Goal: Task Accomplishment & Management: Complete application form

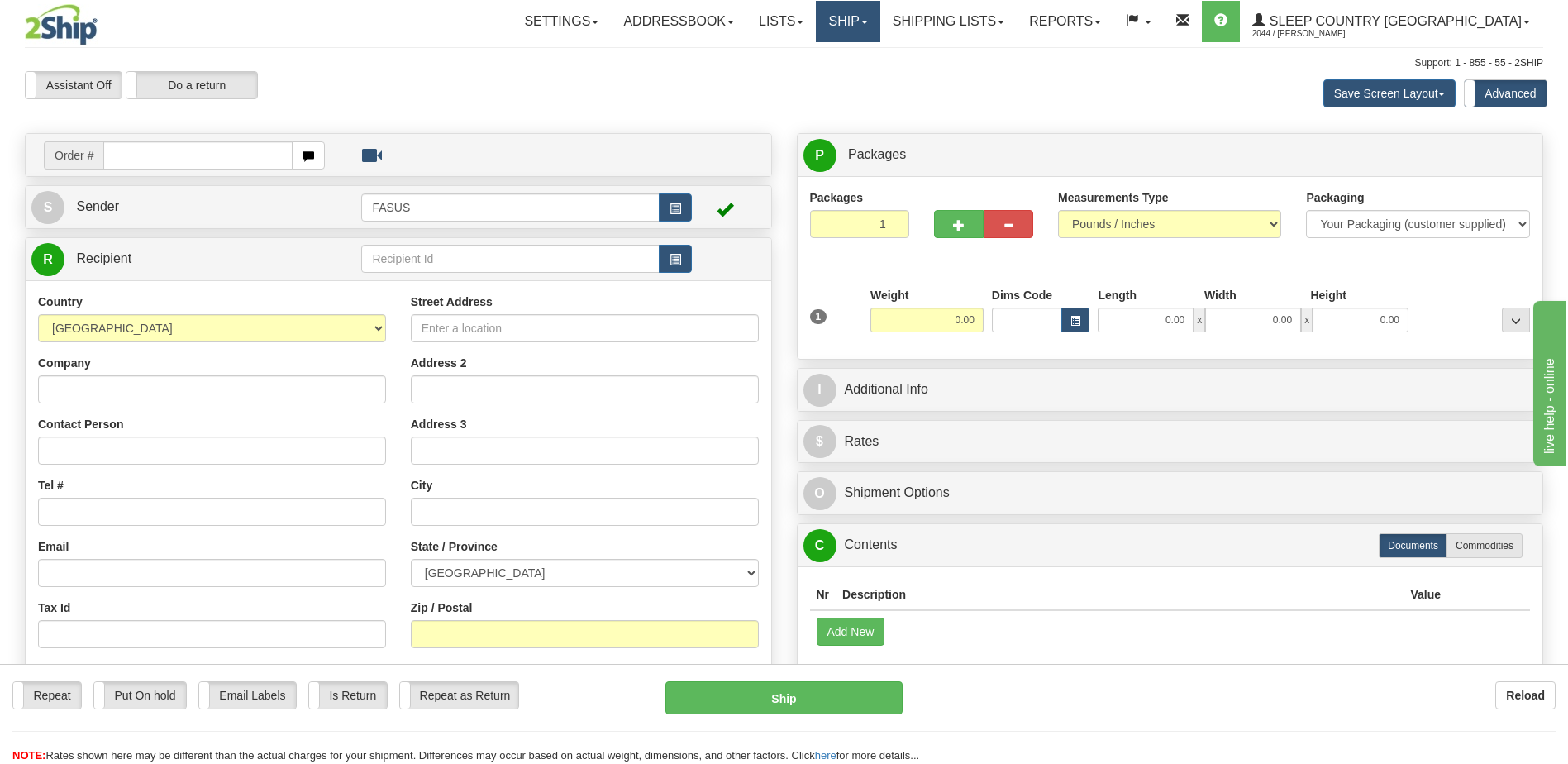
click at [880, 19] on link "Ship" at bounding box center [846, 21] width 63 height 41
click at [863, 81] on span "OnHold / Order Queue" at bounding box center [804, 80] width 116 height 14
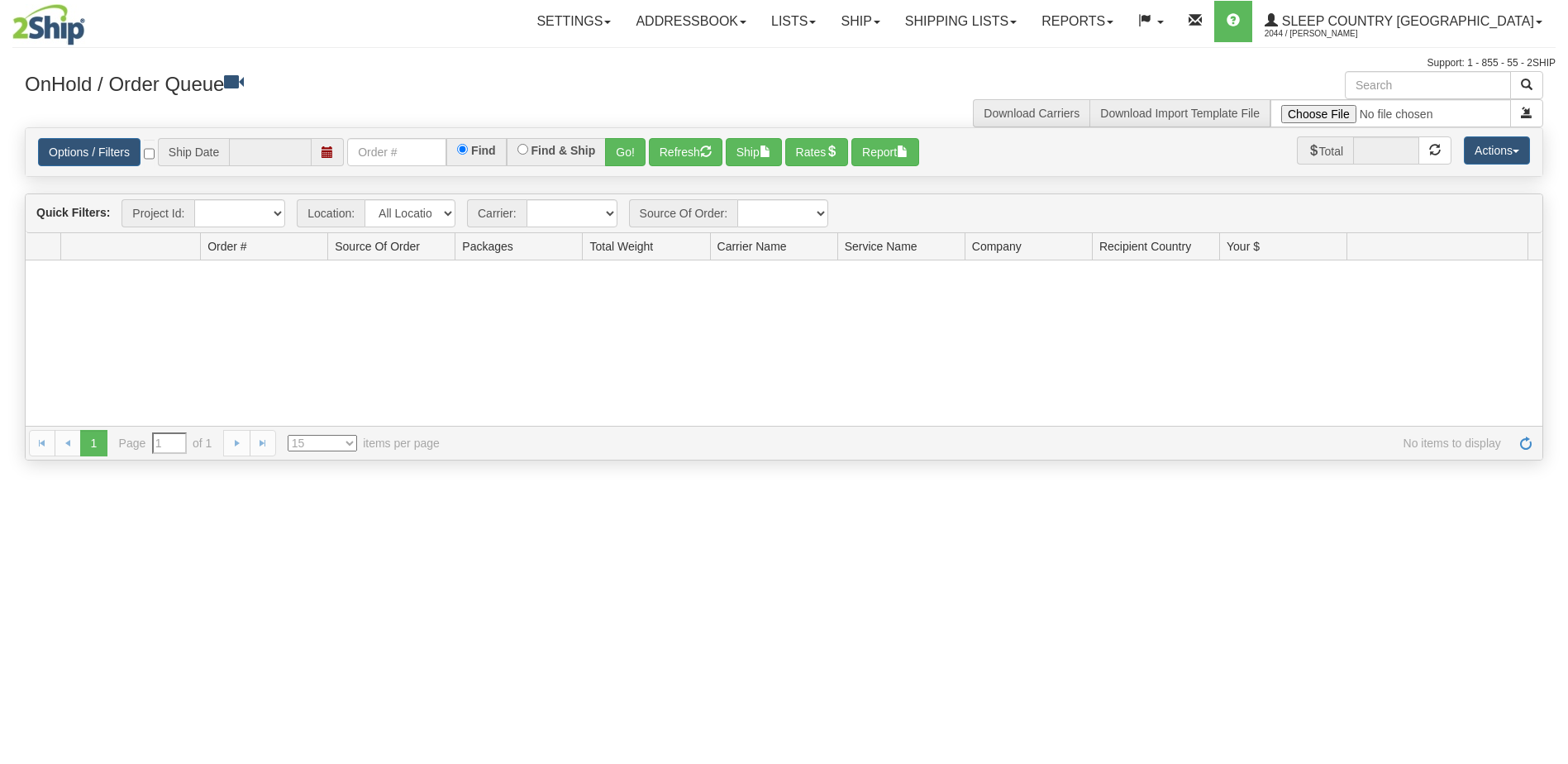
type input "[DATE]"
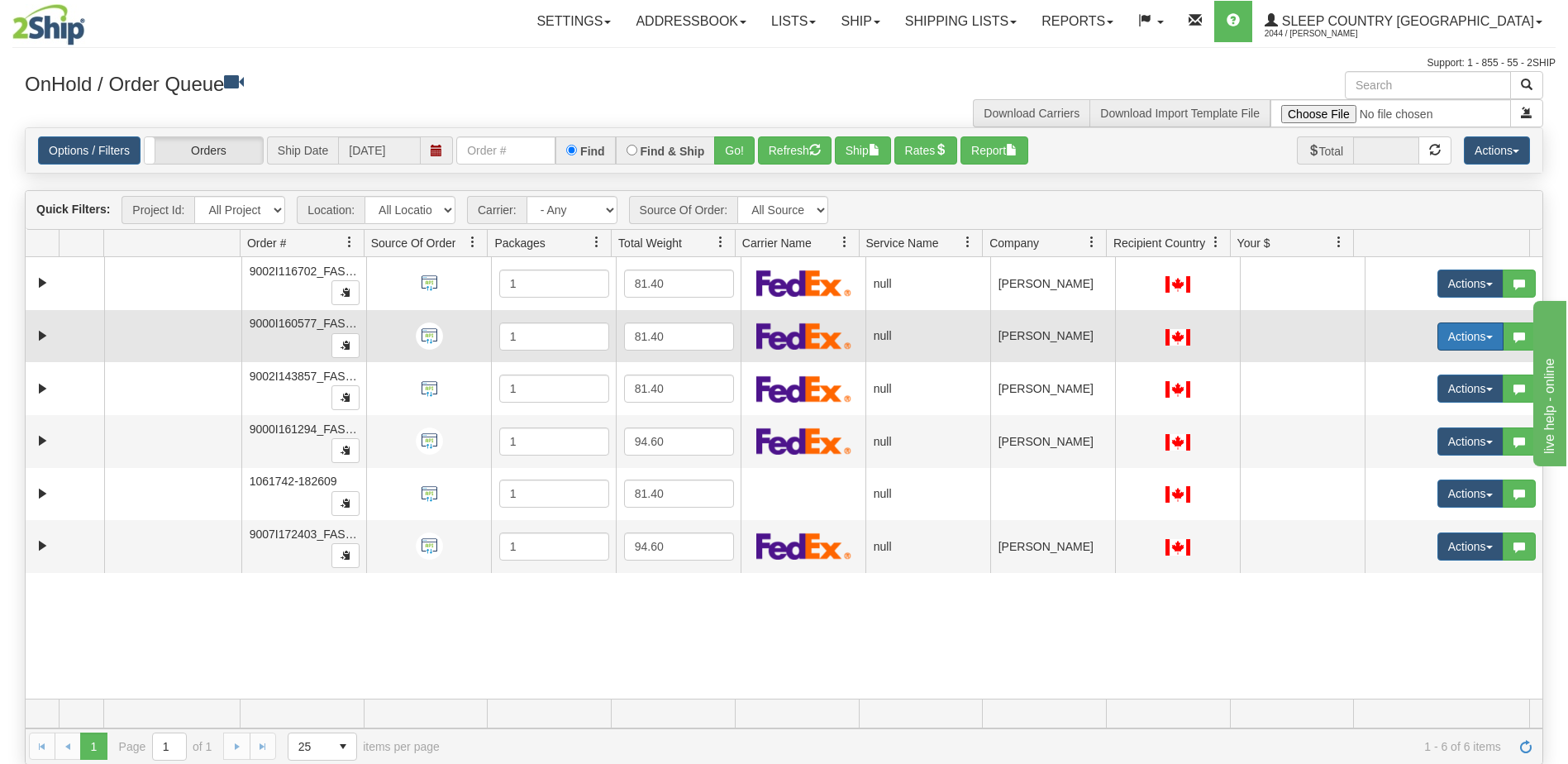
click at [1455, 343] on button "Actions" at bounding box center [1470, 337] width 66 height 28
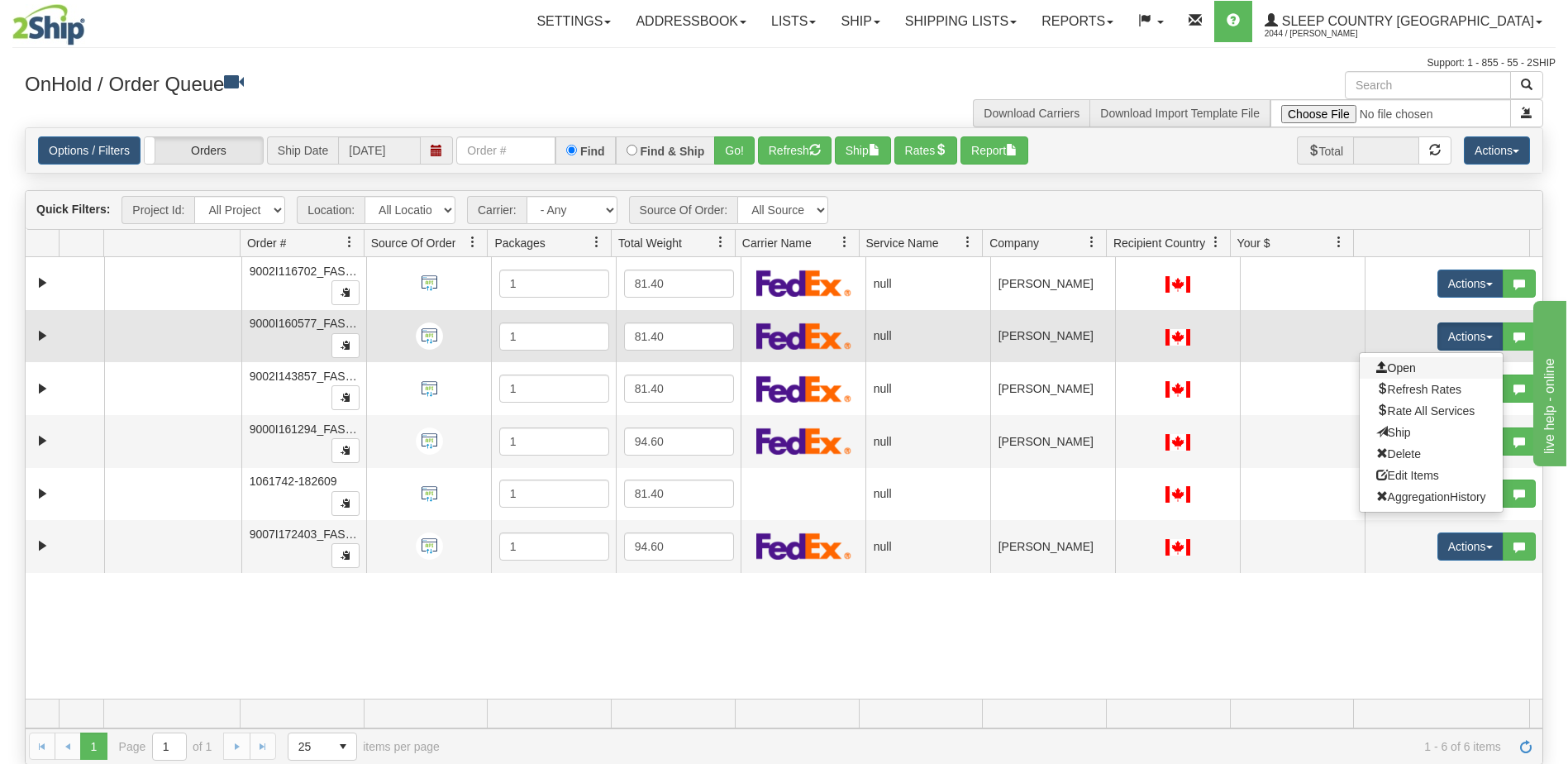
click at [1425, 365] on link "Open" at bounding box center [1431, 368] width 143 height 21
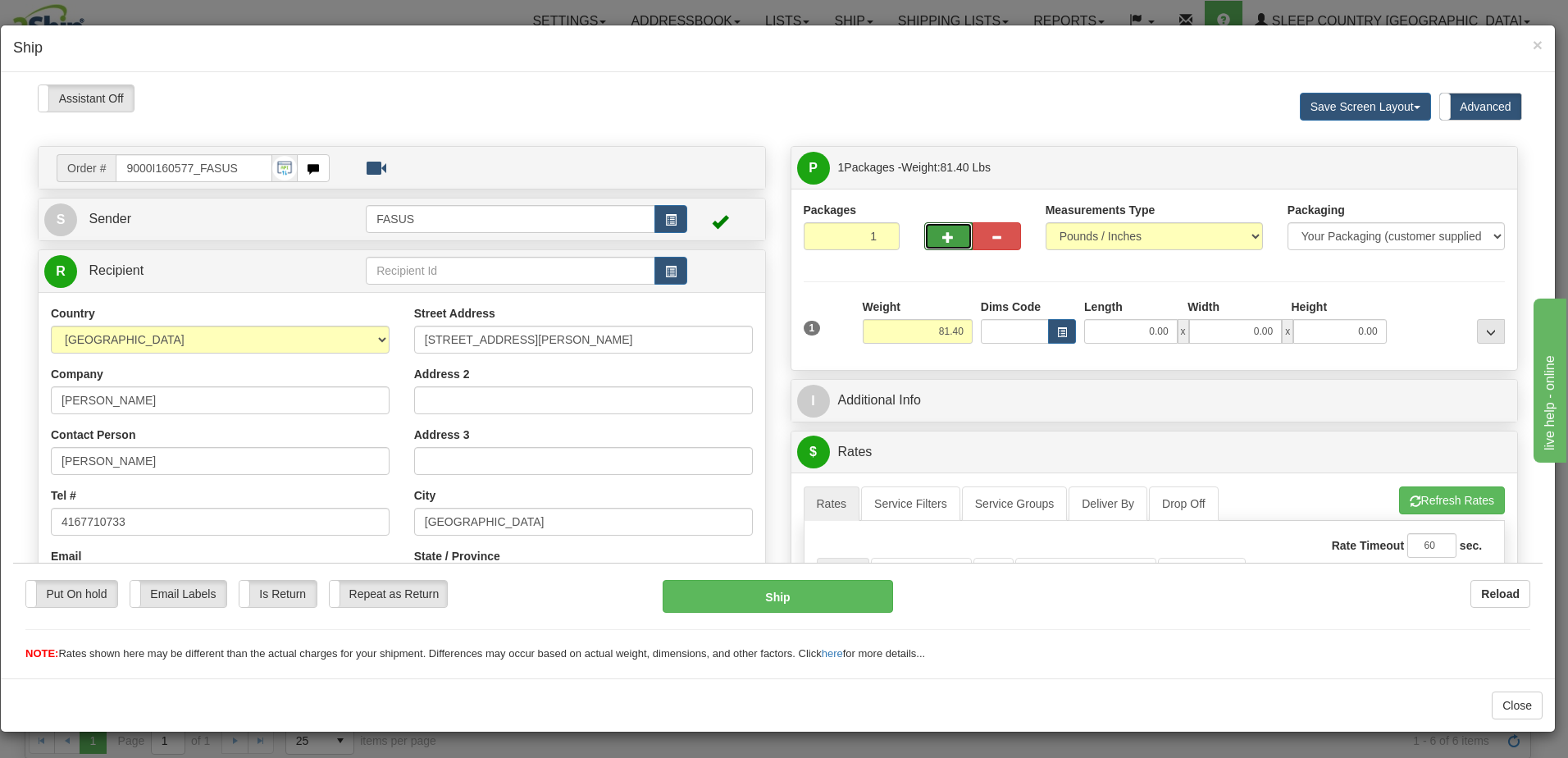
click at [944, 231] on span "button" at bounding box center [949, 236] width 12 height 11
type input "2"
click at [1480, 169] on span "Package Level" at bounding box center [1470, 167] width 65 height 12
radio input "true"
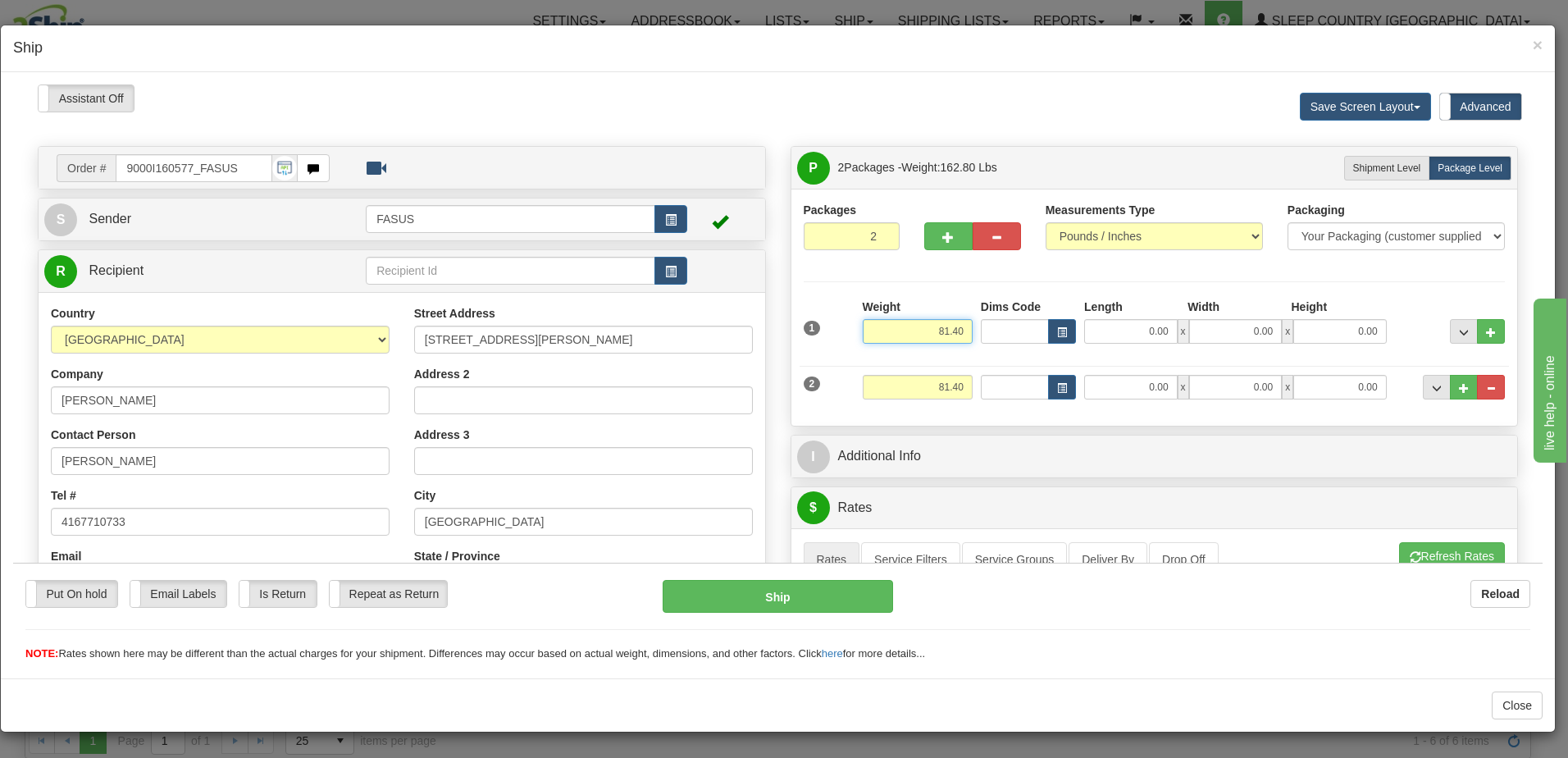
drag, startPoint x: 920, startPoint y: 325, endPoint x: 980, endPoint y: 331, distance: 60.3
click at [980, 331] on div "1 Weight 81.40 Dims Code x x" at bounding box center [1155, 327] width 710 height 58
type input "57.20"
type input "83.50"
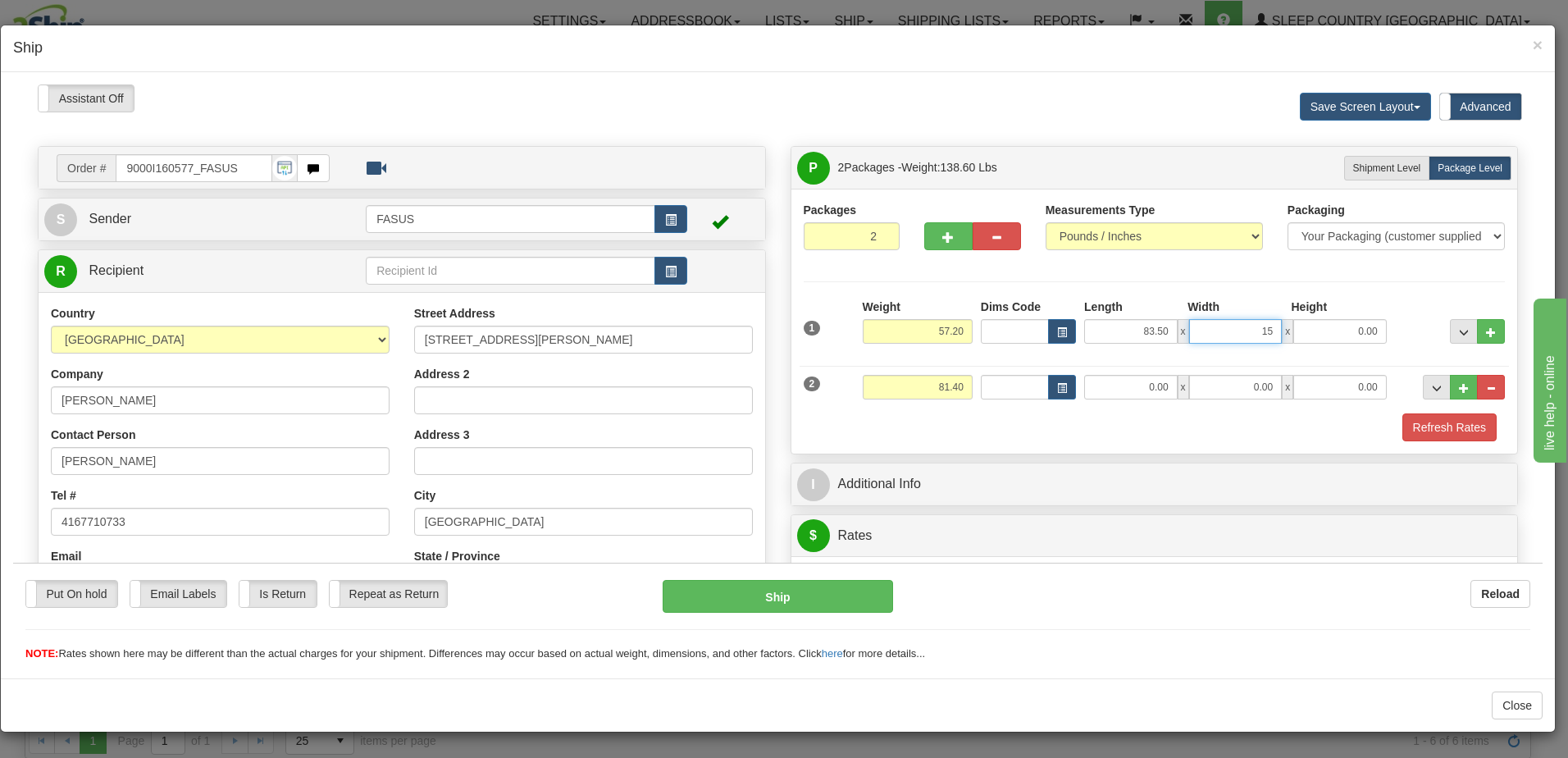
type input "15.00"
type input "4.00"
drag, startPoint x: 912, startPoint y: 389, endPoint x: 973, endPoint y: 379, distance: 61.8
click at [973, 379] on div "2 Weight 81.40 Dims Code Length Width Height" at bounding box center [1155, 384] width 710 height 55
type input "23.00"
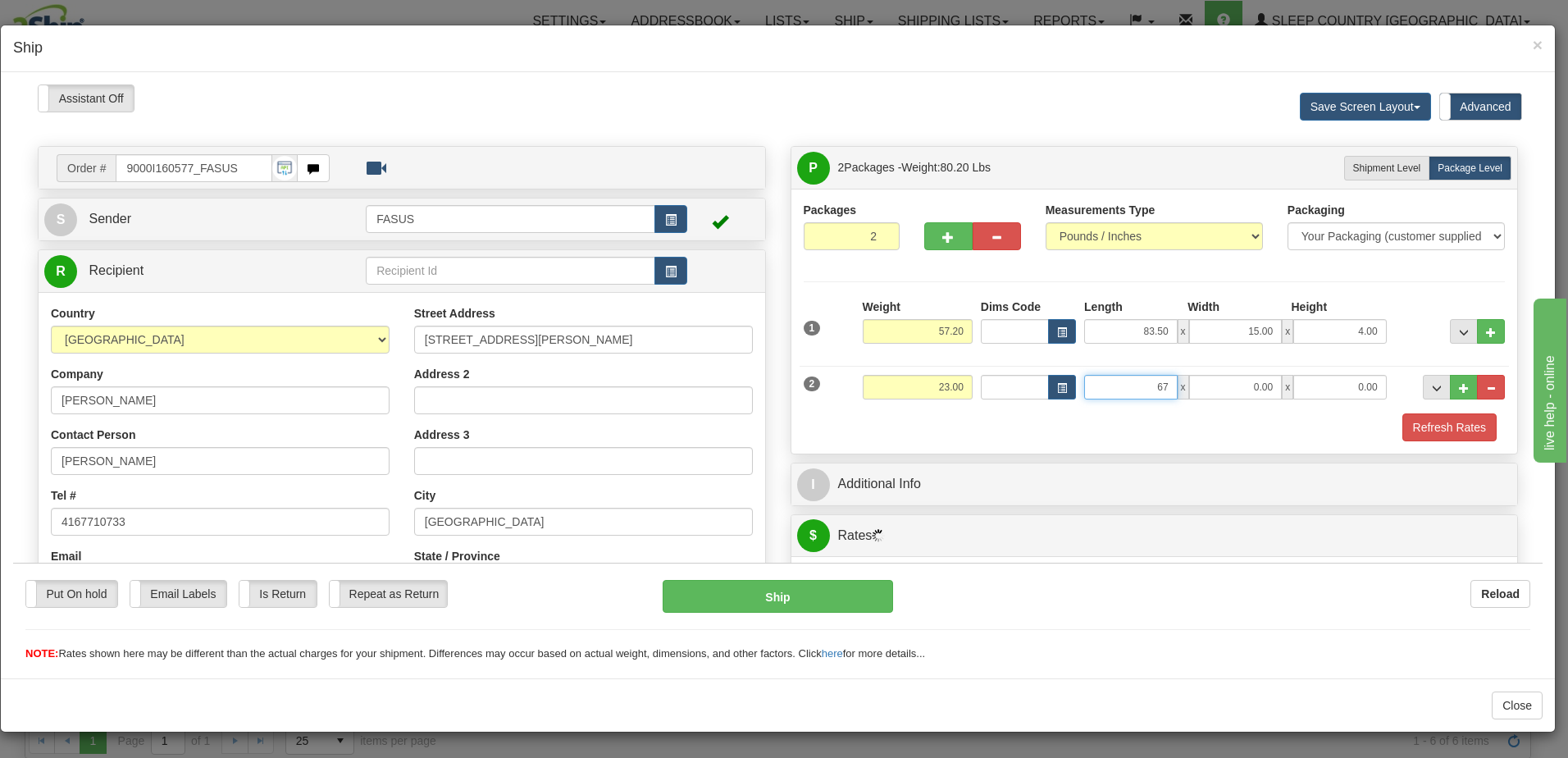
type input "67.00"
type input "14.00"
type input "6.00"
click at [1460, 331] on span "..." at bounding box center [1464, 331] width 10 height 9
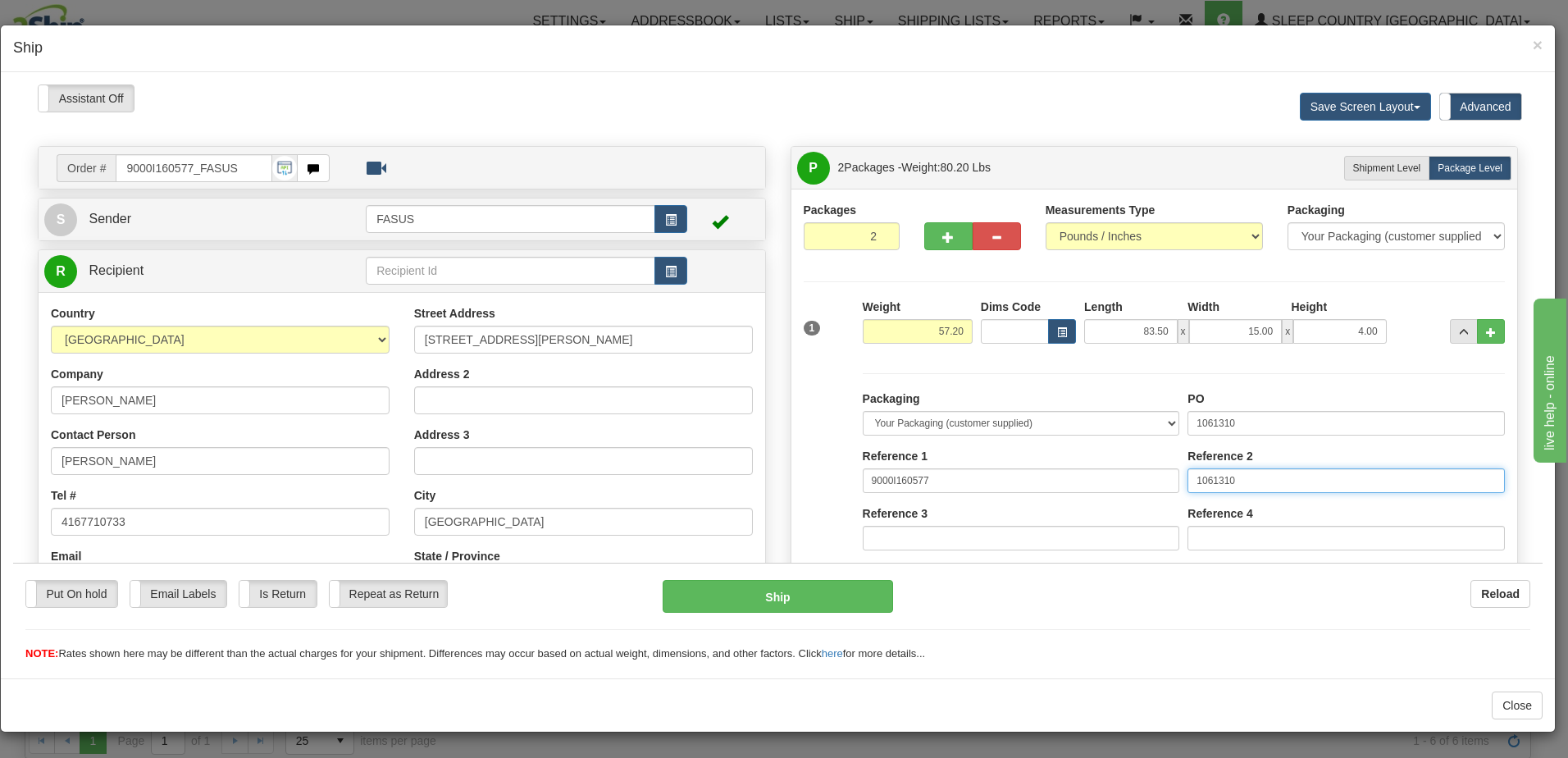
drag, startPoint x: 1274, startPoint y: 481, endPoint x: 885, endPoint y: 449, distance: 390.3
click at [885, 449] on div "Packaging Your Packaging (customer supplied) Envelope (carrier supplied) Pack (…" at bounding box center [1184, 541] width 650 height 302
drag, startPoint x: 1292, startPoint y: 415, endPoint x: 717, endPoint y: 372, distance: 576.6
click at [717, 145] on div "Order # 9000I160577_FASUS S Sender FASUS" at bounding box center [777, 145] width 1505 height 0
type input "1031288"
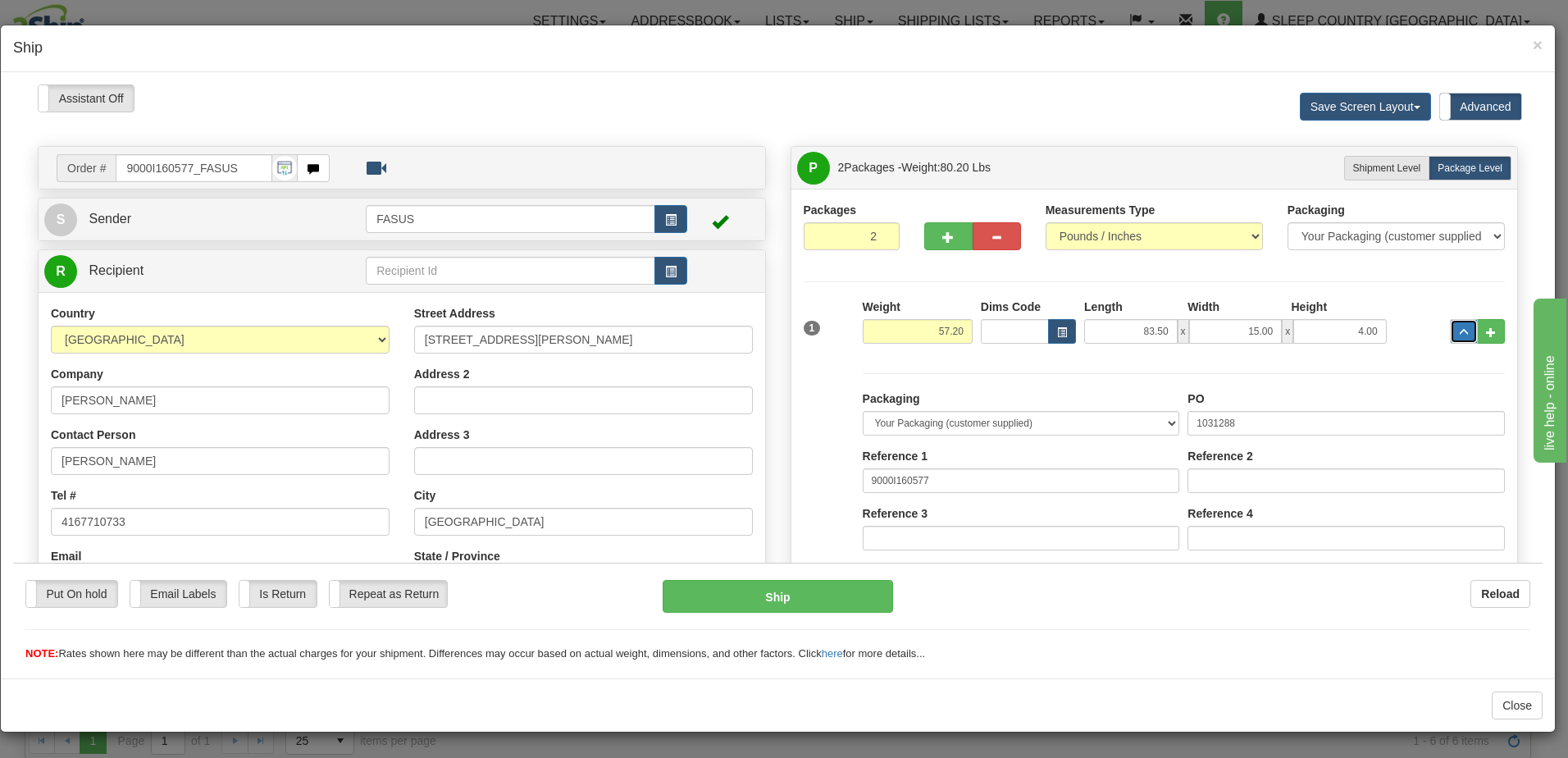
drag, startPoint x: 1453, startPoint y: 325, endPoint x: 1408, endPoint y: 330, distance: 45.3
click at [1453, 324] on button "..." at bounding box center [1463, 330] width 28 height 24
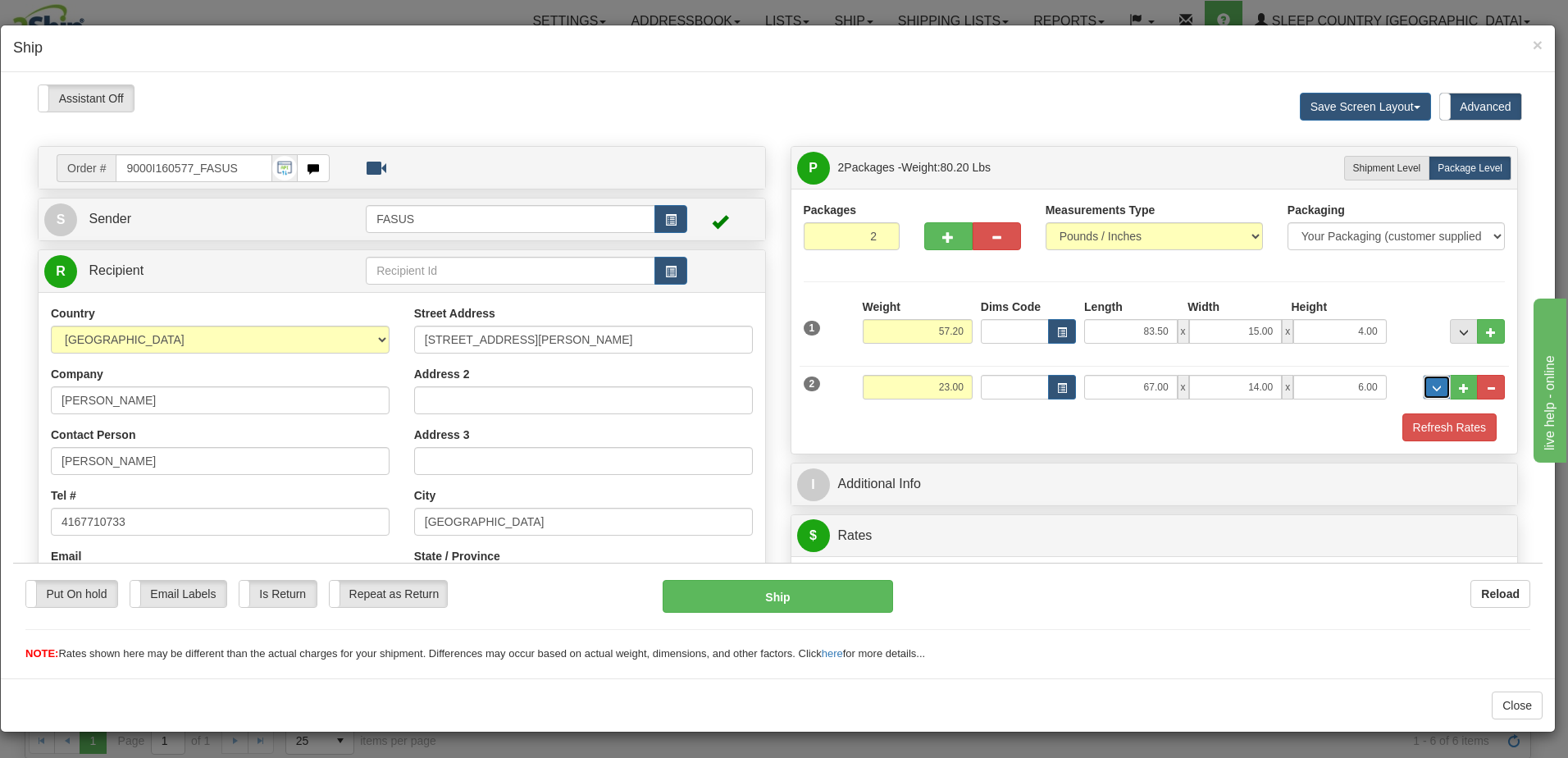
click at [1432, 383] on span "..." at bounding box center [1437, 387] width 10 height 9
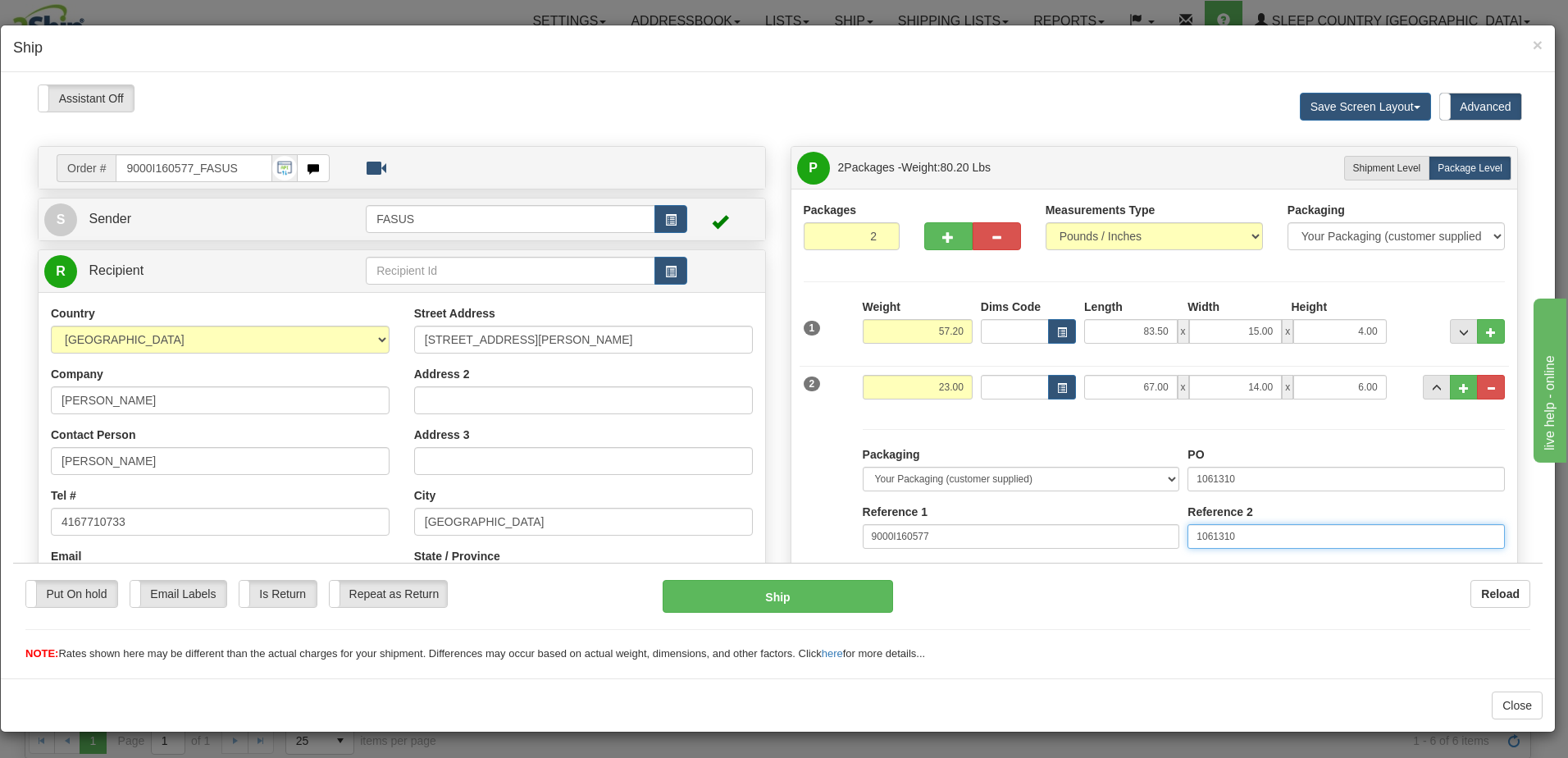
drag, startPoint x: 1250, startPoint y: 525, endPoint x: 1020, endPoint y: 539, distance: 230.4
click at [1020, 539] on div "Packaging Your Packaging (customer supplied) Envelope (carrier supplied) Pack (…" at bounding box center [1184, 596] width 650 height 302
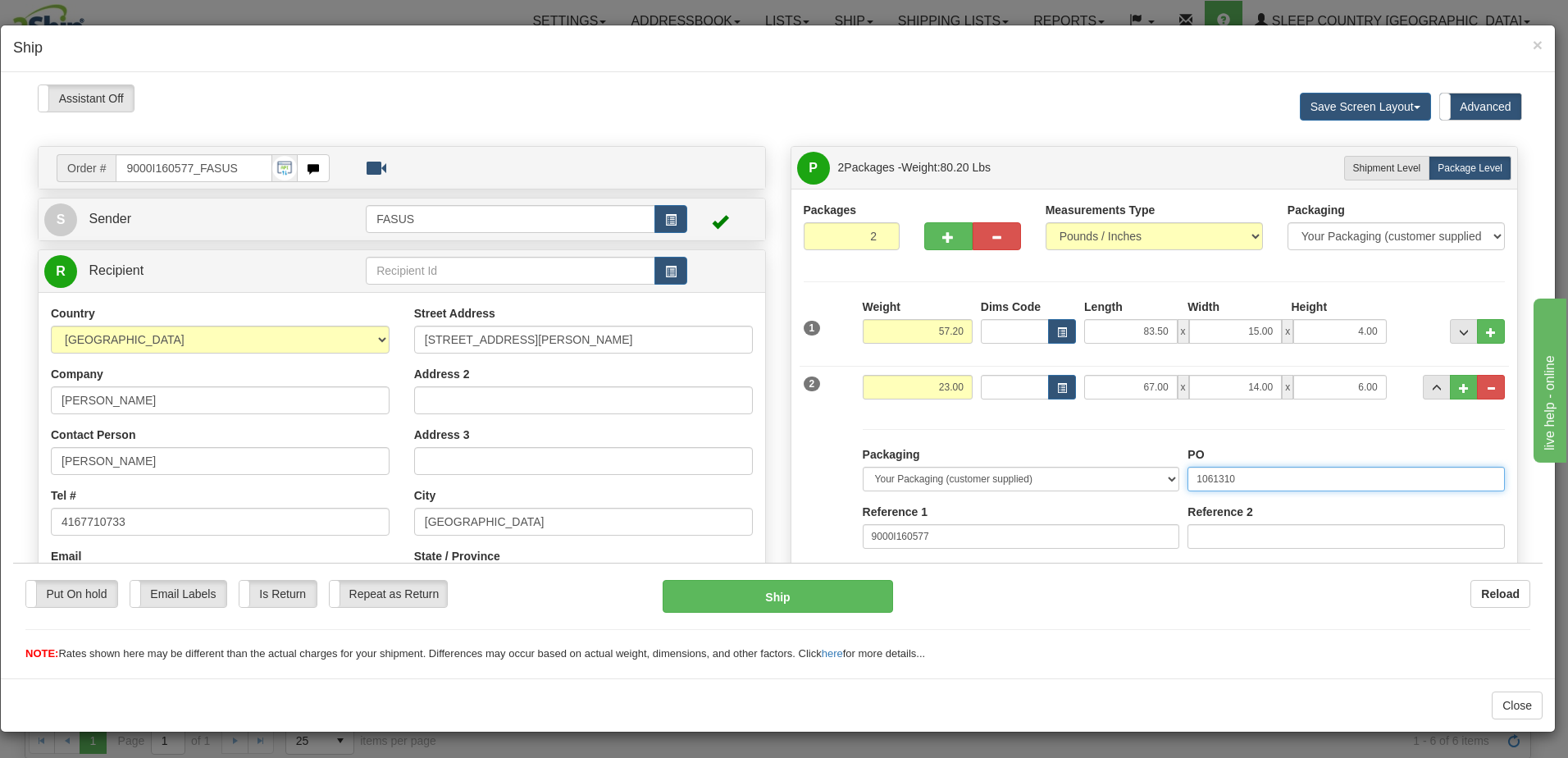
drag, startPoint x: 1255, startPoint y: 470, endPoint x: 972, endPoint y: 449, distance: 283.8
click at [972, 449] on div "Packaging Your Packaging (customer supplied) Envelope (carrier supplied) Pack (…" at bounding box center [1184, 596] width 650 height 302
type input "1031288"
click at [1432, 383] on span "..." at bounding box center [1437, 387] width 10 height 9
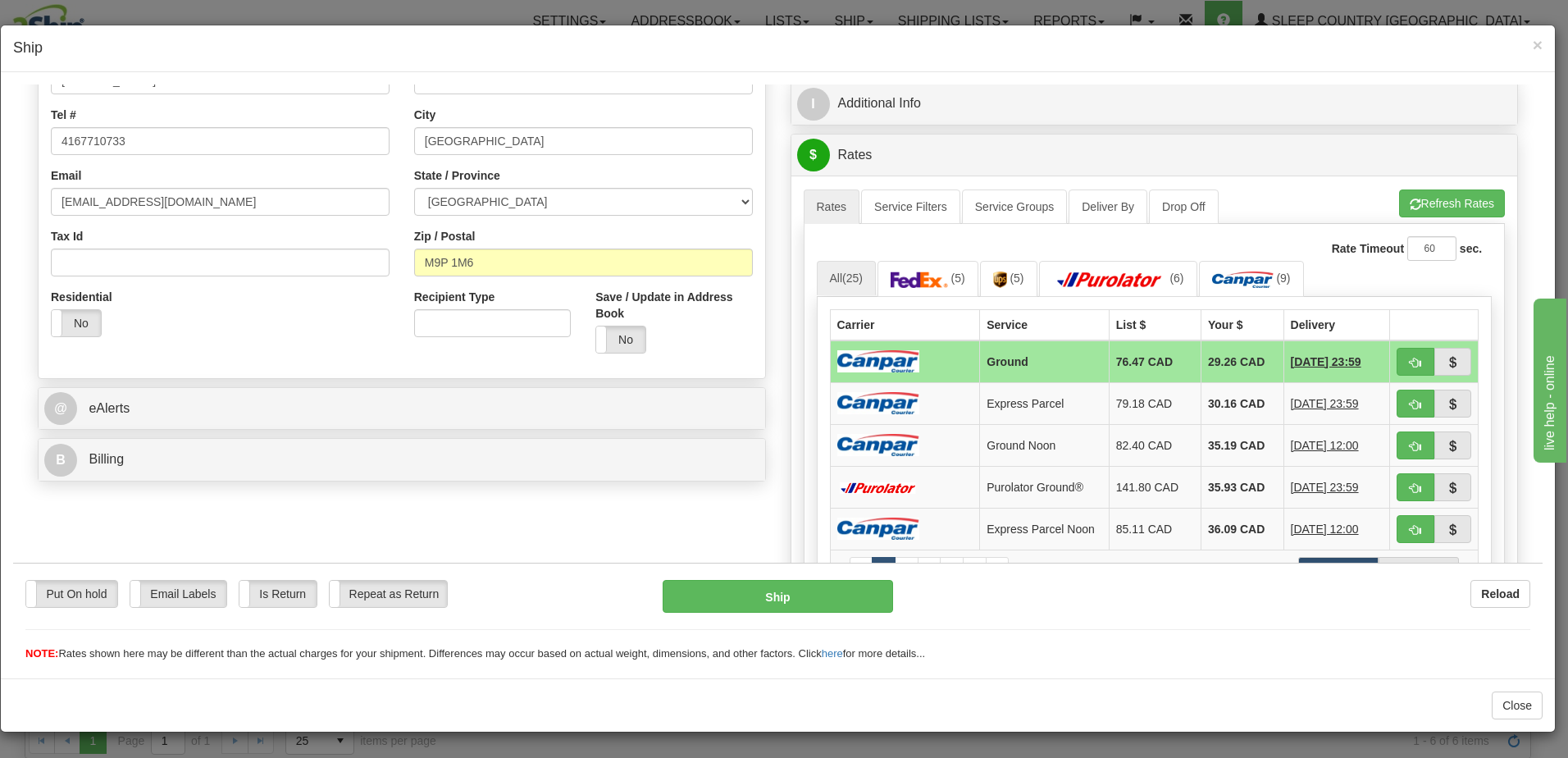
scroll to position [410, 0]
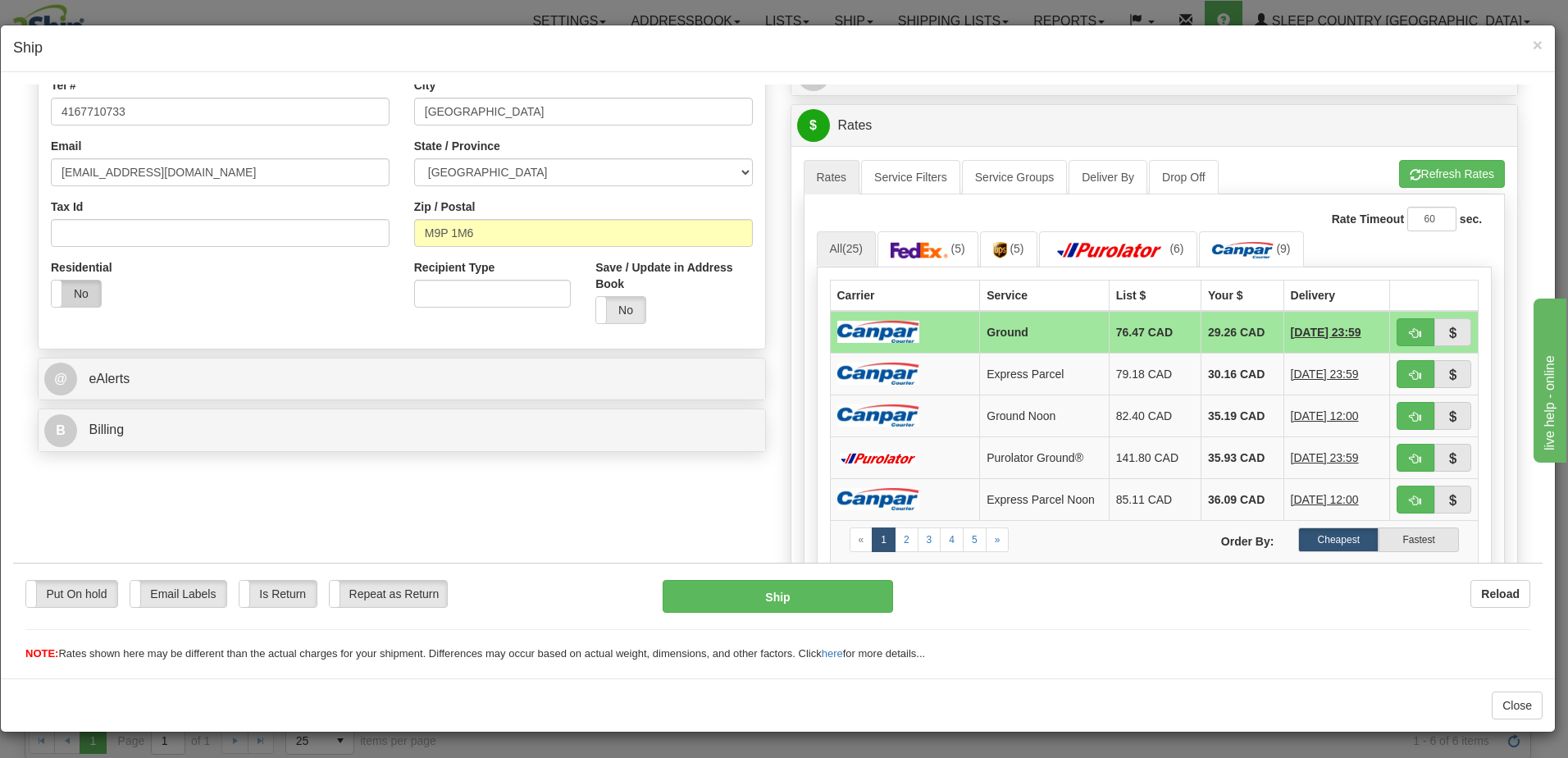
click at [62, 289] on label "No" at bounding box center [75, 292] width 49 height 26
click at [1410, 331] on span "button" at bounding box center [1416, 332] width 12 height 11
type input "1"
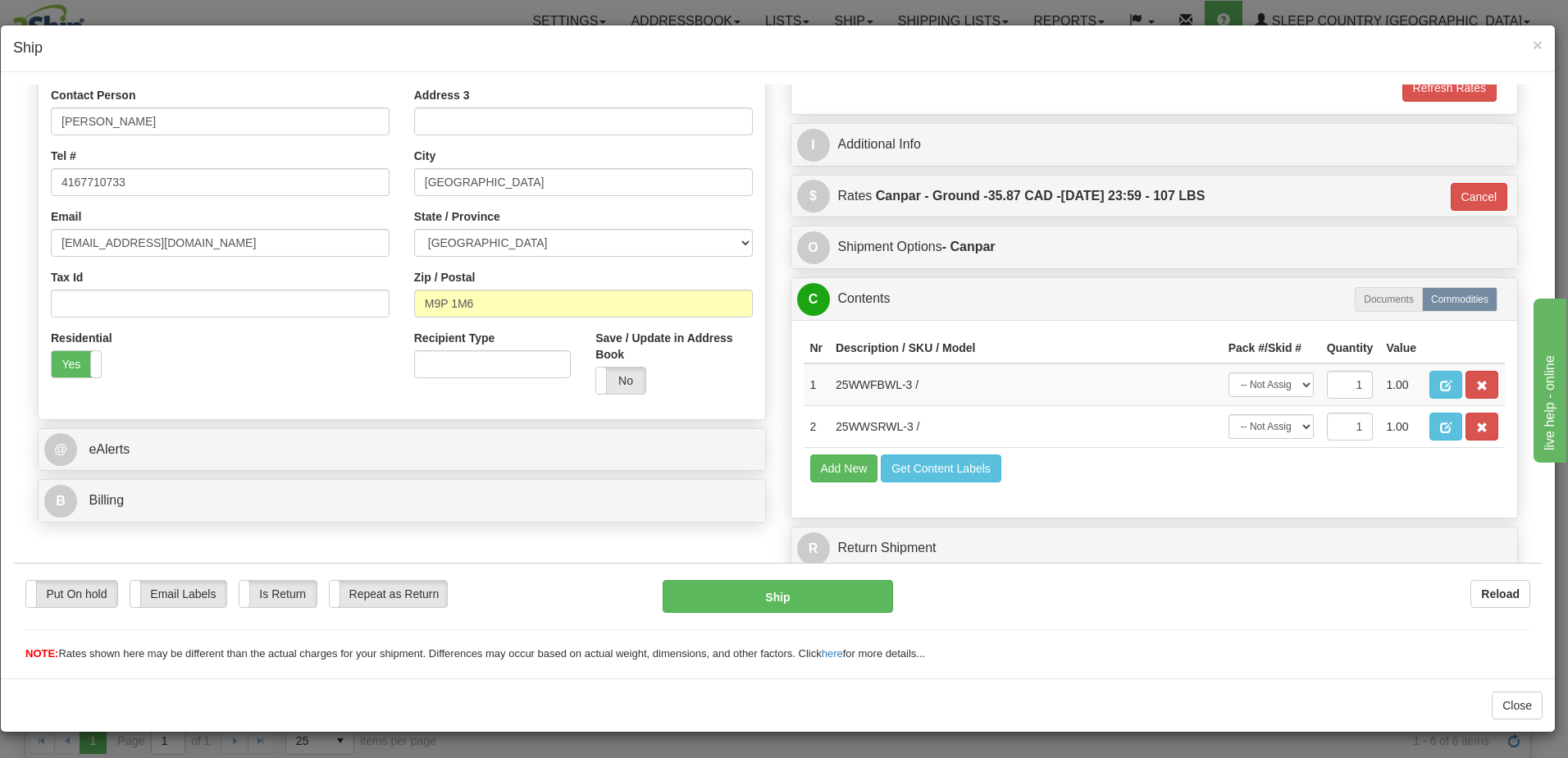
scroll to position [340, 0]
click at [799, 598] on button "Ship" at bounding box center [778, 595] width 230 height 33
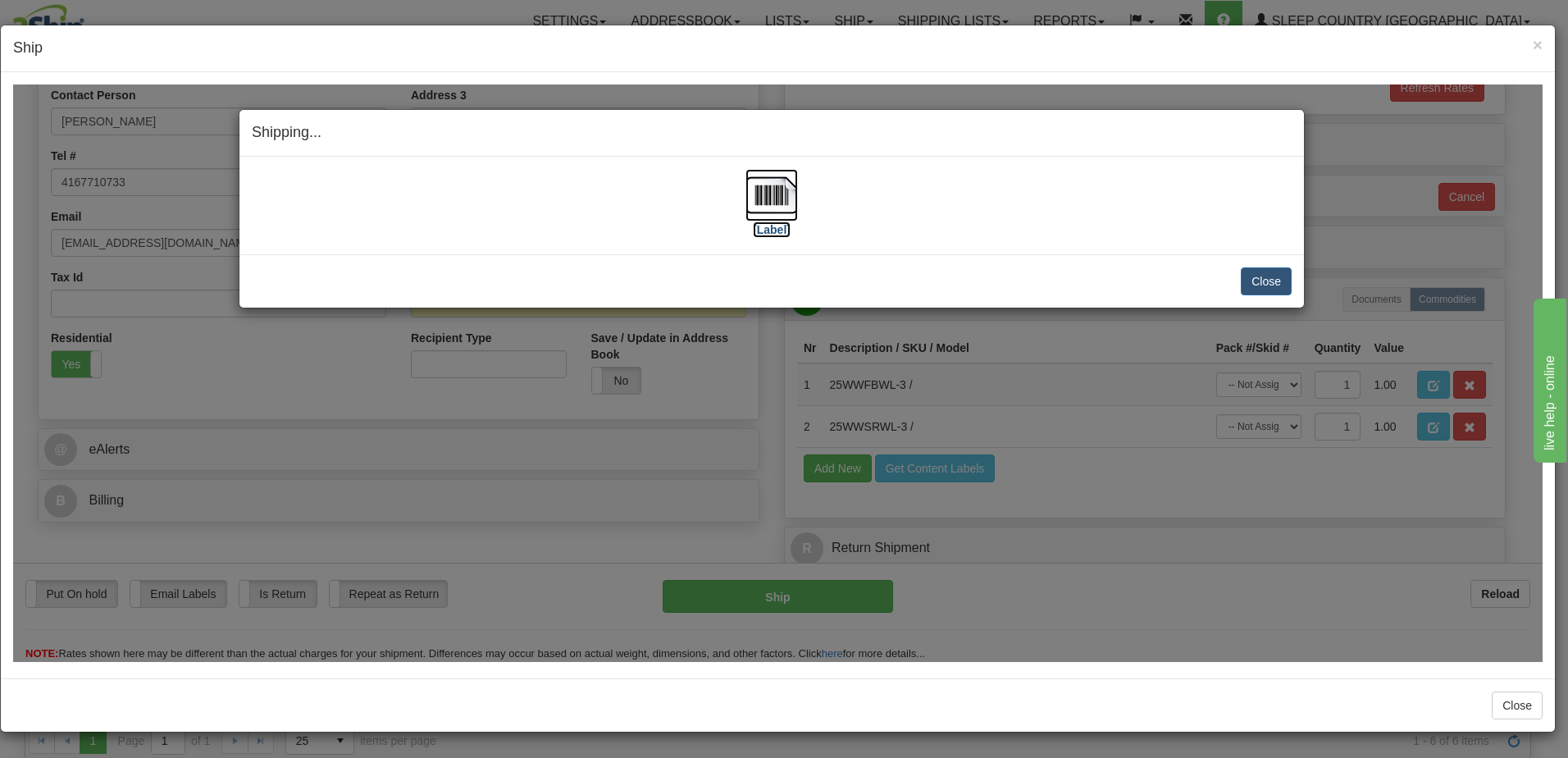
click at [768, 226] on label "[Label]" at bounding box center [771, 228] width 38 height 16
click at [778, 226] on label "[Label]" at bounding box center [771, 228] width 38 height 16
click at [769, 230] on label "[Label]" at bounding box center [771, 228] width 38 height 16
click at [786, 590] on div "Shipping... Your SHIPMENT will EXPIRE in [Label] IMPORTANT NOTICE Embassy / Con…" at bounding box center [778, 372] width 1530 height 578
click at [759, 196] on img at bounding box center [771, 195] width 52 height 52
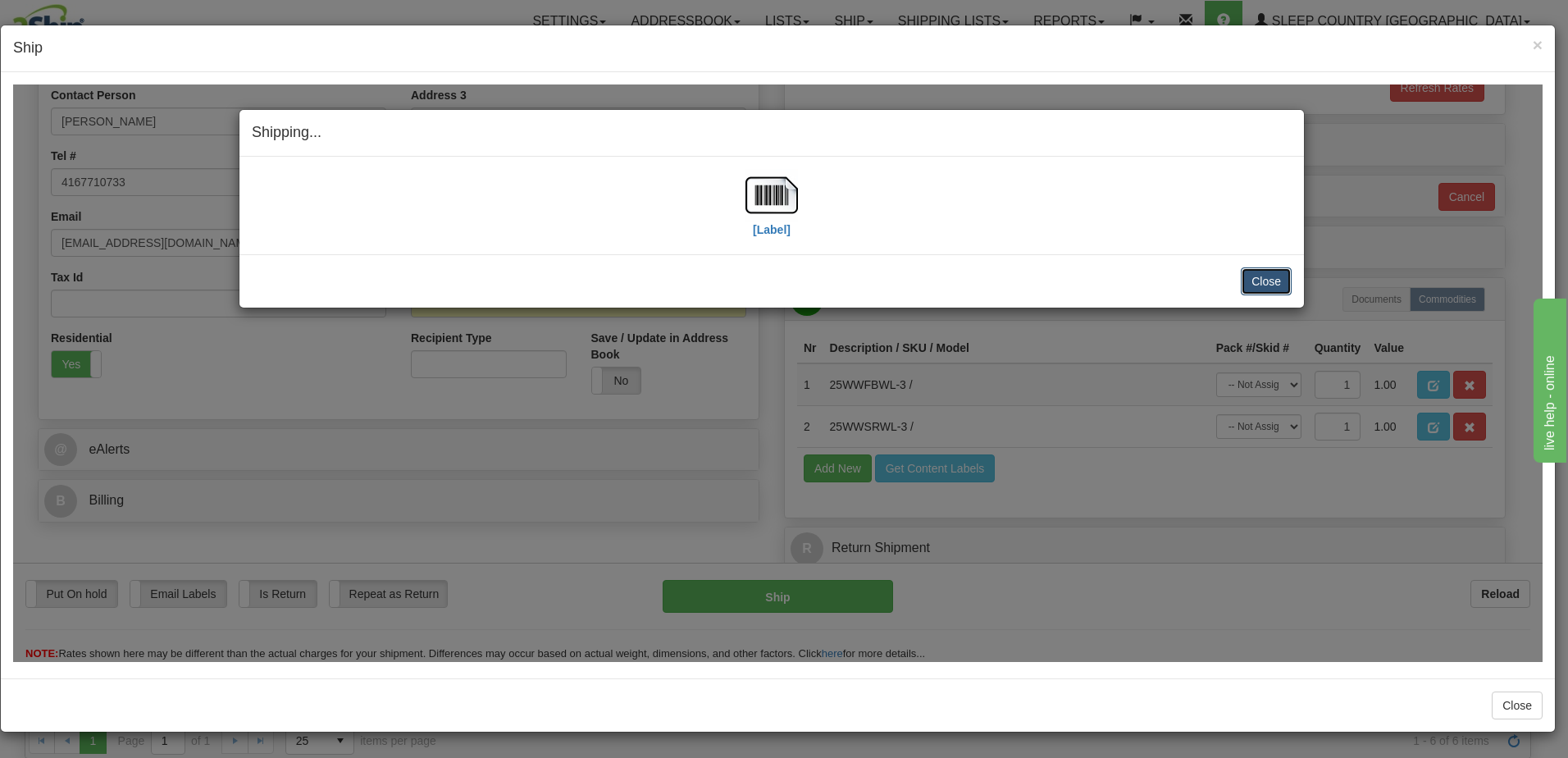
click at [1256, 284] on button "Close" at bounding box center [1266, 280] width 51 height 28
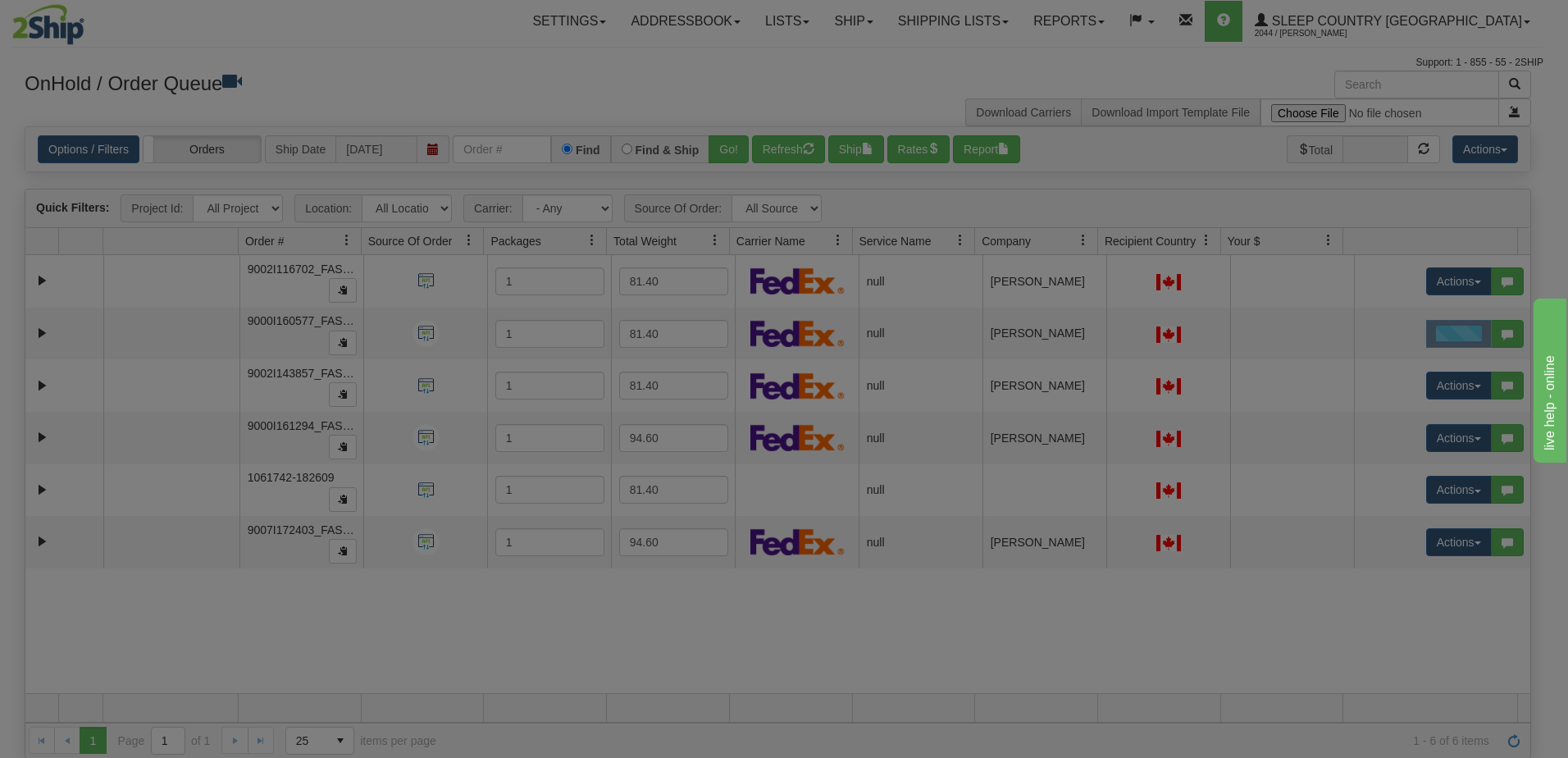
scroll to position [0, 0]
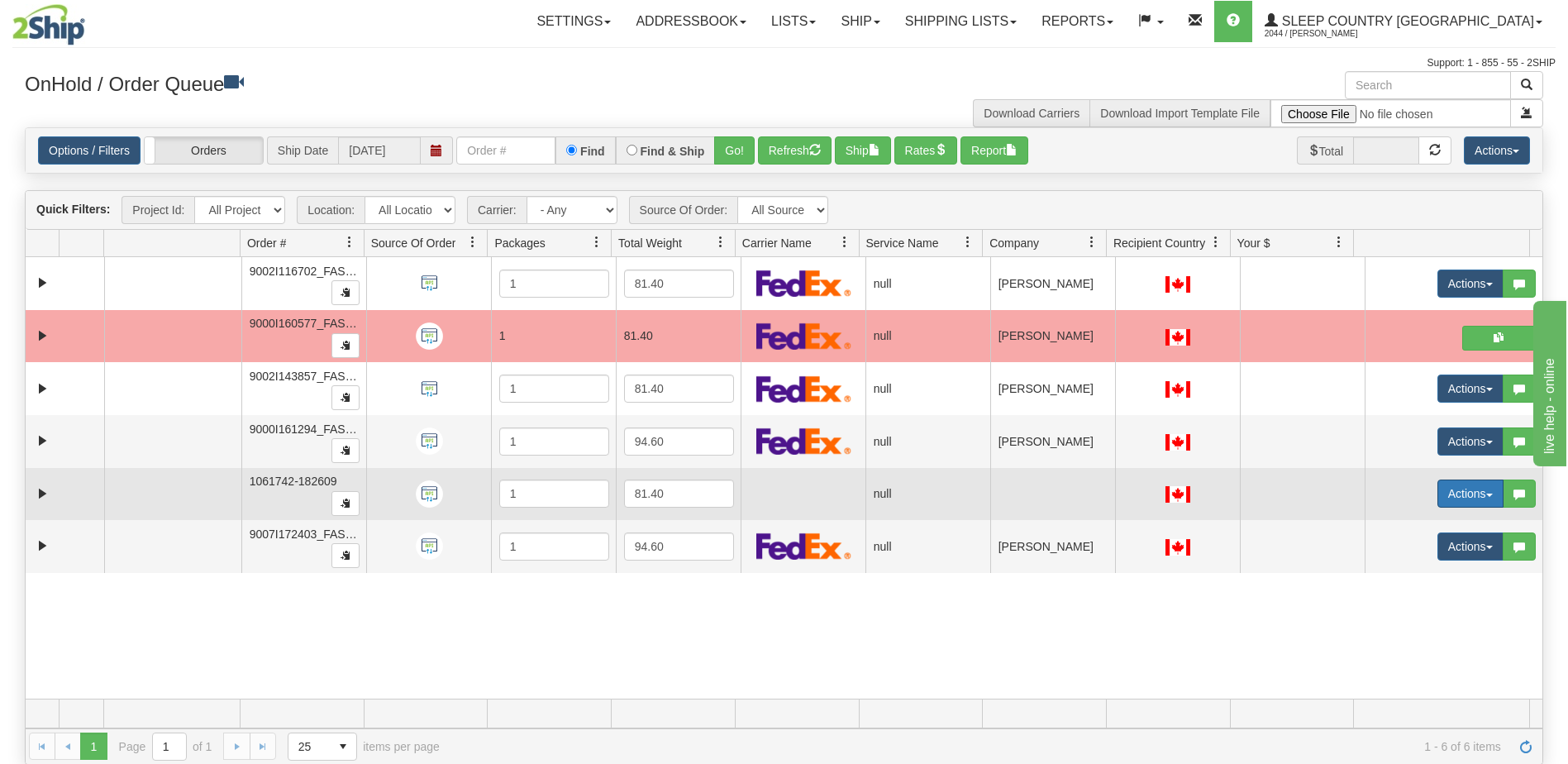
click at [1465, 498] on button "Actions" at bounding box center [1470, 494] width 66 height 28
click at [1386, 526] on span "Open" at bounding box center [1395, 525] width 40 height 14
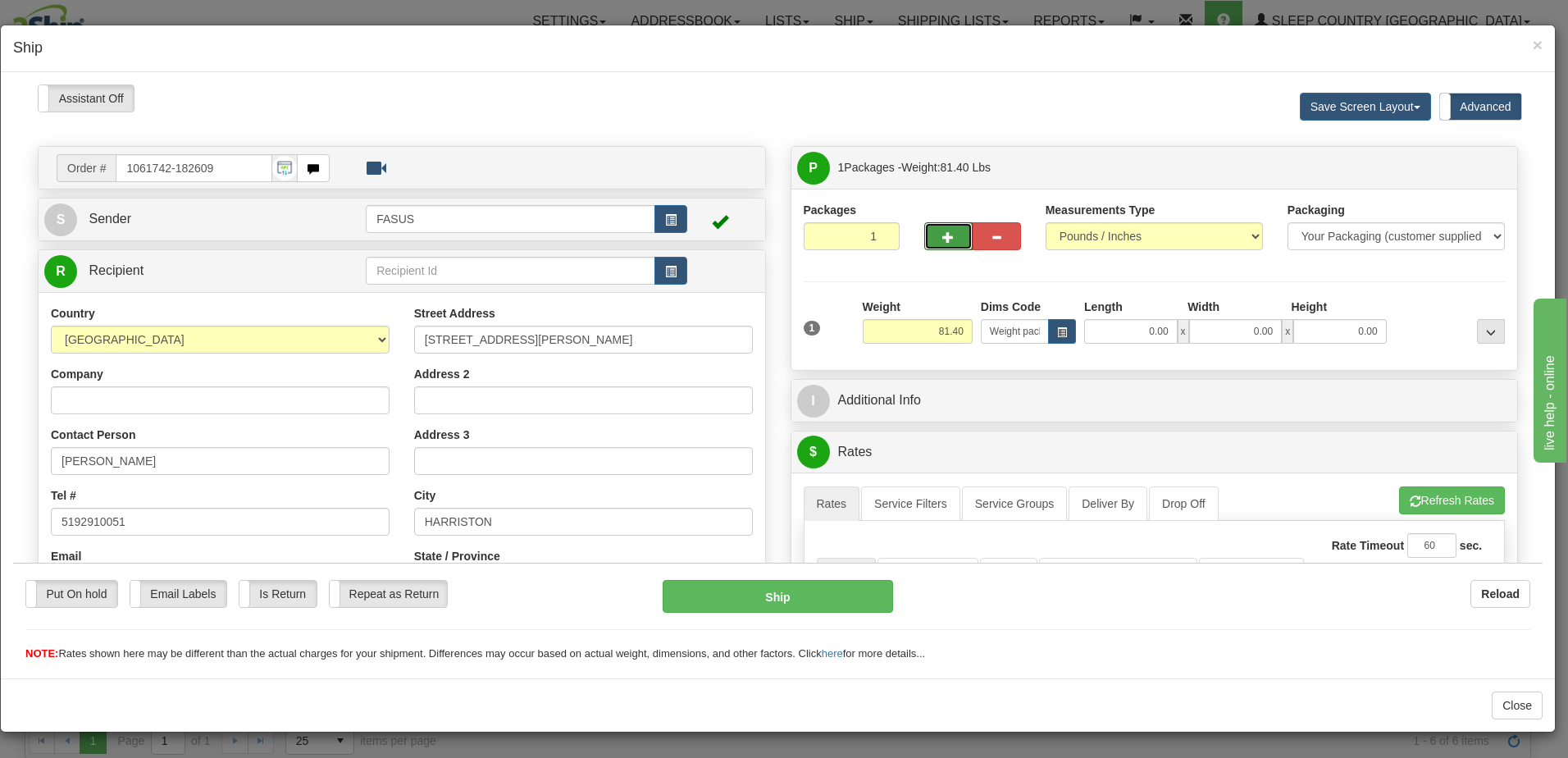
drag, startPoint x: 942, startPoint y: 232, endPoint x: 984, endPoint y: 222, distance: 43.2
click at [955, 230] on button "button" at bounding box center [949, 235] width 48 height 28
type input "2"
click at [1491, 108] on label "Advanced" at bounding box center [1481, 106] width 81 height 26
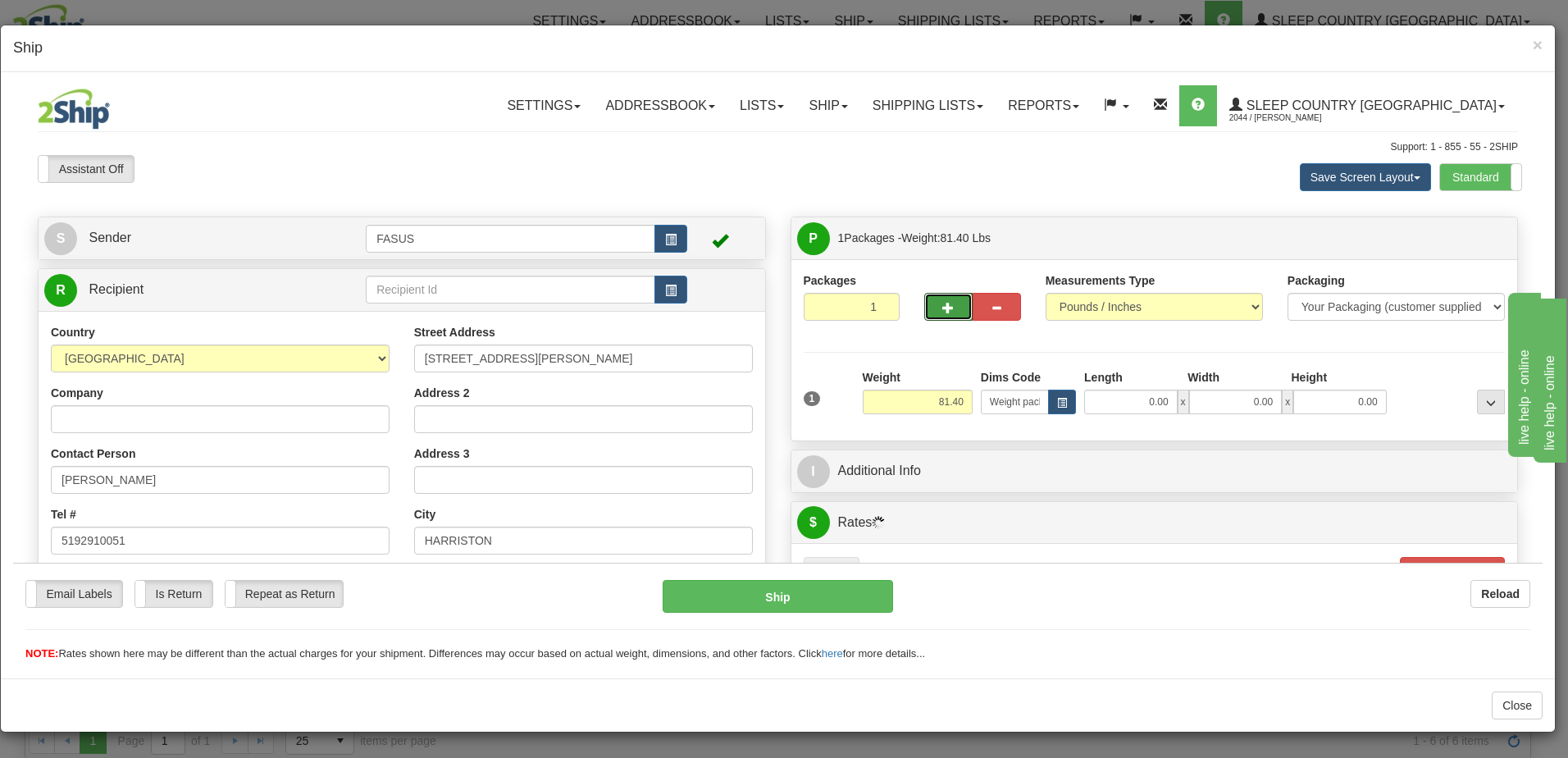
click at [943, 304] on span "button" at bounding box center [949, 307] width 12 height 11
type input "2"
click at [924, 401] on input "81.40" at bounding box center [919, 401] width 110 height 24
click at [1484, 228] on label "Package Level Pack.." at bounding box center [1470, 237] width 83 height 24
radio input "true"
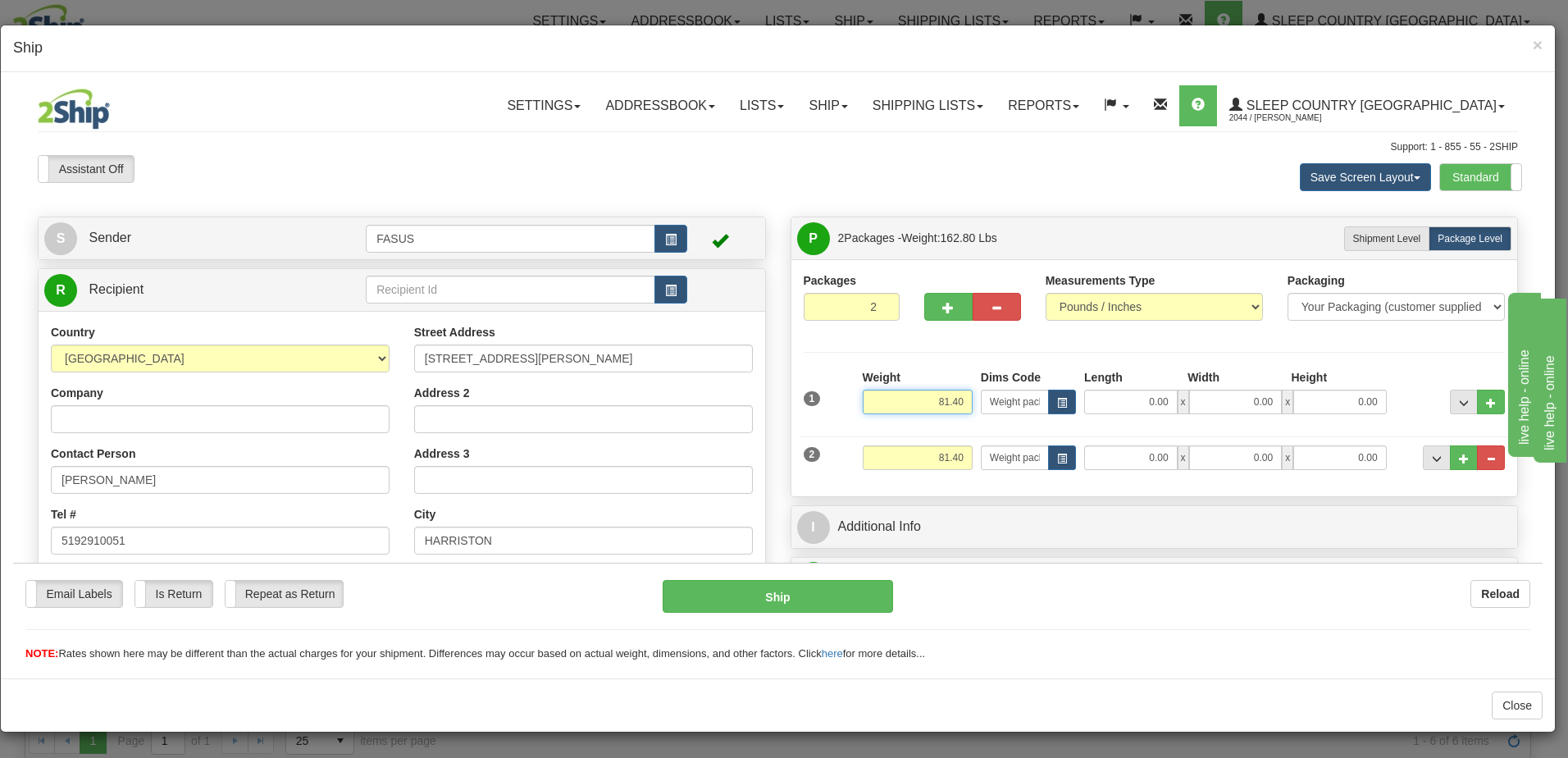
drag, startPoint x: 931, startPoint y: 401, endPoint x: 1006, endPoint y: 401, distance: 75.0
click at [1006, 401] on div "1 Weight 81.40 Dims Code x x" at bounding box center [1155, 398] width 710 height 58
type input "57.20"
type input "83.50"
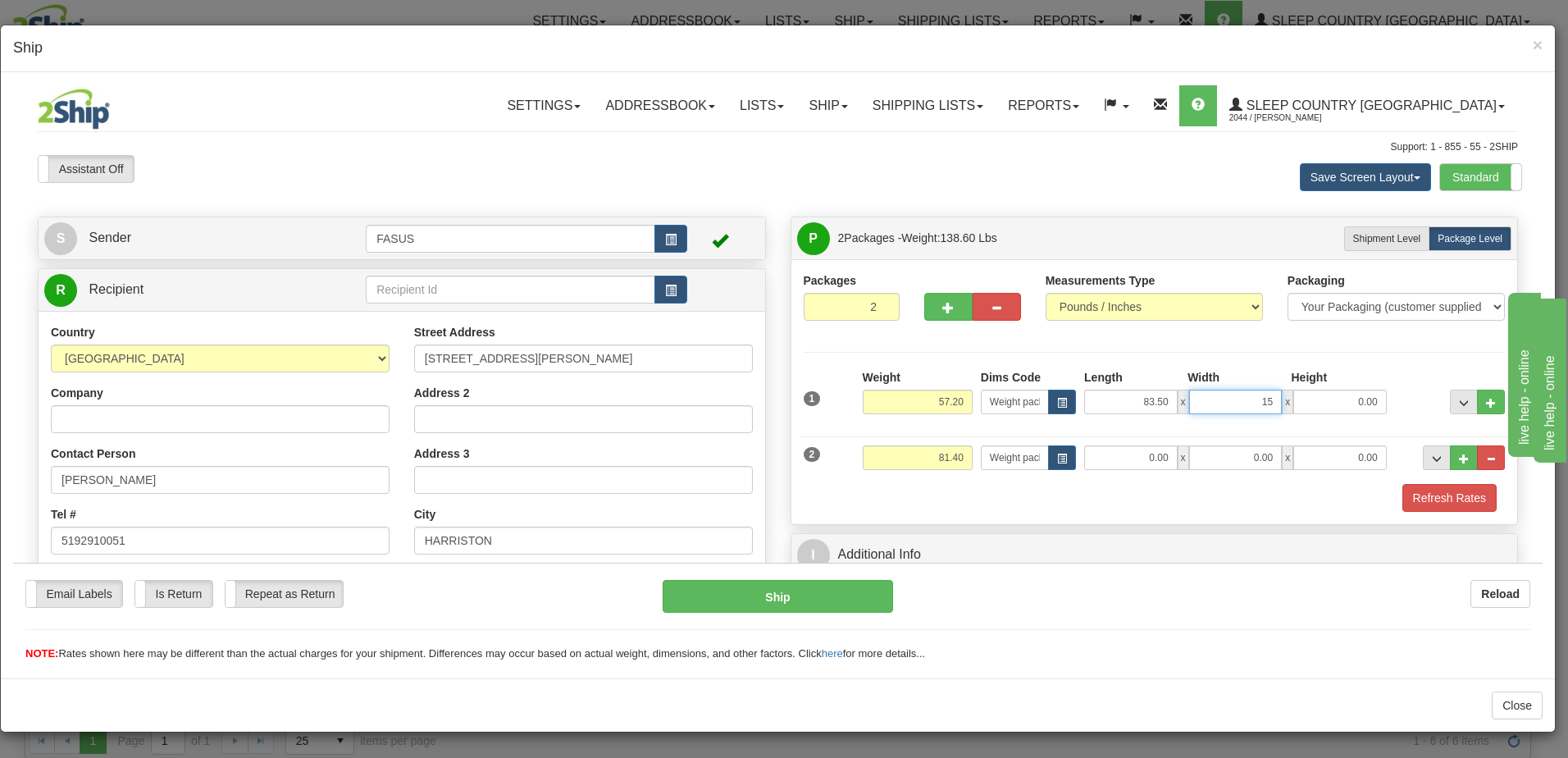
type input "15.00"
type input "4.00"
drag, startPoint x: 924, startPoint y: 455, endPoint x: 1029, endPoint y: 467, distance: 105.7
click at [1029, 467] on div "2 Weight 81.40 Dims Code Weight packed Width" at bounding box center [1155, 455] width 710 height 55
type input "23.00"
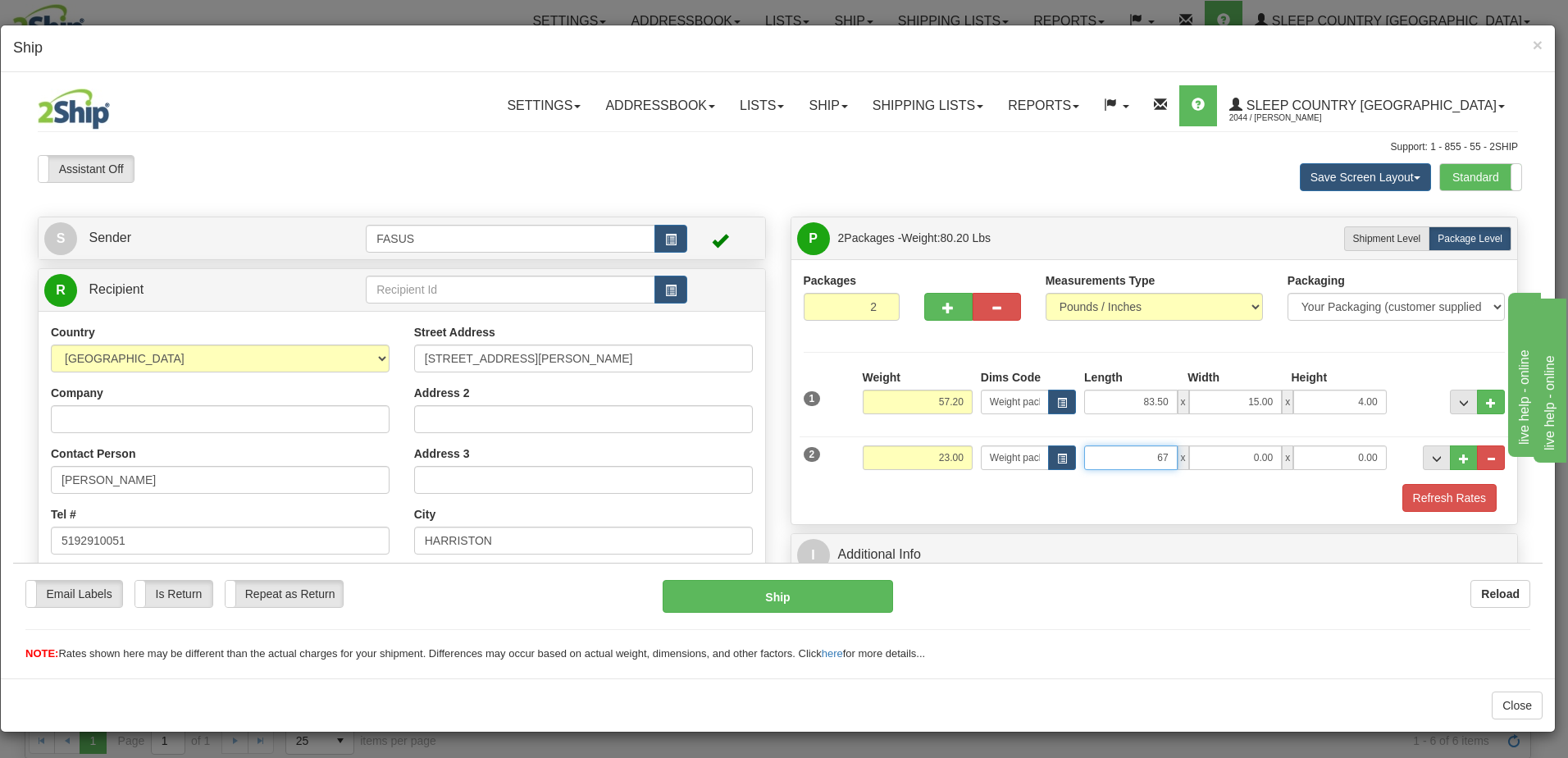
type input "67.00"
type input "14.00"
type input "6.00"
click at [1407, 334] on div "Packages 2 2 Measurements Type" at bounding box center [1155, 391] width 702 height 239
click at [1460, 401] on span "..." at bounding box center [1464, 402] width 10 height 9
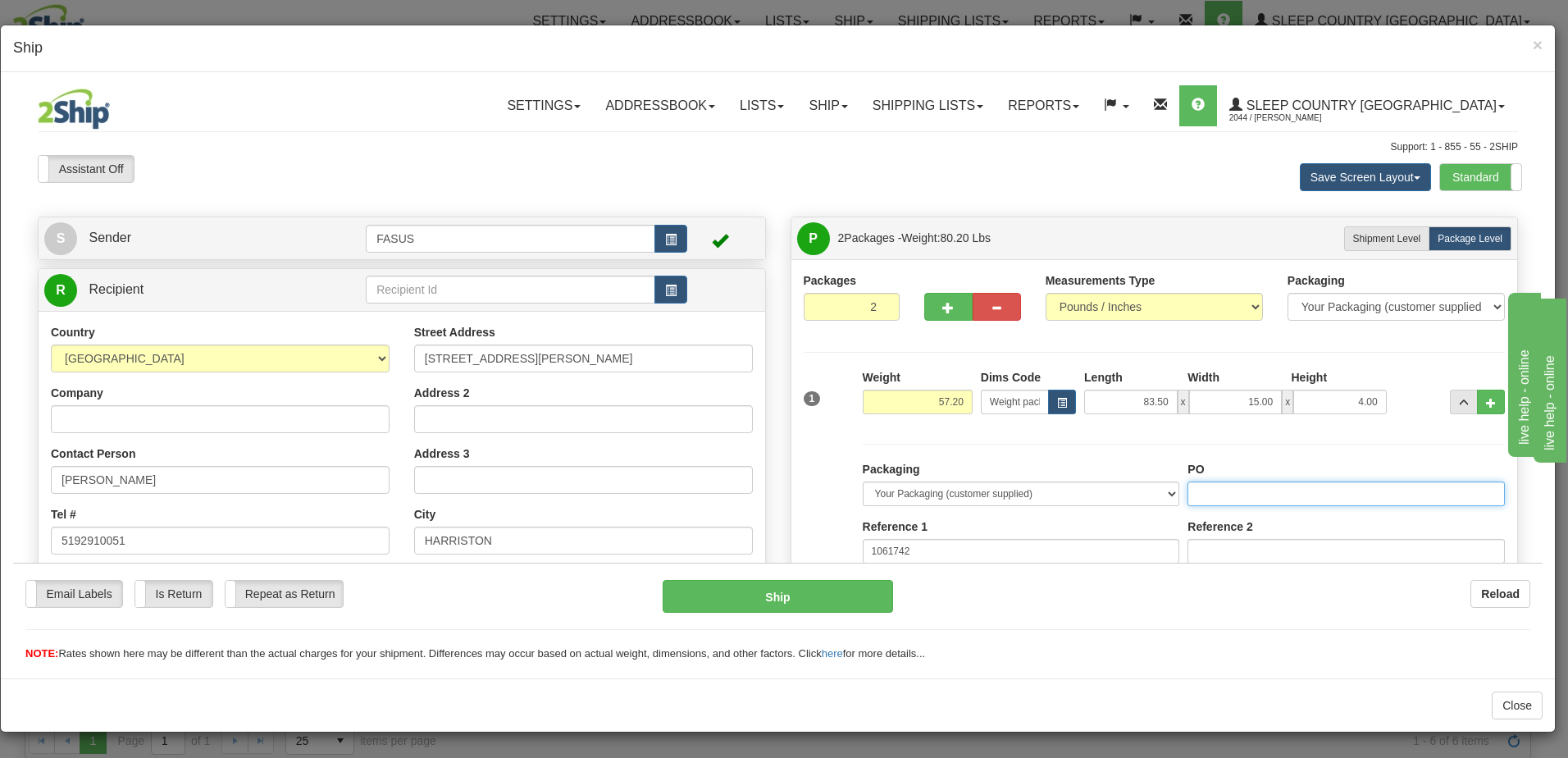
click at [1227, 495] on input "PO" at bounding box center [1346, 493] width 317 height 24
drag, startPoint x: 1263, startPoint y: 490, endPoint x: 1159, endPoint y: 489, distance: 104.0
click at [1160, 489] on div "Packaging Your Packaging (customer supplied) Envelope (carrier supplied) Pack (…" at bounding box center [1184, 611] width 650 height 302
type input "2510889"
click at [1460, 401] on span "..." at bounding box center [1464, 402] width 10 height 9
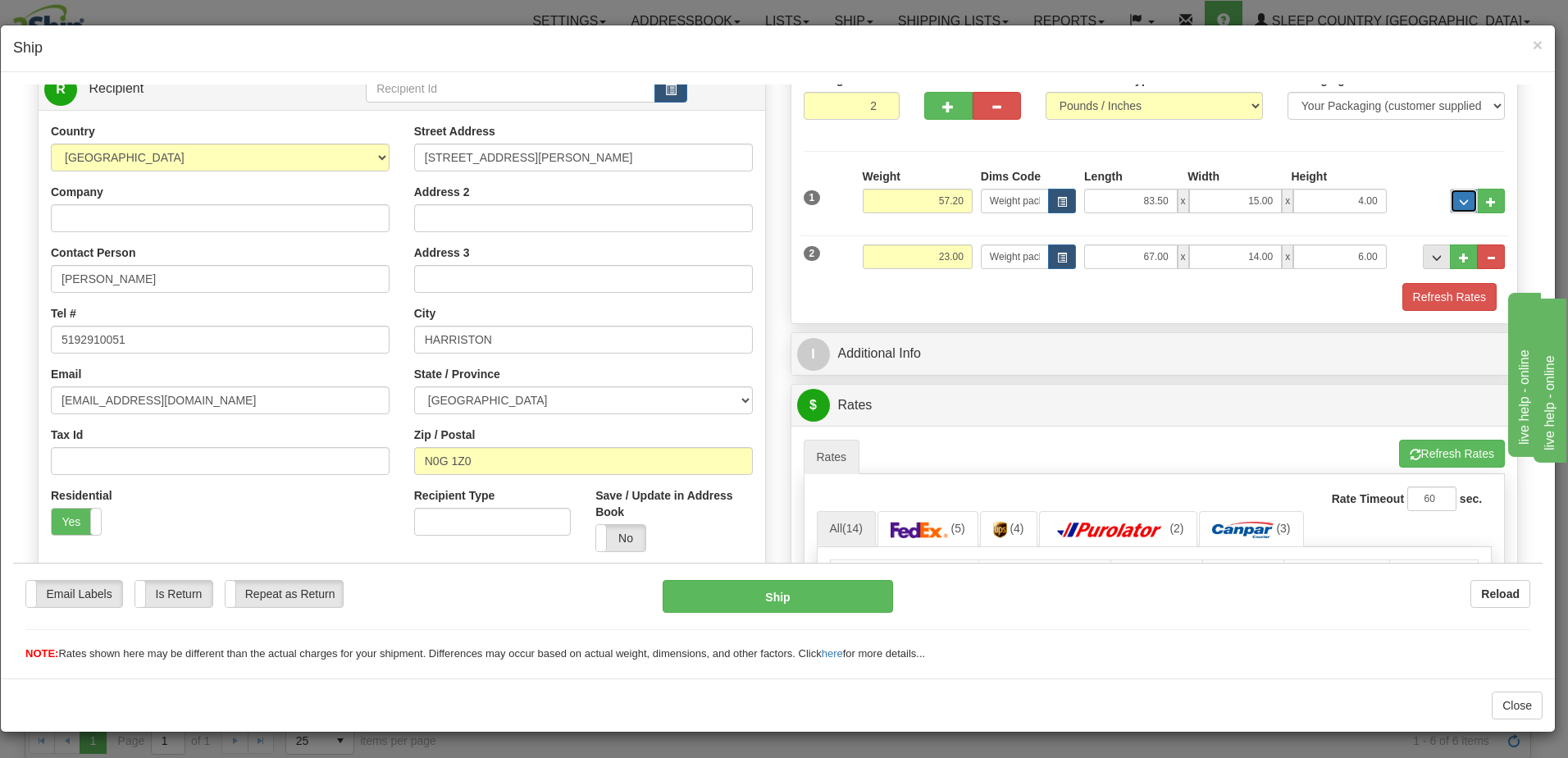
scroll to position [246, 0]
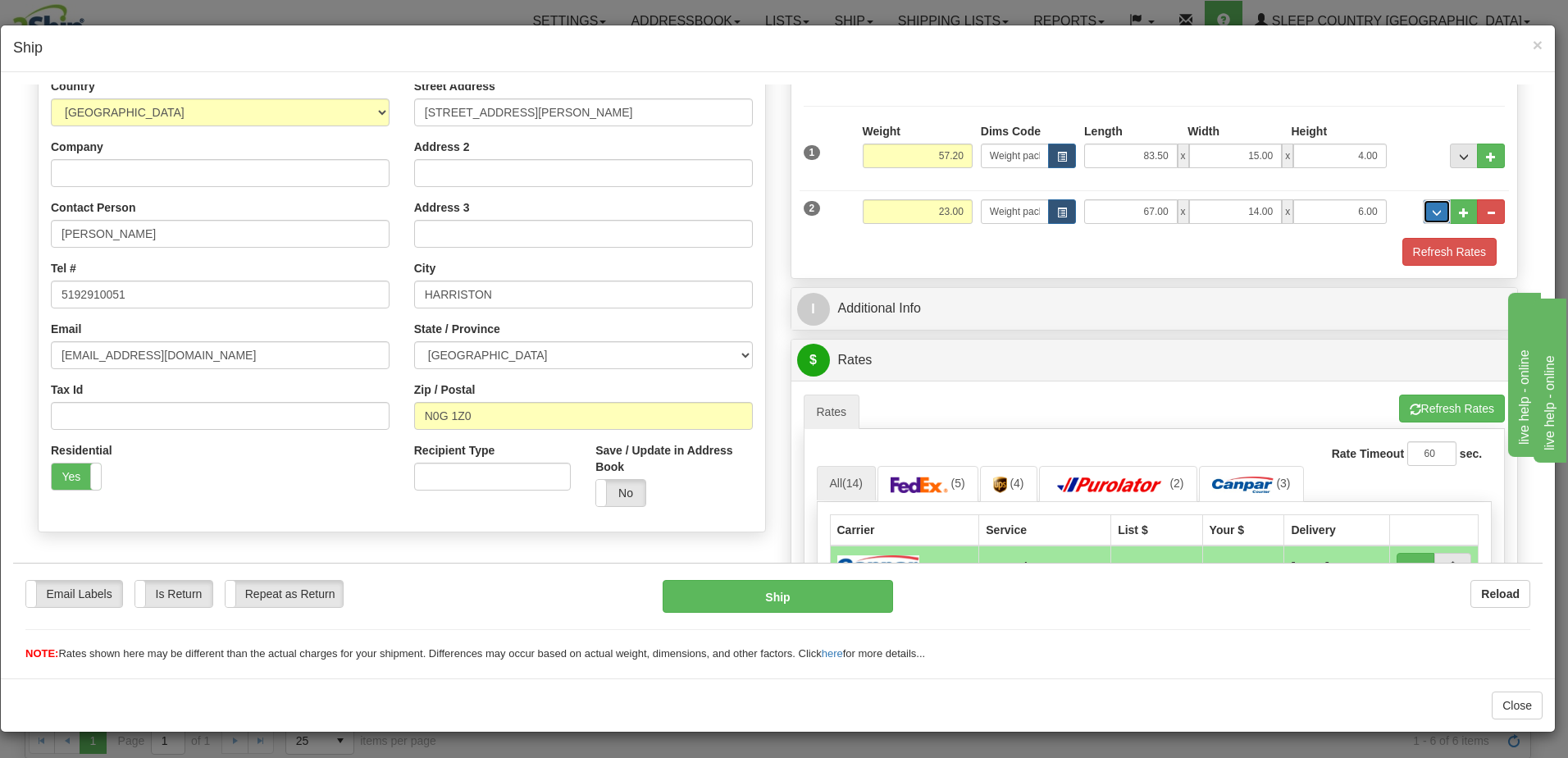
click at [1432, 207] on span "..." at bounding box center [1437, 211] width 10 height 9
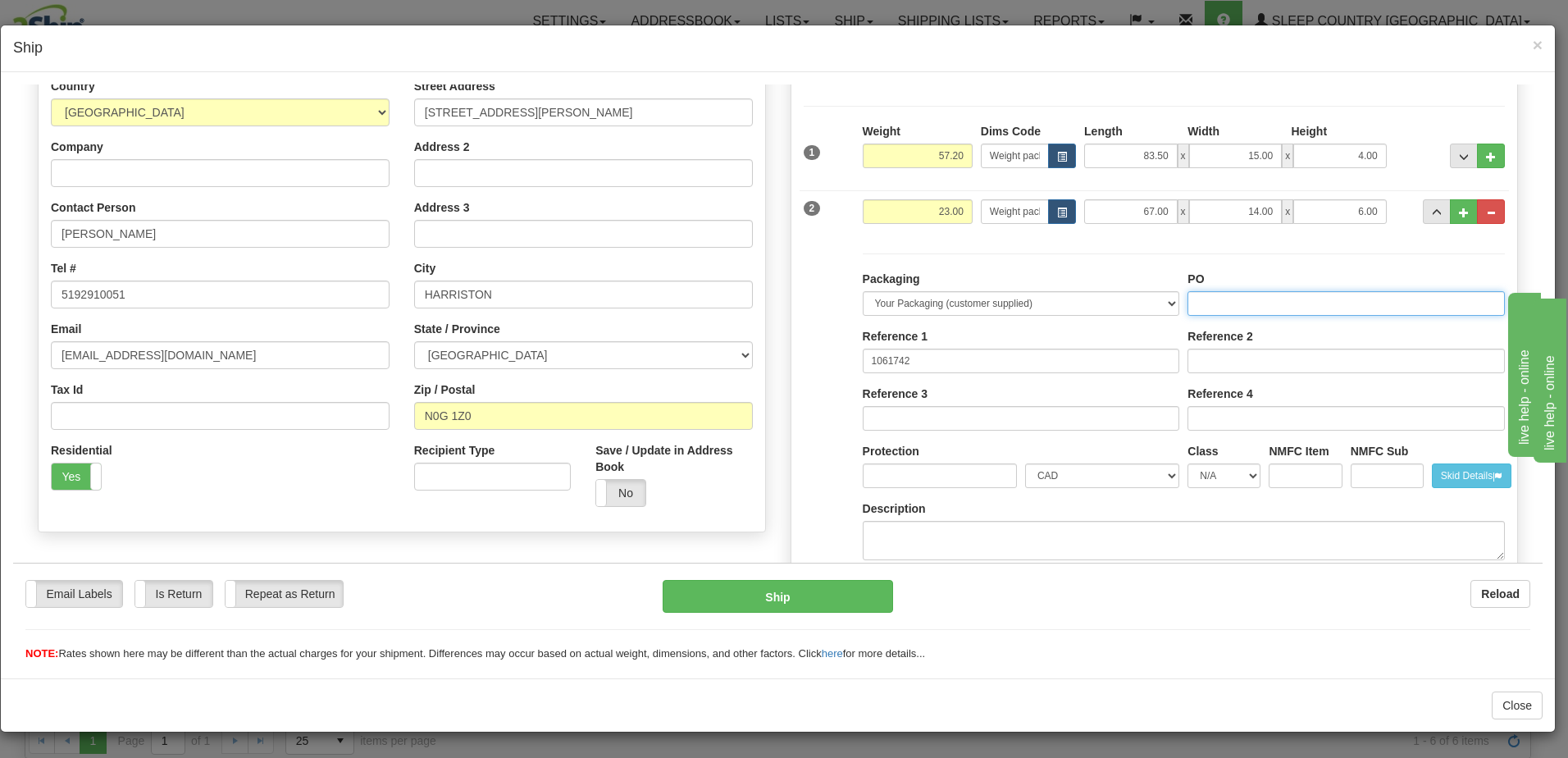
paste input "2510889"
type input "2510889"
click at [1423, 220] on button "..." at bounding box center [1436, 210] width 28 height 24
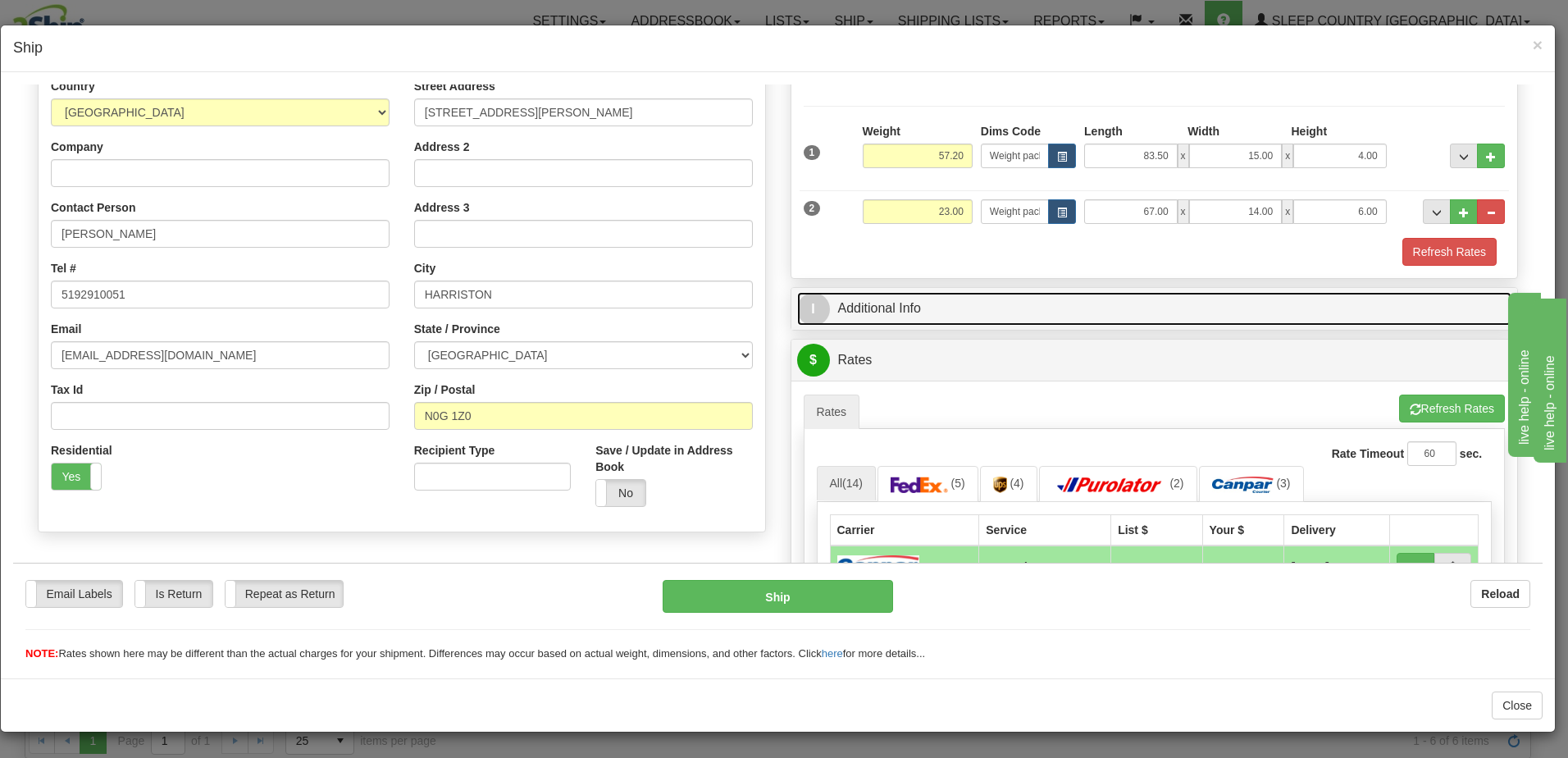
click at [1287, 315] on link "I Additional Info" at bounding box center [1155, 308] width 715 height 34
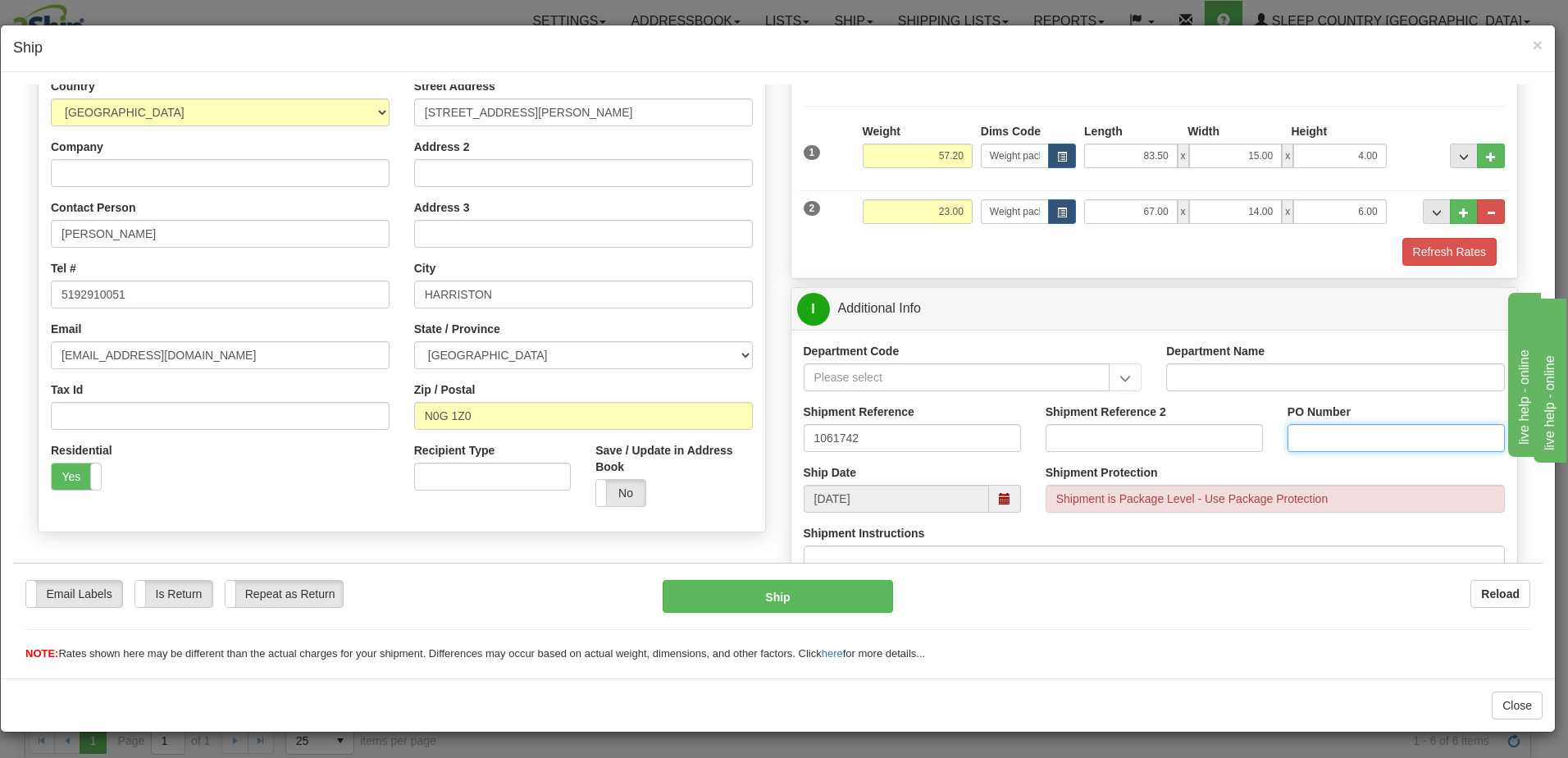
paste input "2510889"
type input "2510889"
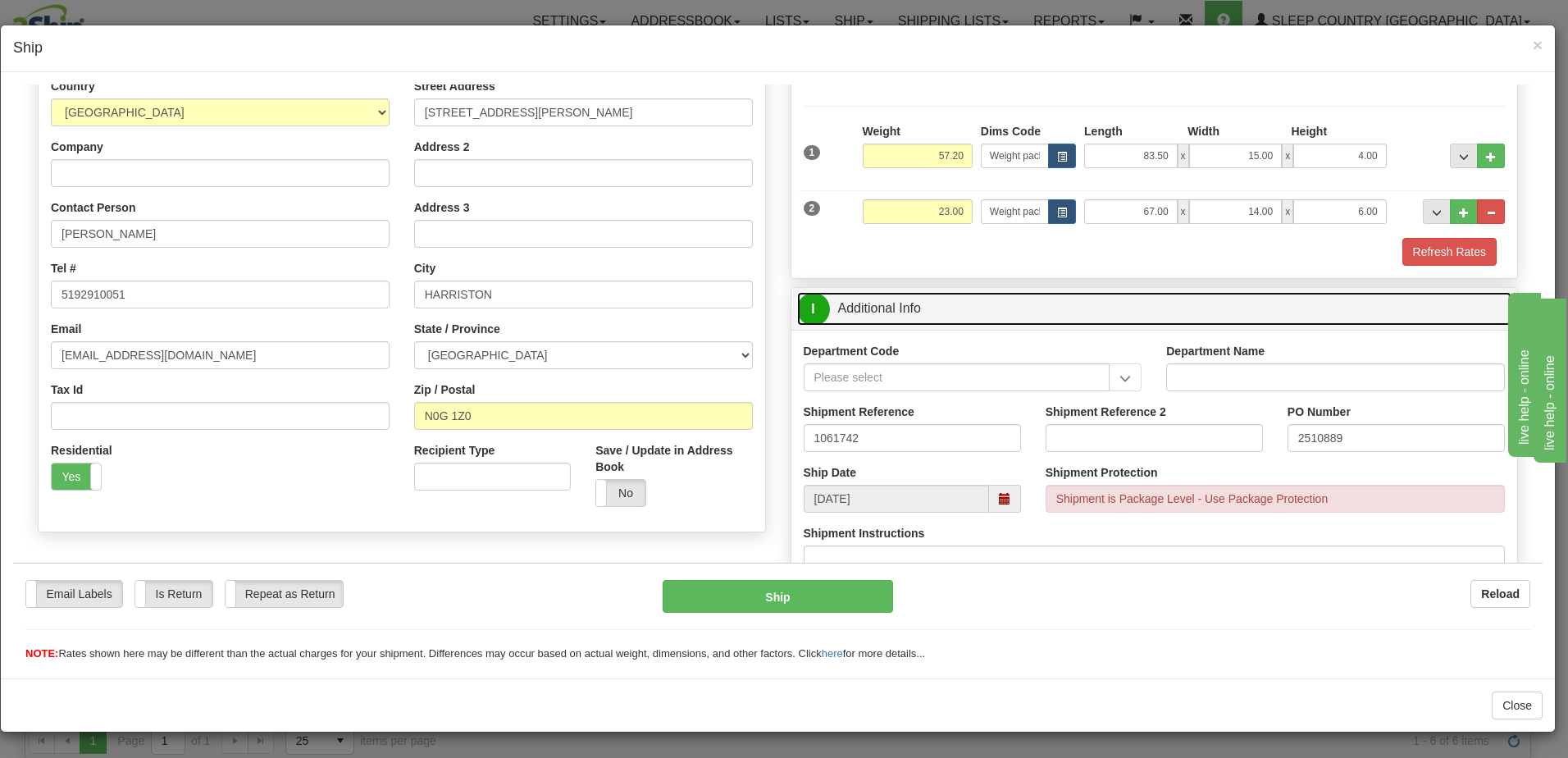
click at [1363, 301] on link "I Additional Info" at bounding box center [1155, 308] width 715 height 34
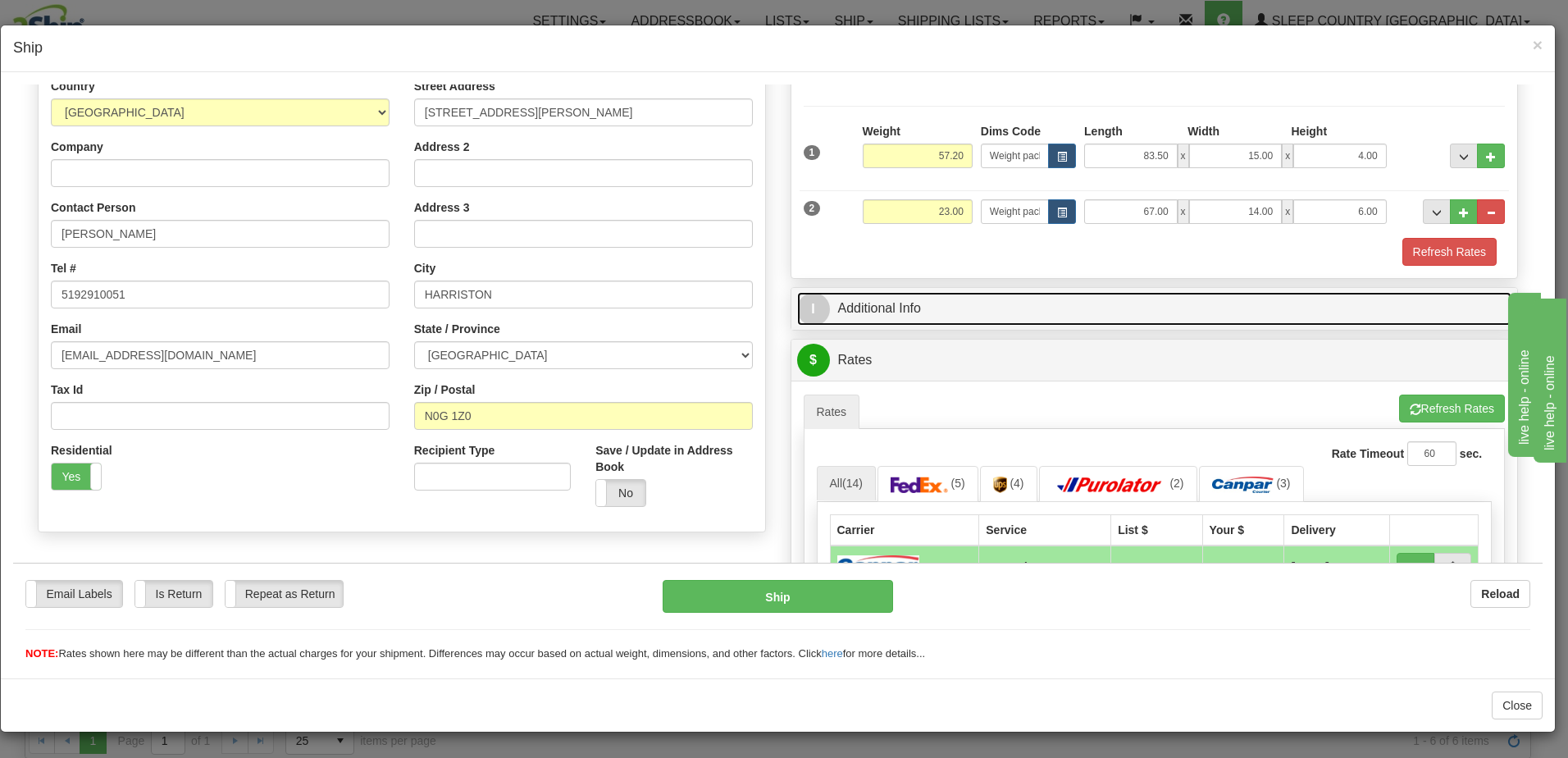
click at [1046, 304] on link "I Additional Info" at bounding box center [1155, 308] width 715 height 34
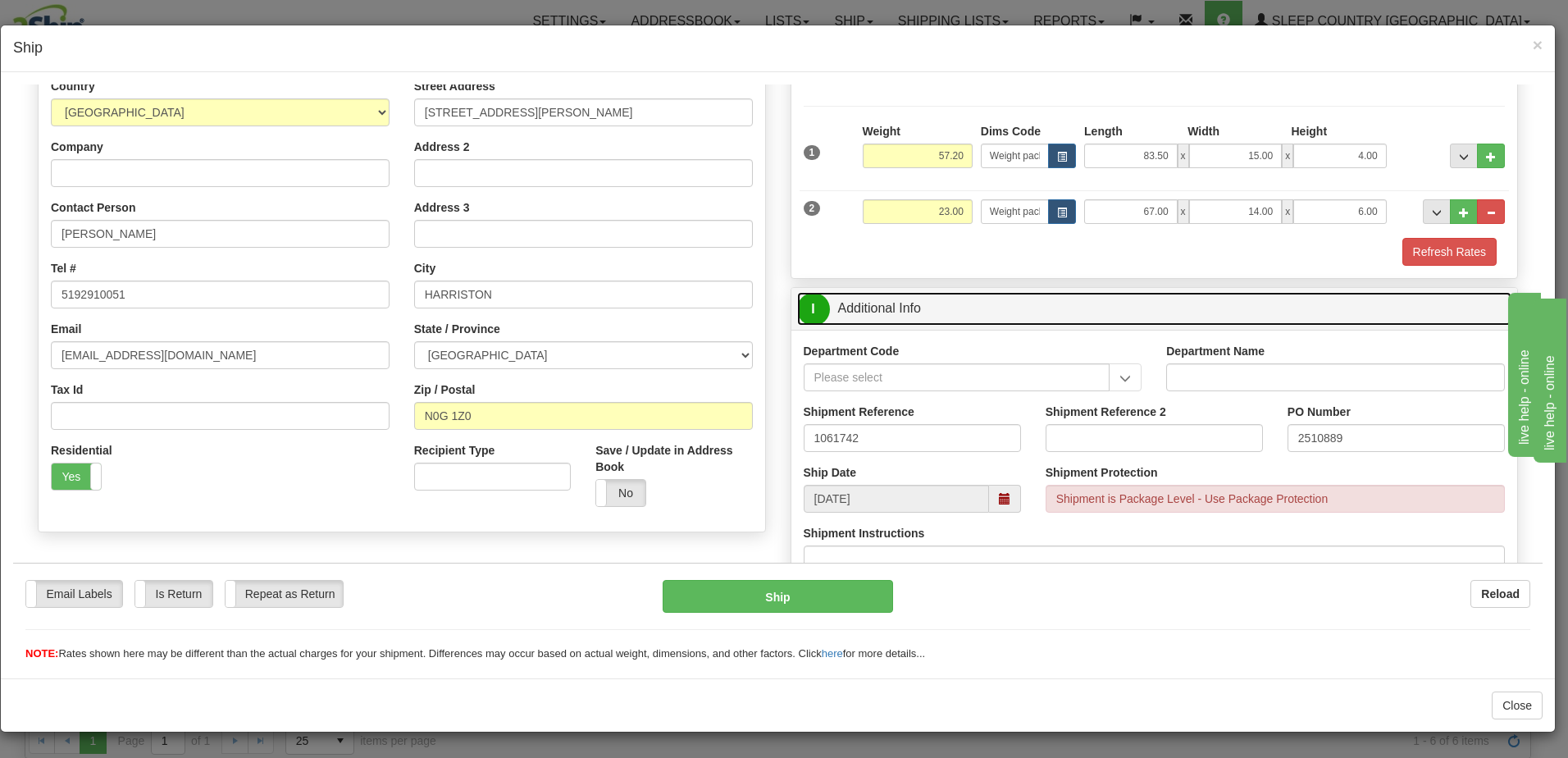
click at [1046, 304] on link "I Additional Info" at bounding box center [1155, 308] width 715 height 34
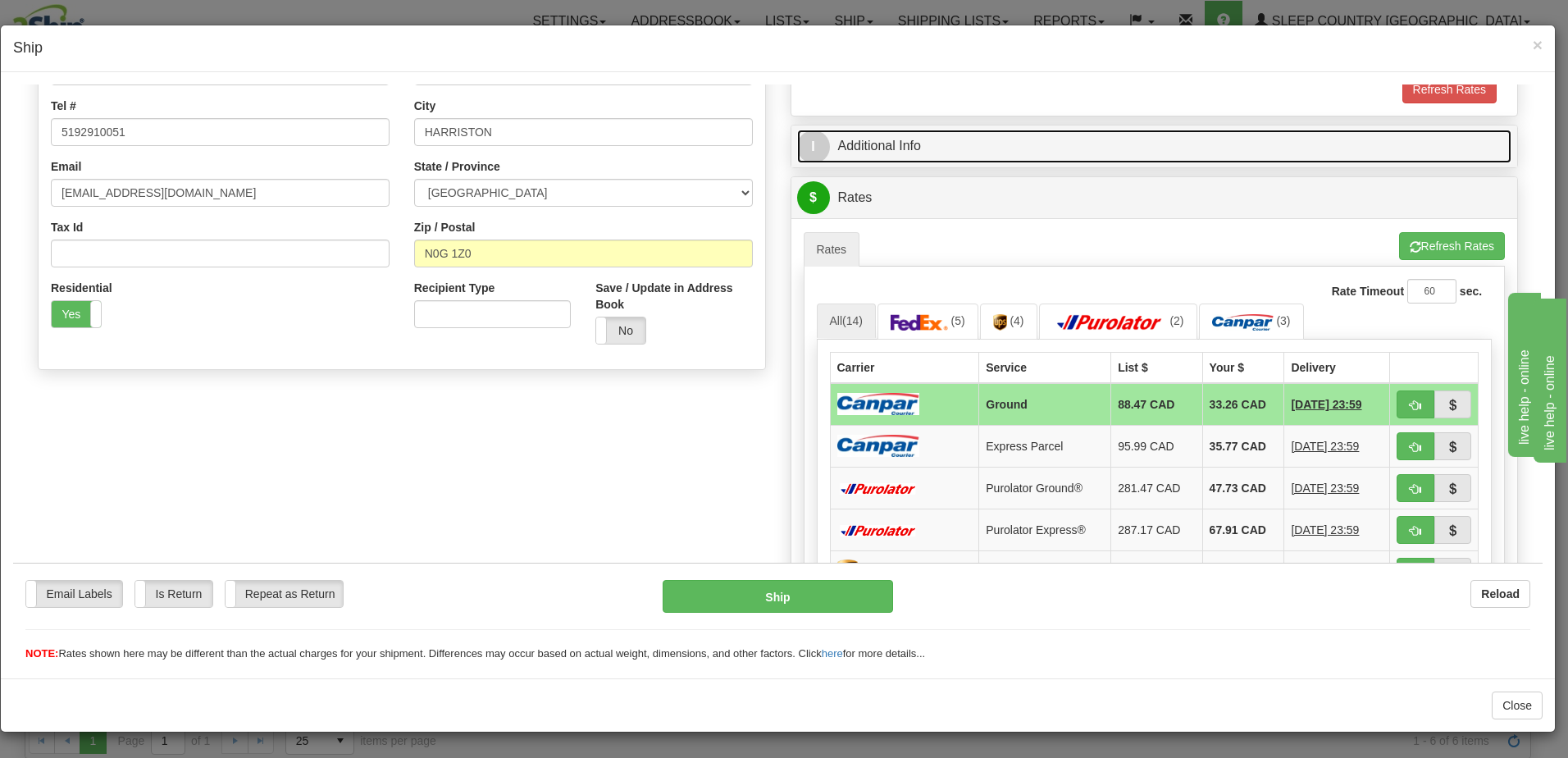
scroll to position [410, 0]
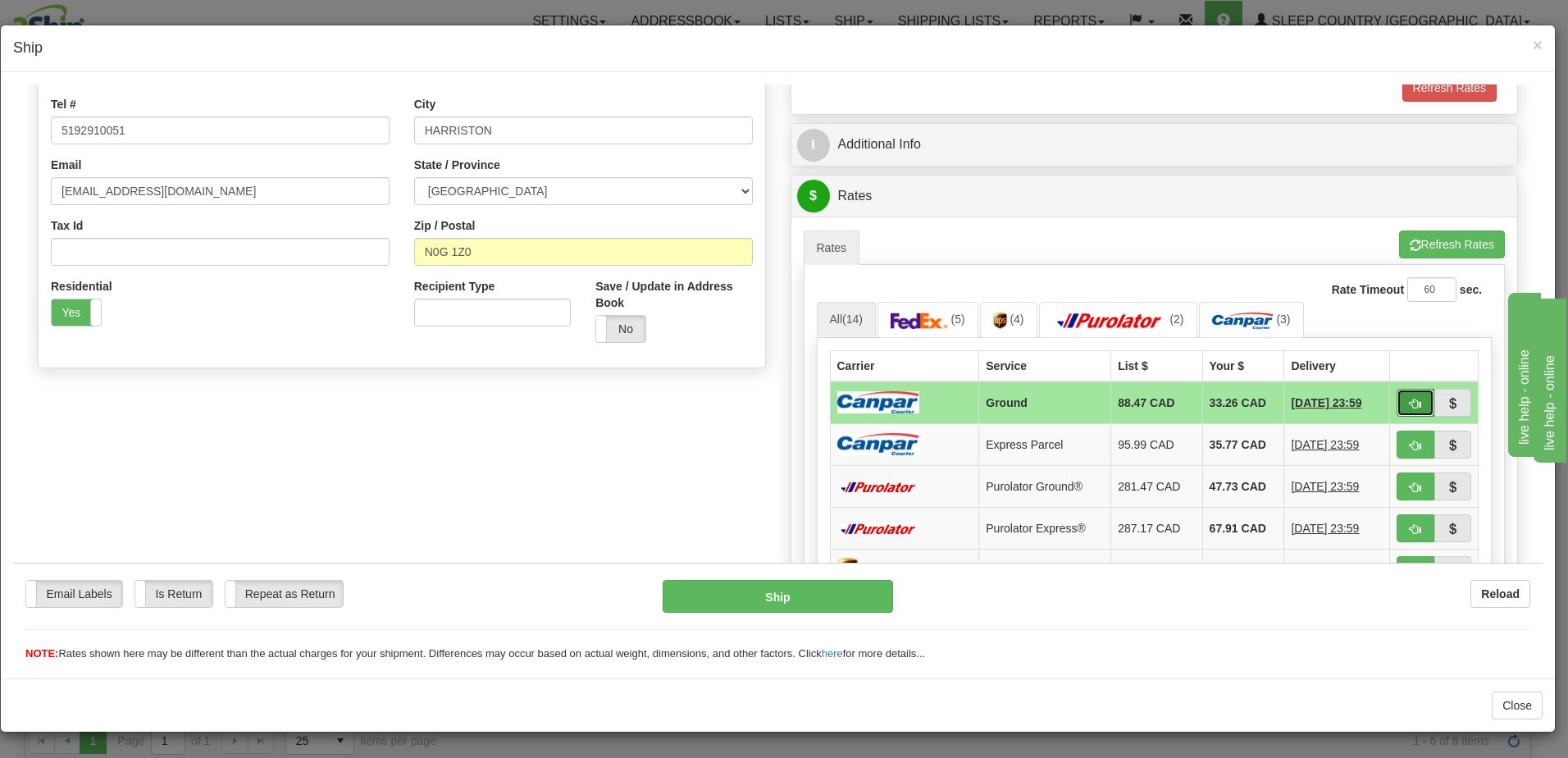
click at [1410, 398] on span "button" at bounding box center [1416, 403] width 12 height 11
type input "1"
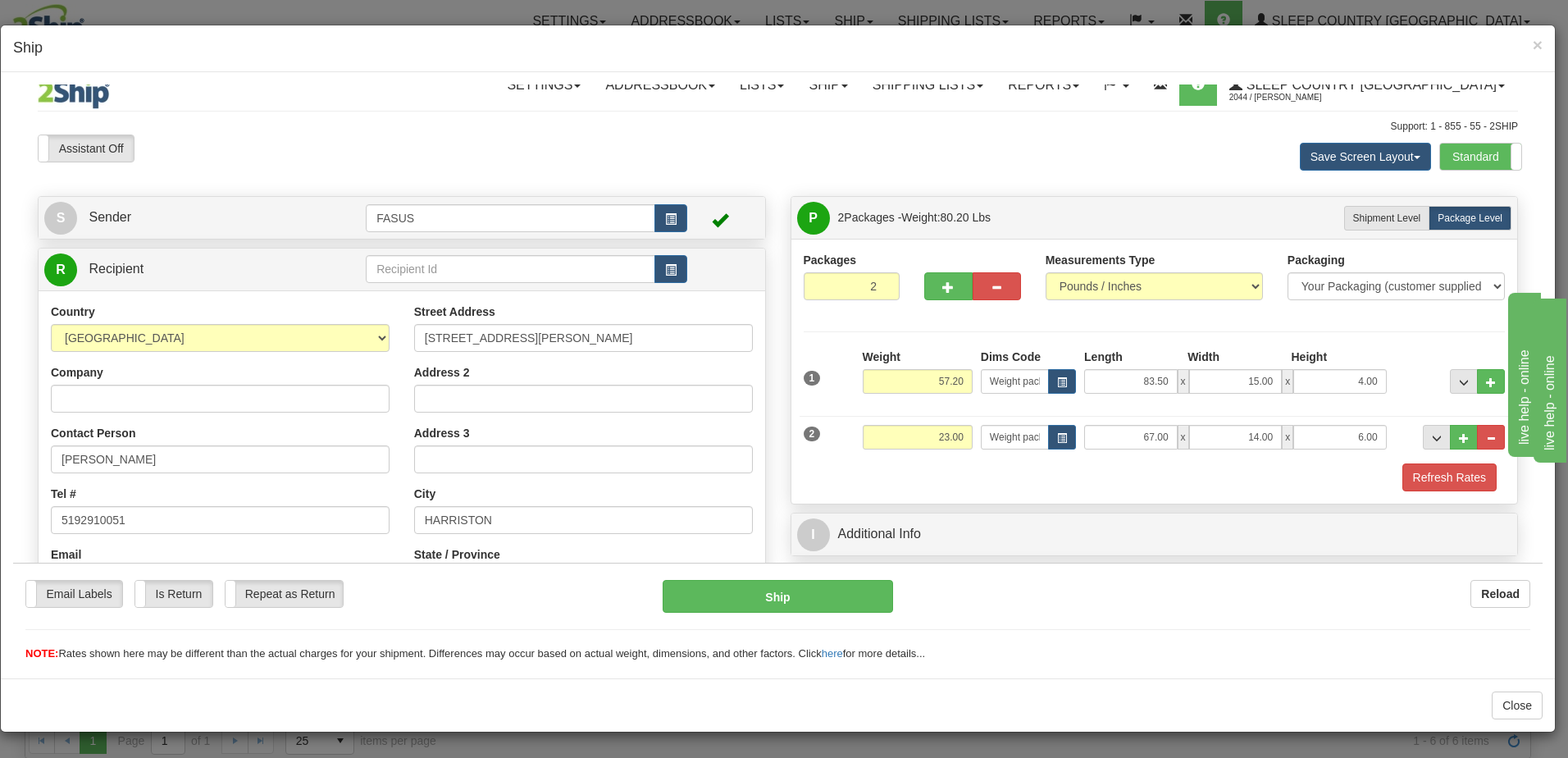
scroll to position [0, 0]
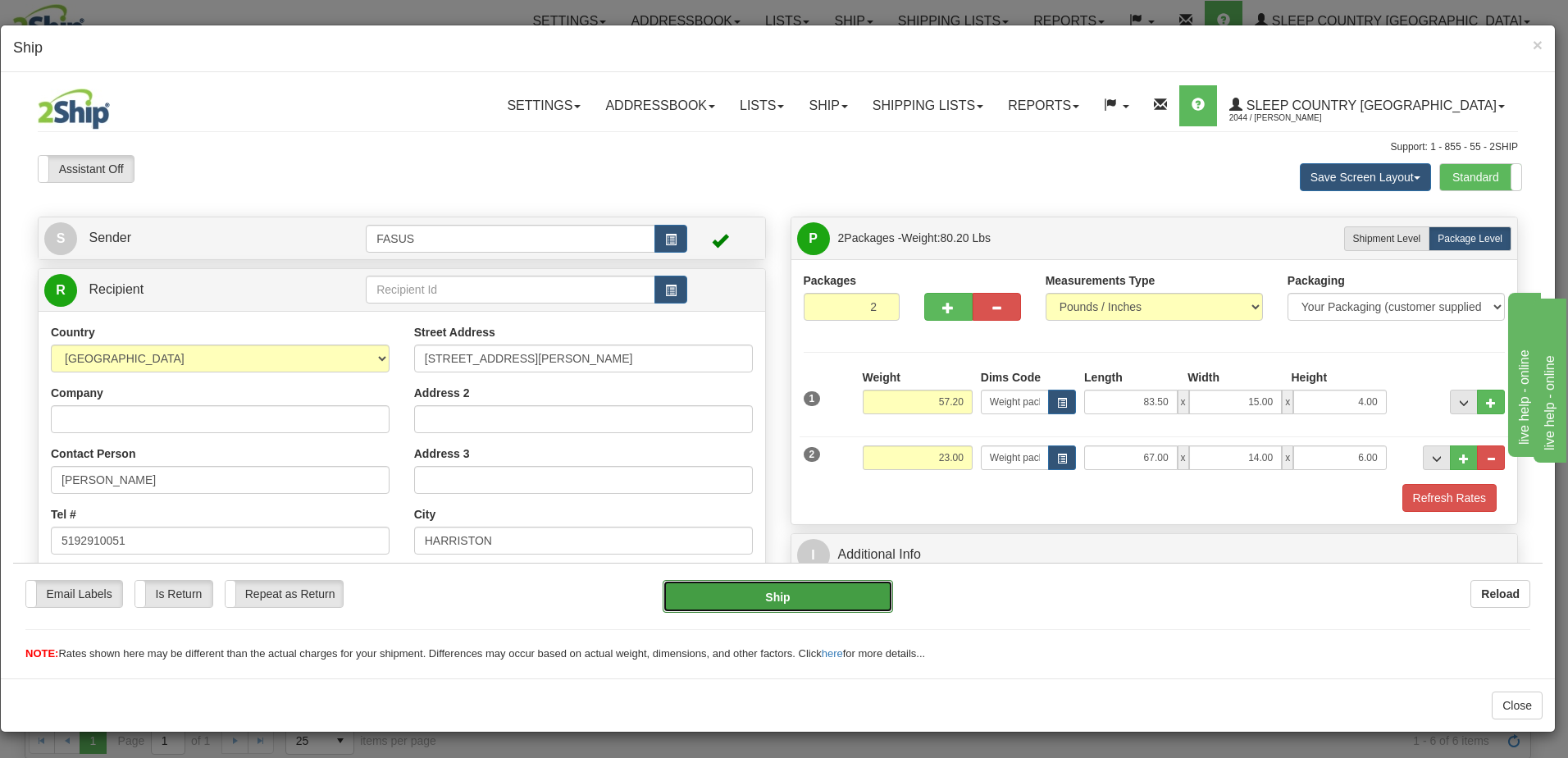
click at [777, 591] on button "Ship" at bounding box center [778, 595] width 230 height 33
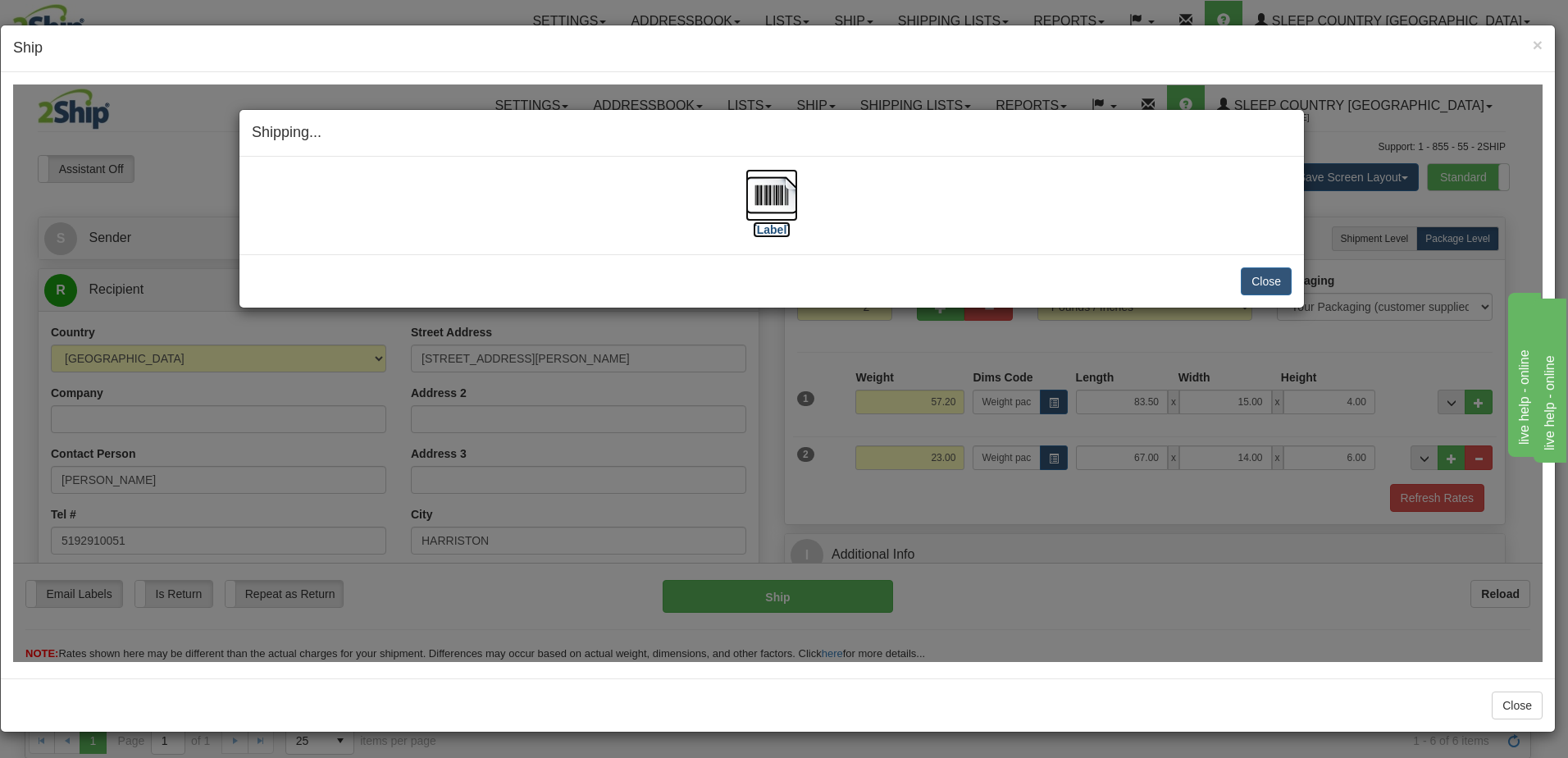
click at [768, 227] on label "[Label]" at bounding box center [771, 228] width 38 height 16
click at [1278, 280] on button "Close" at bounding box center [1266, 280] width 51 height 28
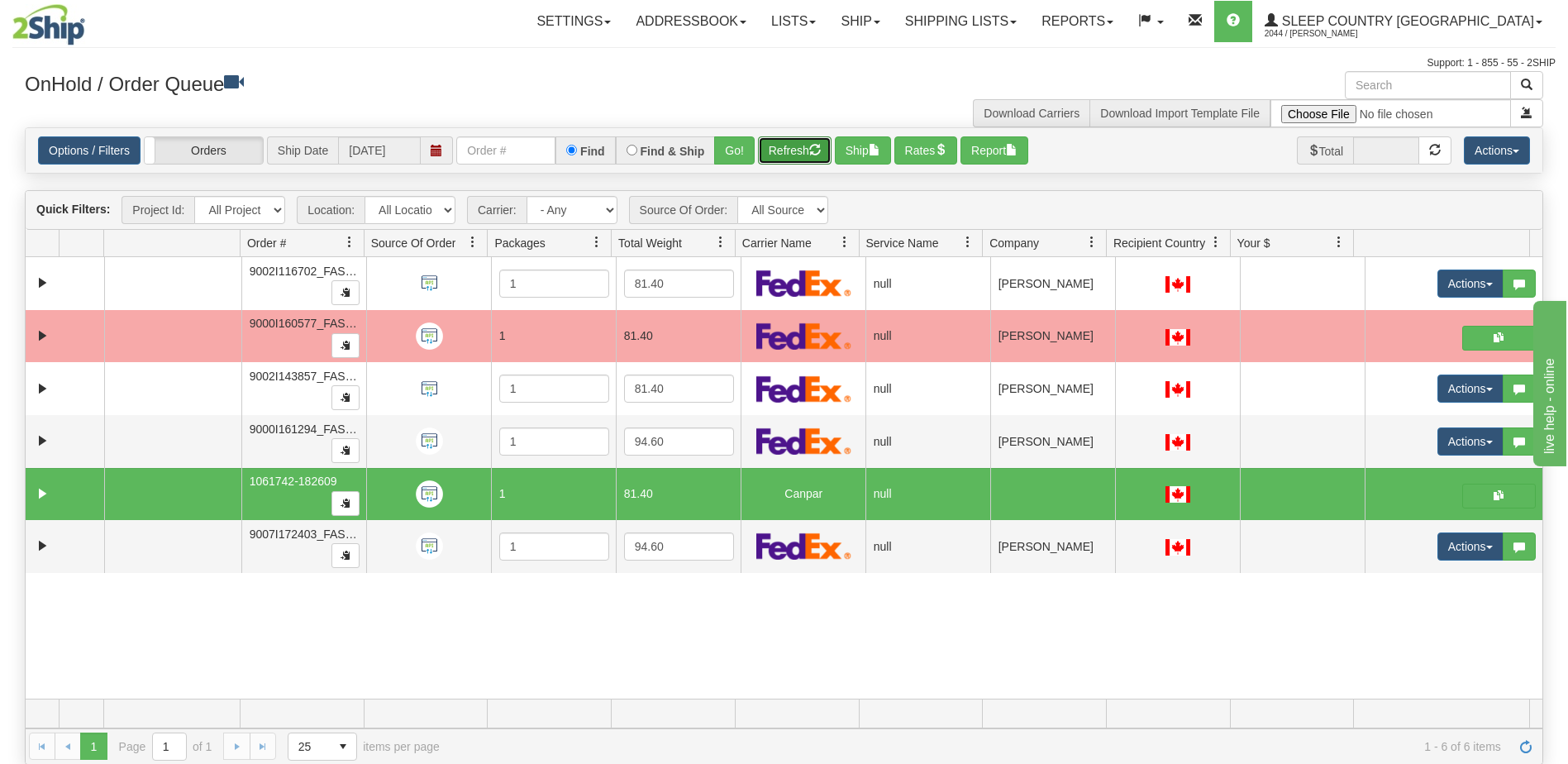
click at [793, 149] on button "Refresh" at bounding box center [794, 150] width 73 height 28
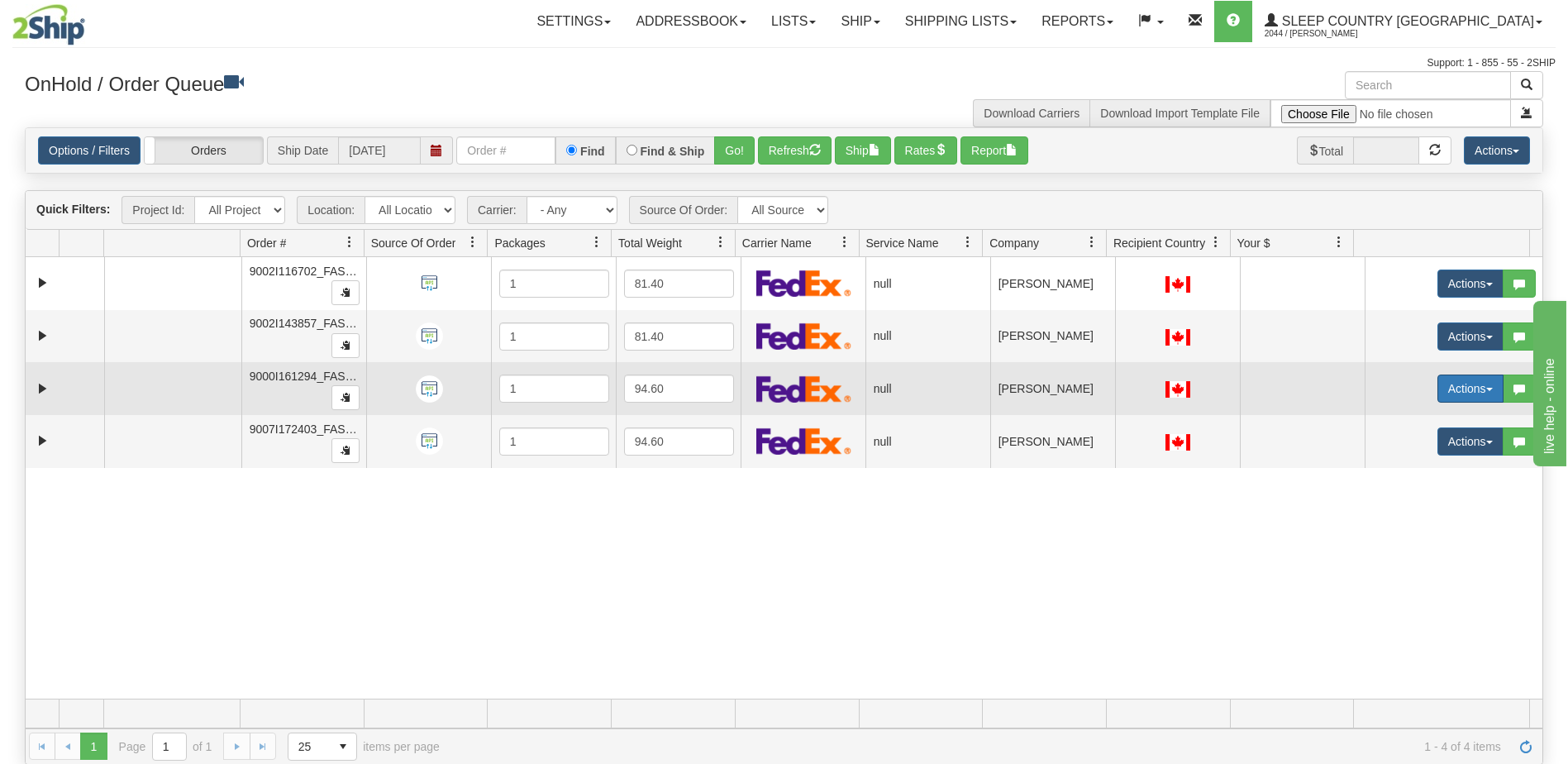
click at [1452, 385] on button "Actions" at bounding box center [1470, 388] width 66 height 28
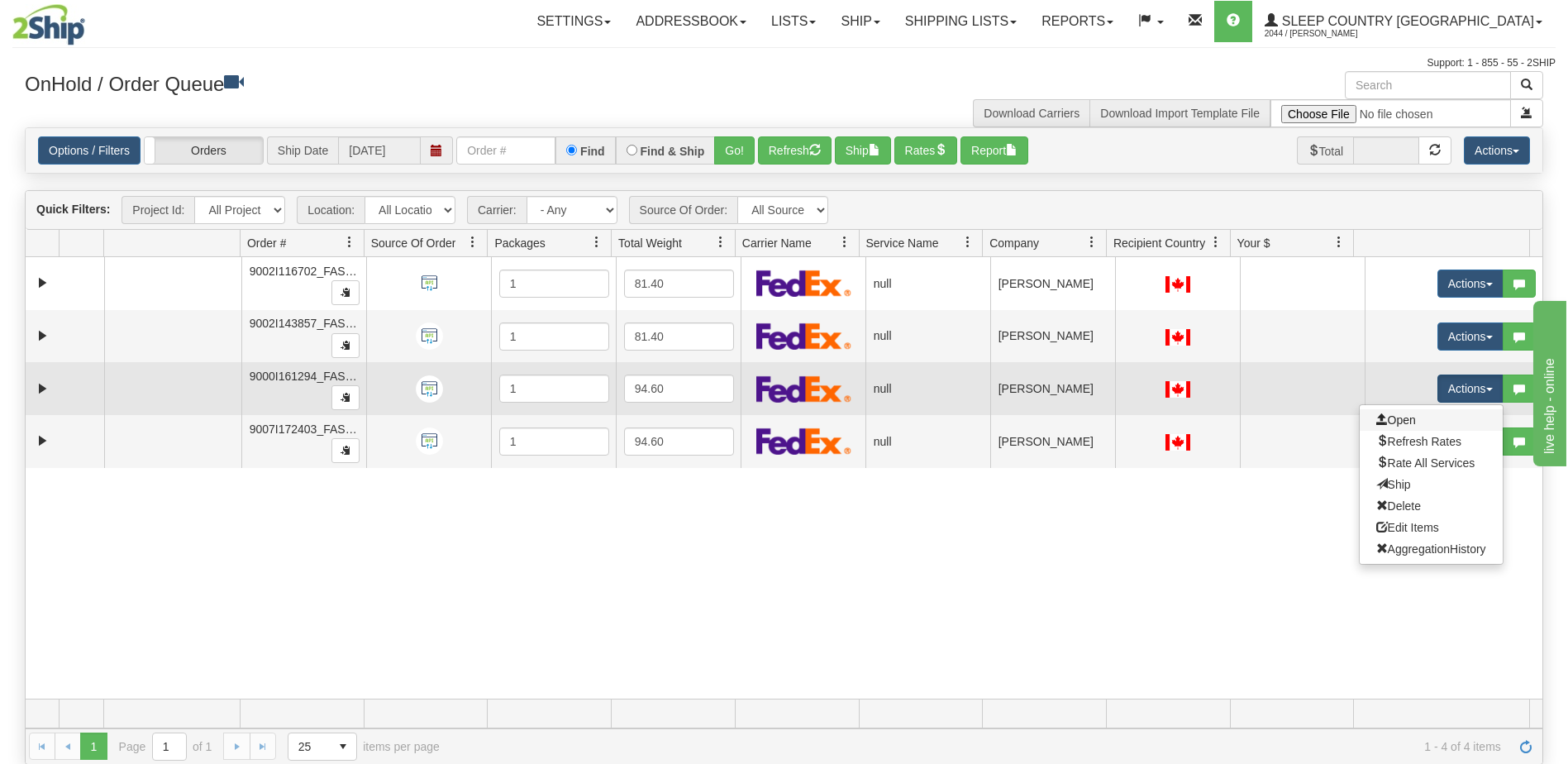
click at [1406, 420] on link "Open" at bounding box center [1431, 421] width 143 height 21
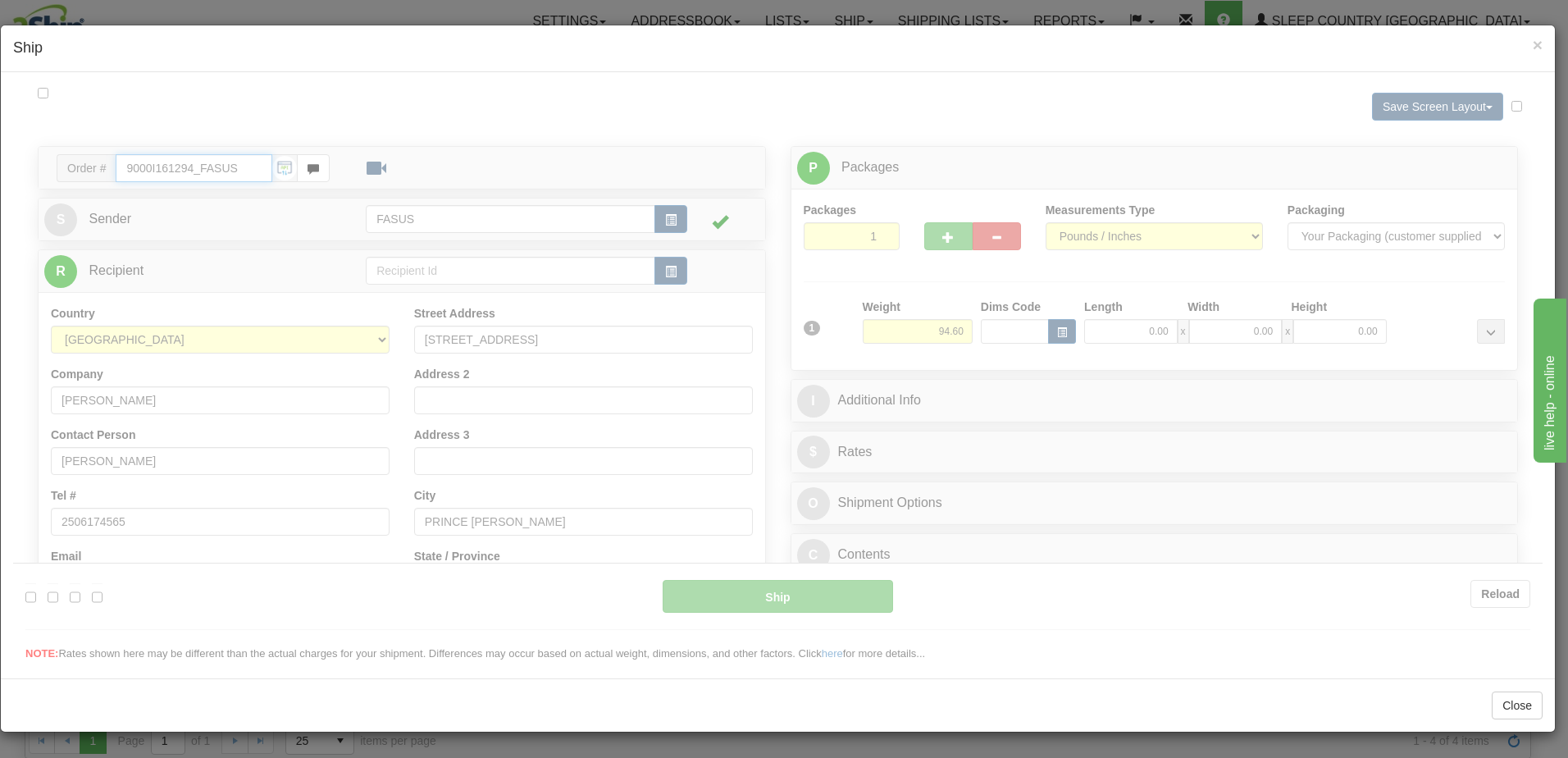
type input "09:14"
type input "16:00"
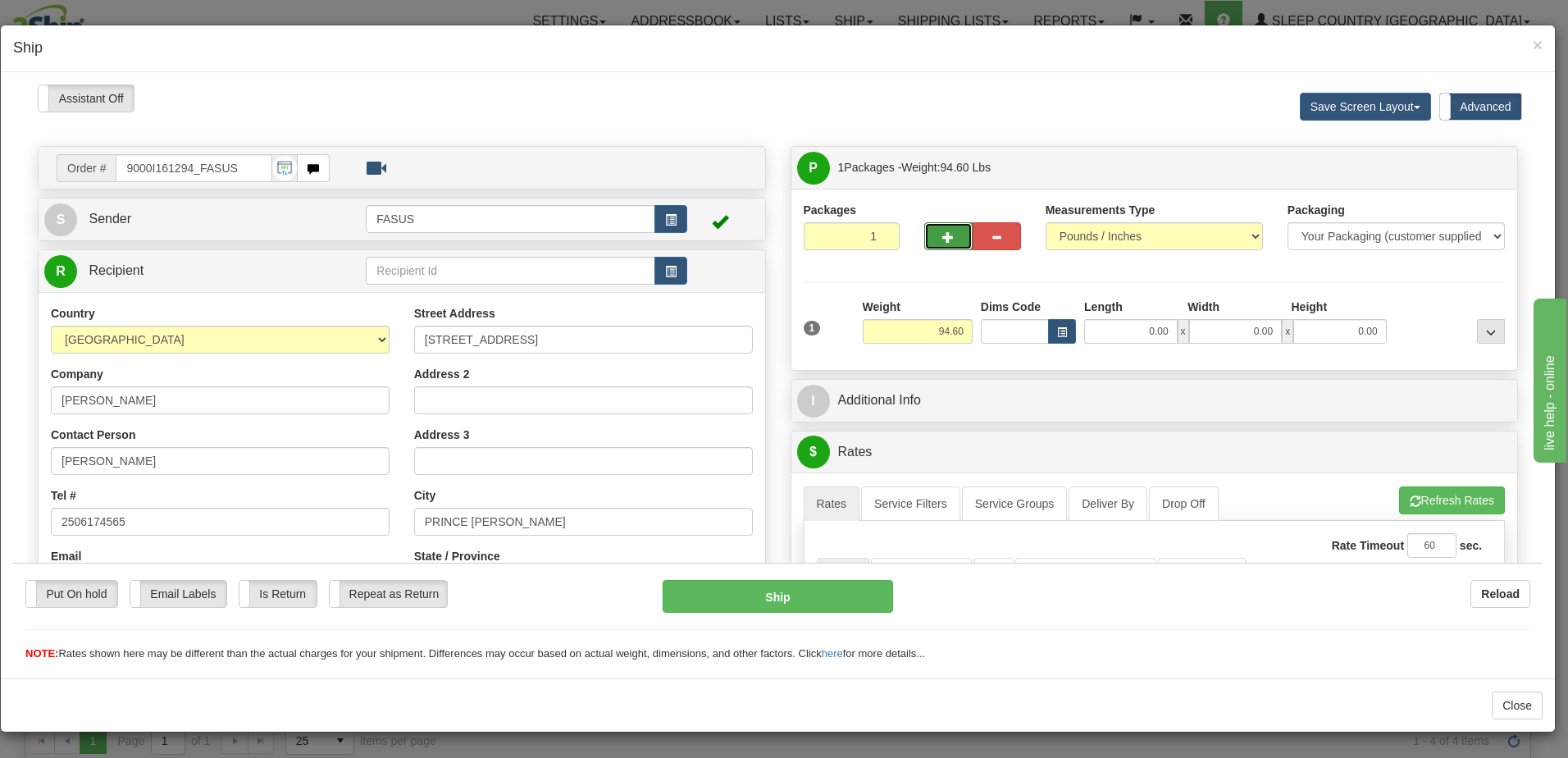
click at [945, 233] on span "button" at bounding box center [949, 236] width 12 height 11
type input "2"
click at [1462, 158] on label "Package Level Pack.." at bounding box center [1470, 167] width 83 height 24
radio input "true"
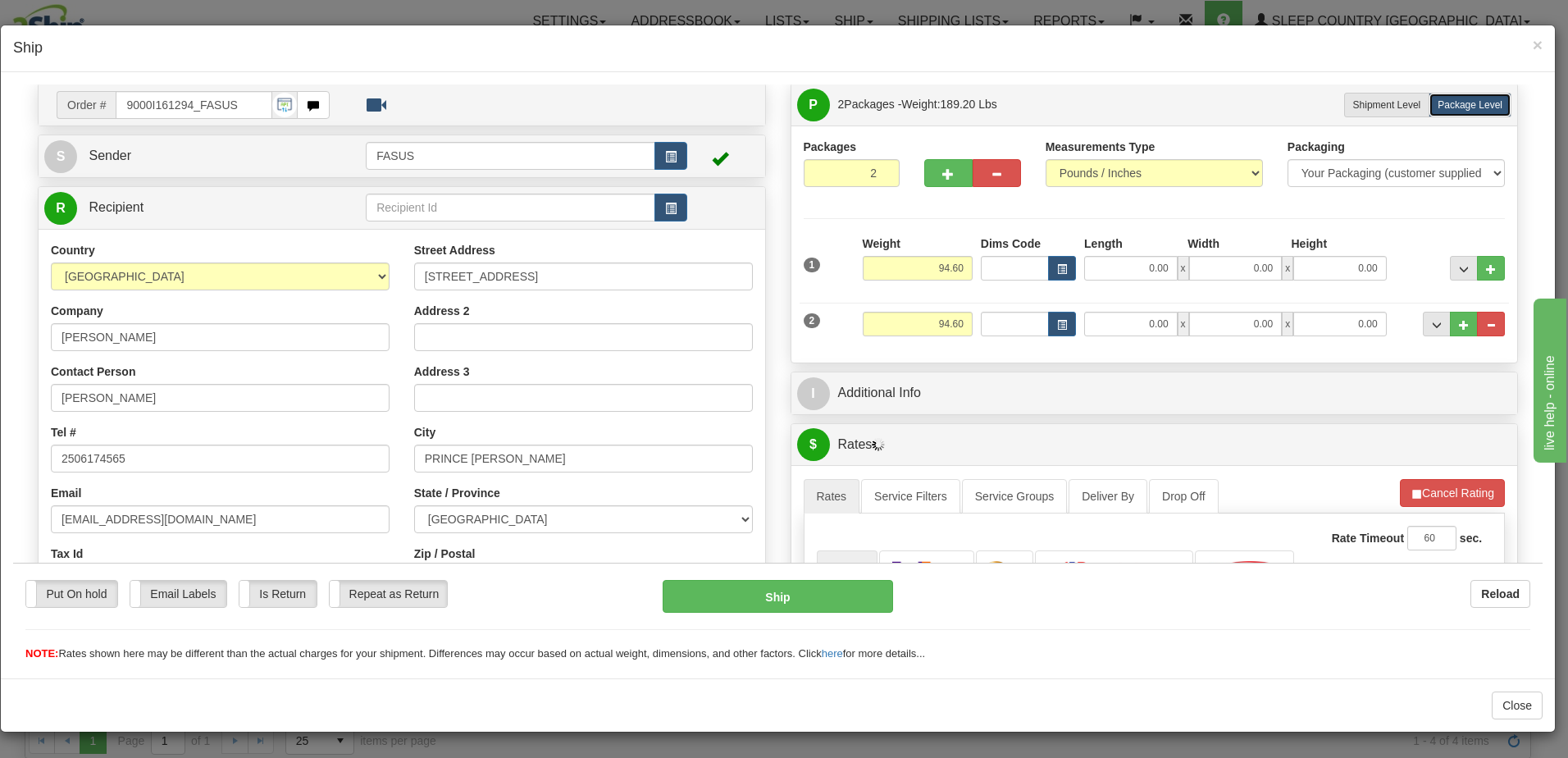
scroll to position [328, 0]
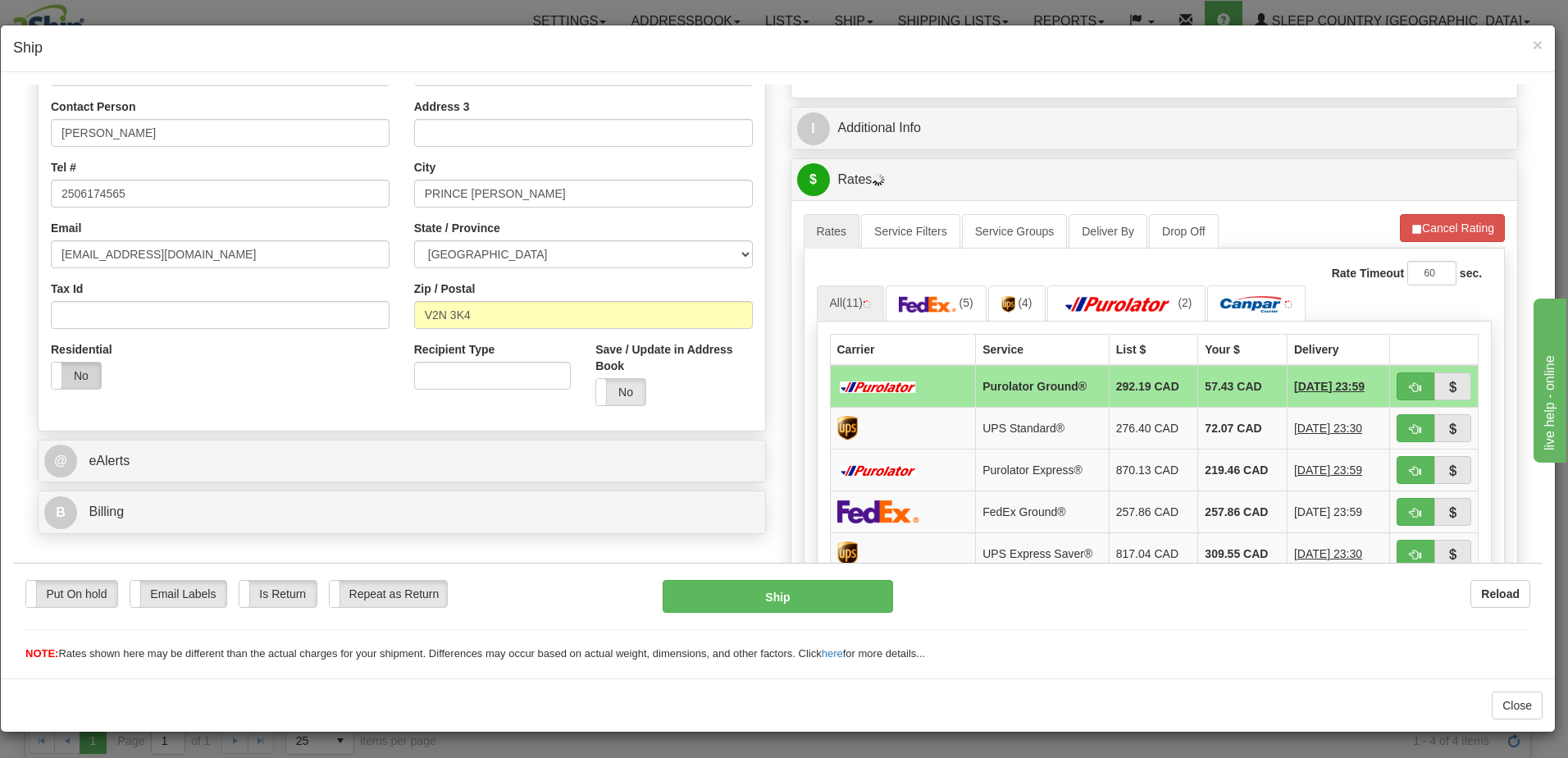
click at [77, 375] on label "No" at bounding box center [75, 375] width 49 height 26
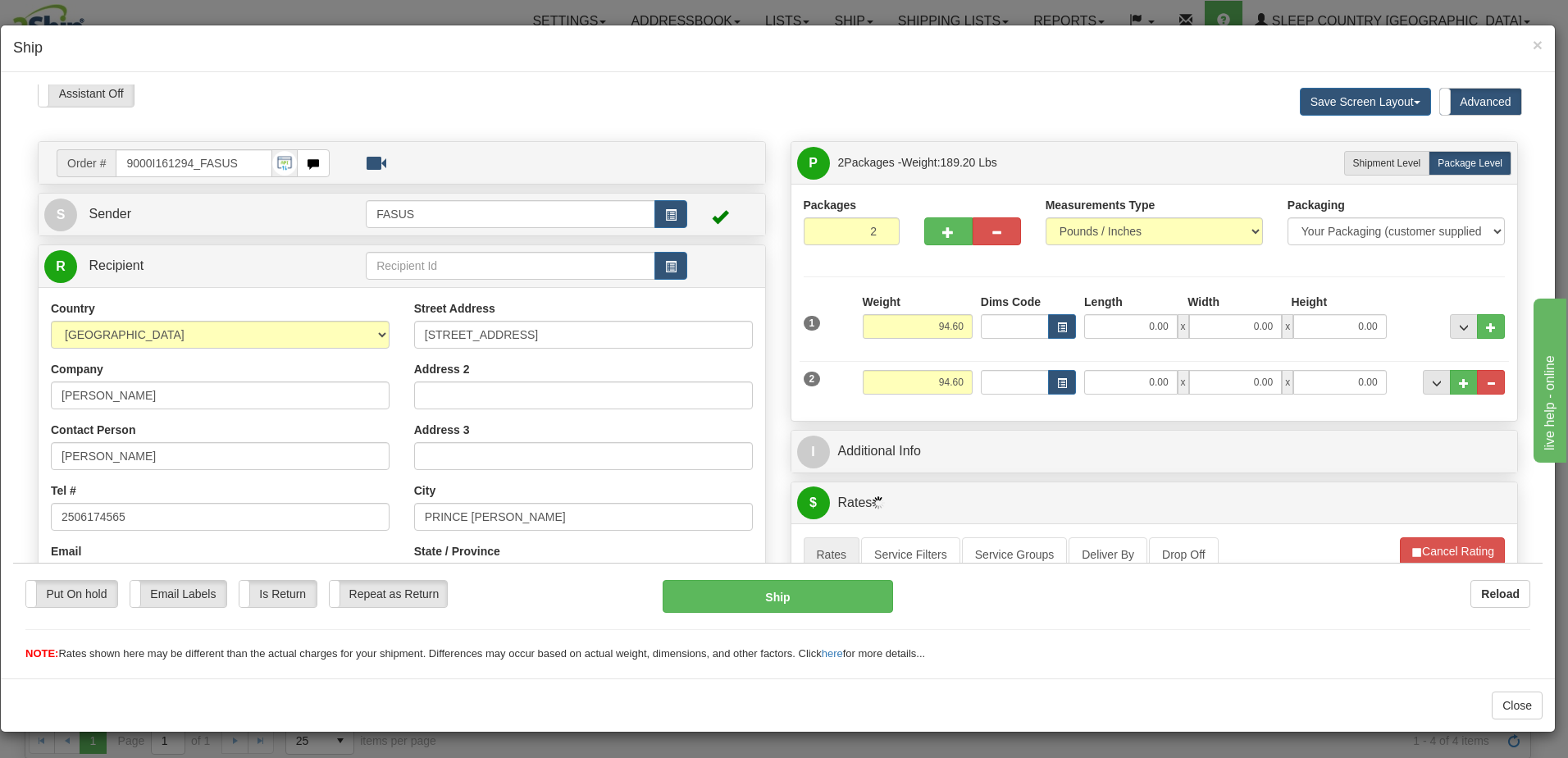
scroll to position [0, 0]
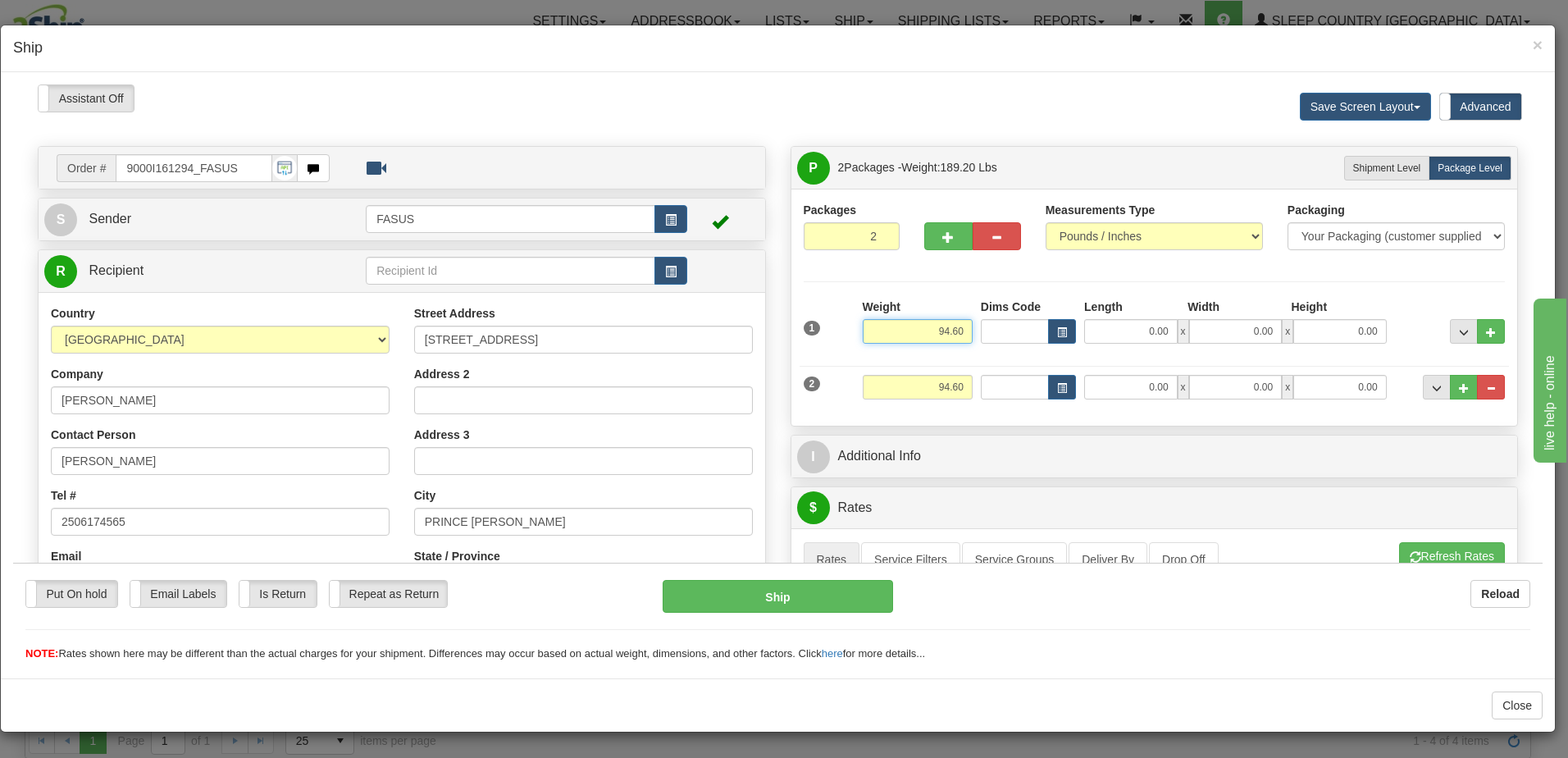
drag, startPoint x: 928, startPoint y: 332, endPoint x: 1005, endPoint y: 335, distance: 77.1
click at [1005, 335] on div "1 Weight 94.60 Dims Code x x" at bounding box center [1155, 327] width 710 height 58
type input "61.60"
type input "83.00"
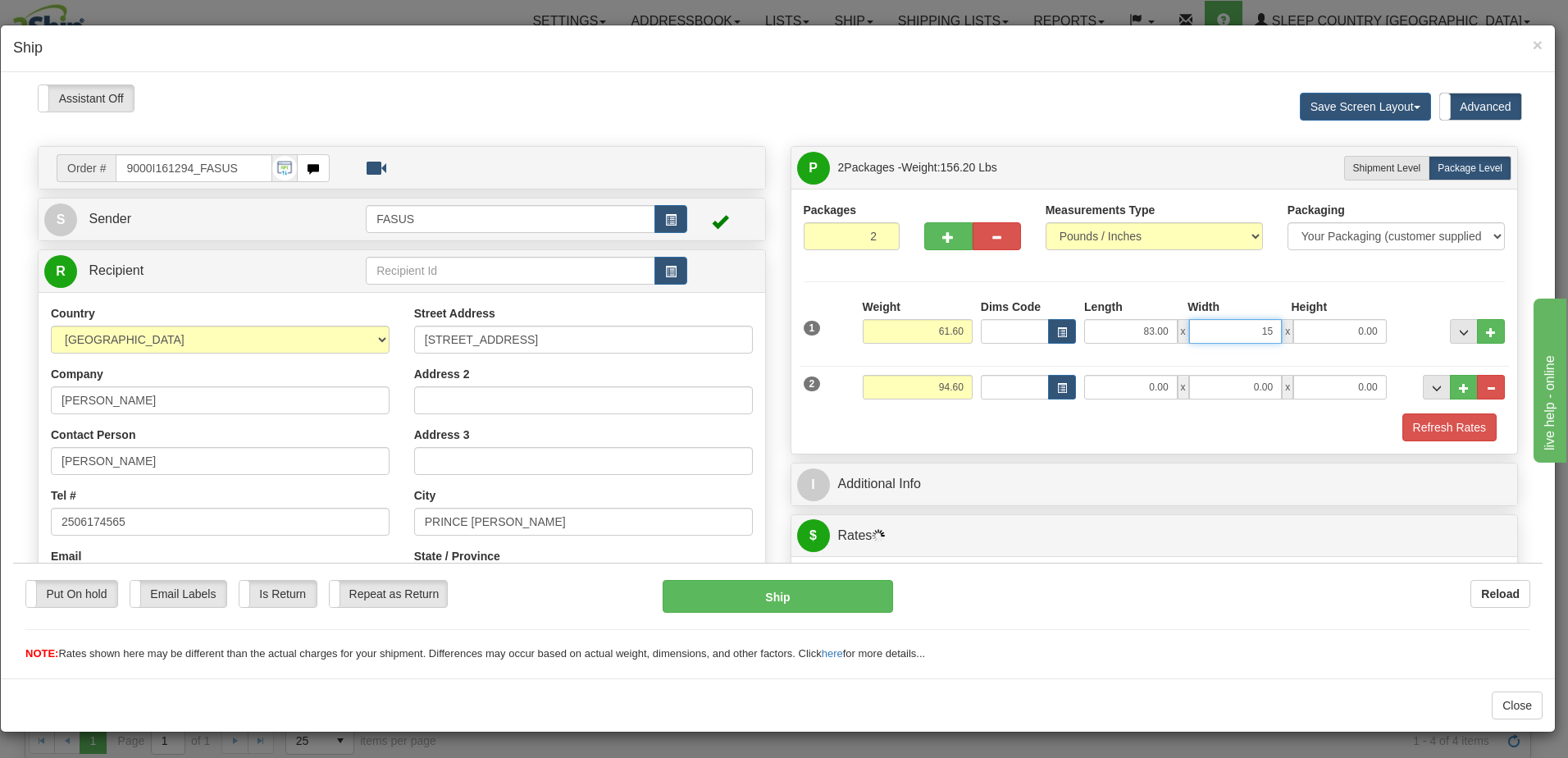
type input "15.00"
type input "4.00"
drag, startPoint x: 927, startPoint y: 384, endPoint x: 971, endPoint y: 381, distance: 44.1
click at [971, 381] on div "2 Weight 94.60 Dims Code Length Width Height" at bounding box center [1155, 384] width 710 height 55
type input "31.70"
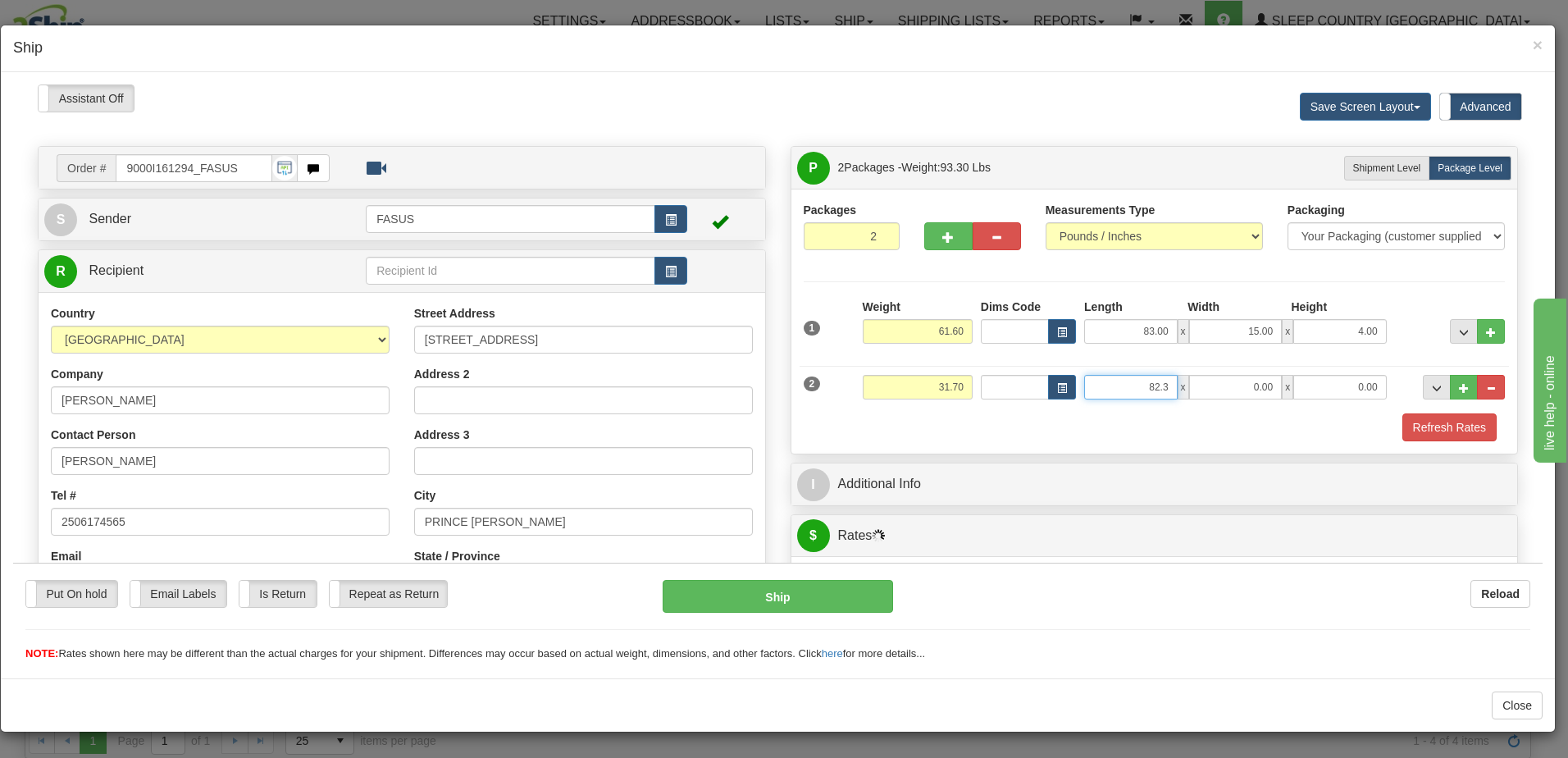
type input "82.30"
type input "14.00"
type input "6.00"
click at [1460, 327] on span "..." at bounding box center [1464, 331] width 10 height 9
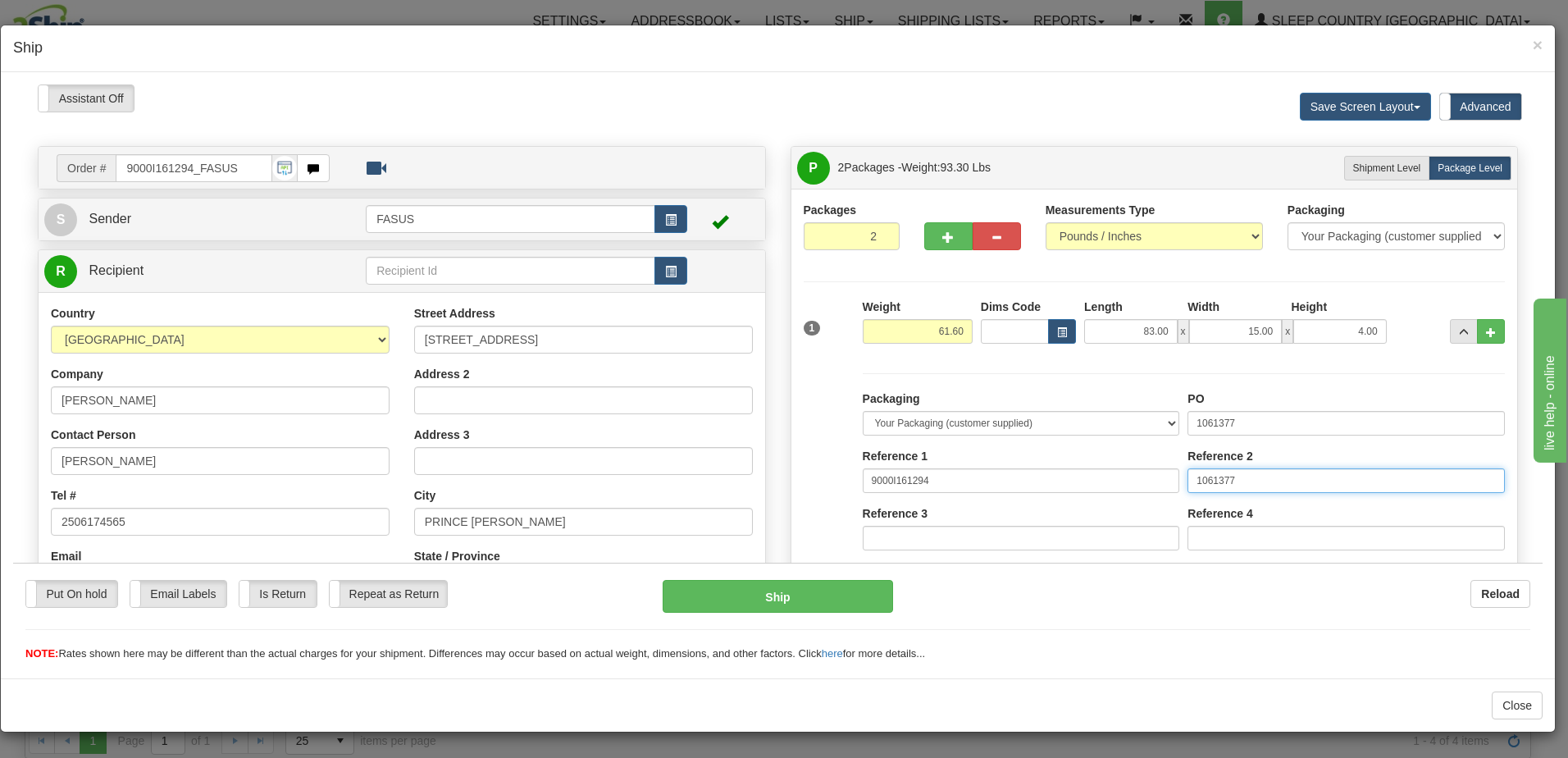
drag, startPoint x: 1271, startPoint y: 477, endPoint x: 1018, endPoint y: 466, distance: 253.2
click at [1018, 466] on div "Packaging Your Packaging (customer supplied) Envelope (carrier supplied) Pack (…" at bounding box center [1184, 541] width 650 height 302
drag, startPoint x: 1247, startPoint y: 413, endPoint x: 984, endPoint y: 396, distance: 263.5
click at [984, 396] on div "Packaging Your Packaging (customer supplied) Envelope (carrier supplied) Pack (…" at bounding box center [1184, 541] width 650 height 302
type input "1031602"
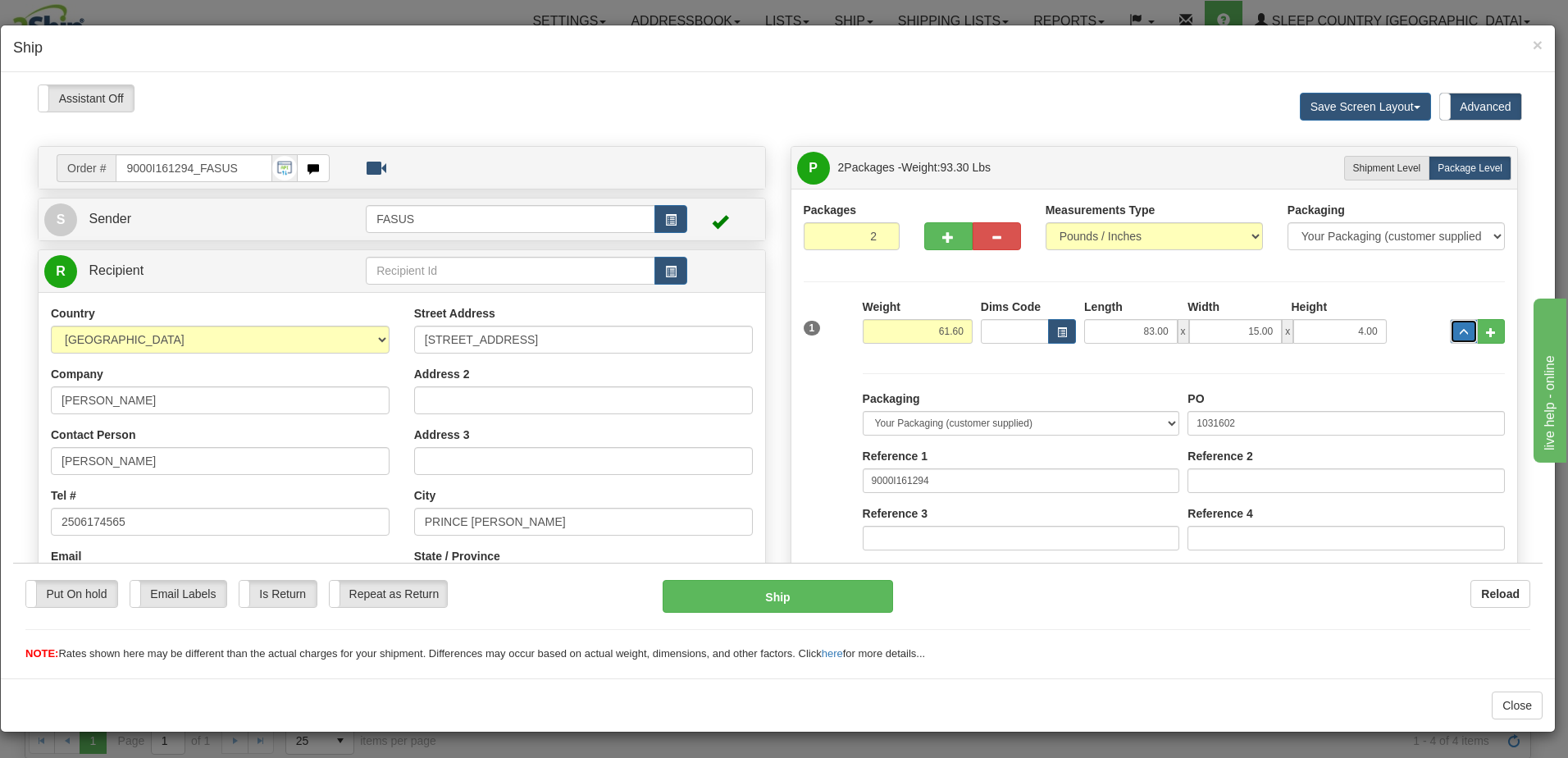
click at [1450, 336] on button "..." at bounding box center [1463, 330] width 28 height 24
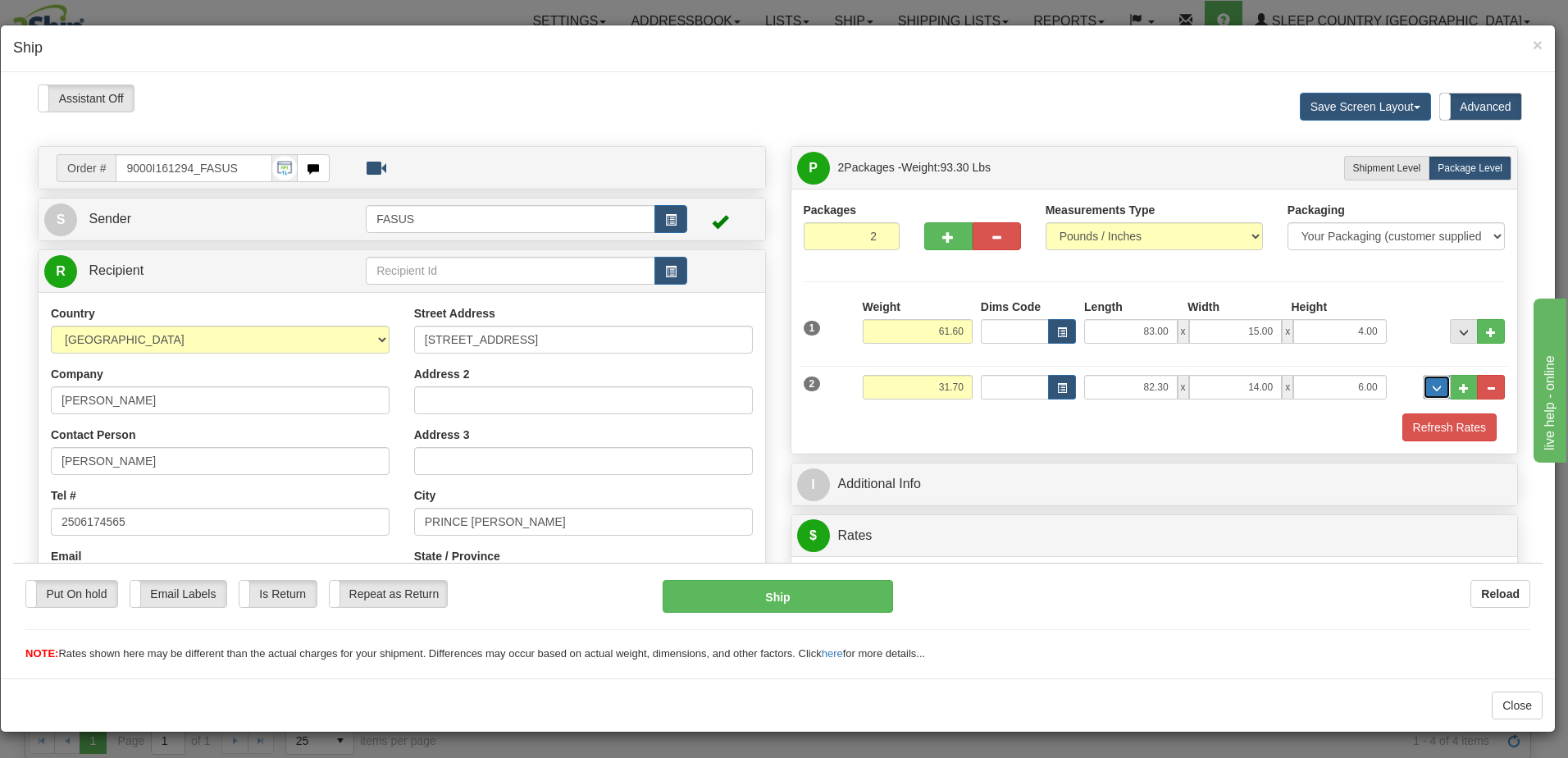
click at [1432, 385] on span "..." at bounding box center [1437, 387] width 10 height 9
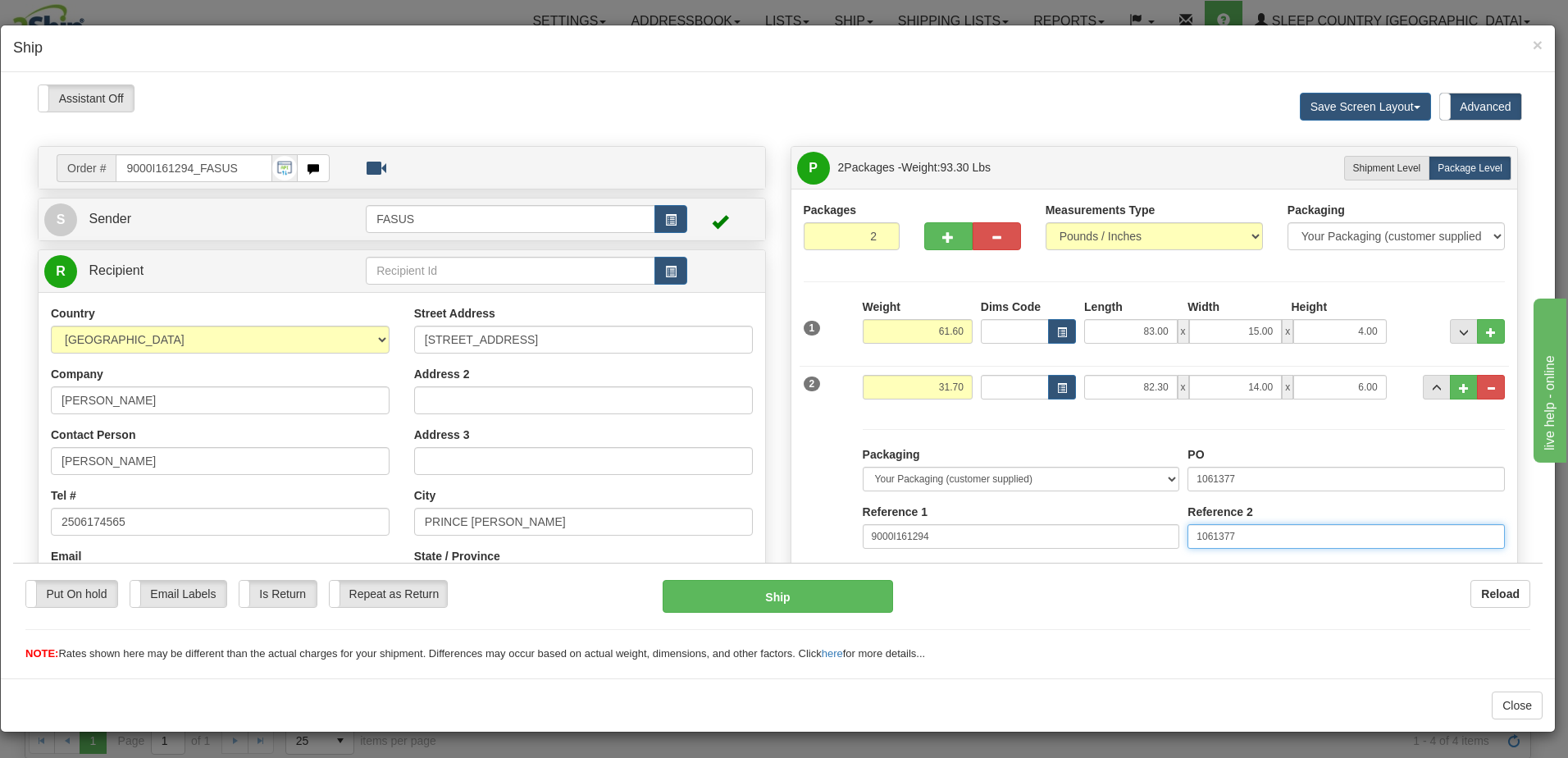
drag, startPoint x: 1254, startPoint y: 540, endPoint x: 894, endPoint y: 485, distance: 364.2
click at [894, 485] on div "Packaging Your Packaging (customer supplied) Envelope (carrier supplied) Pack (…" at bounding box center [1184, 596] width 650 height 302
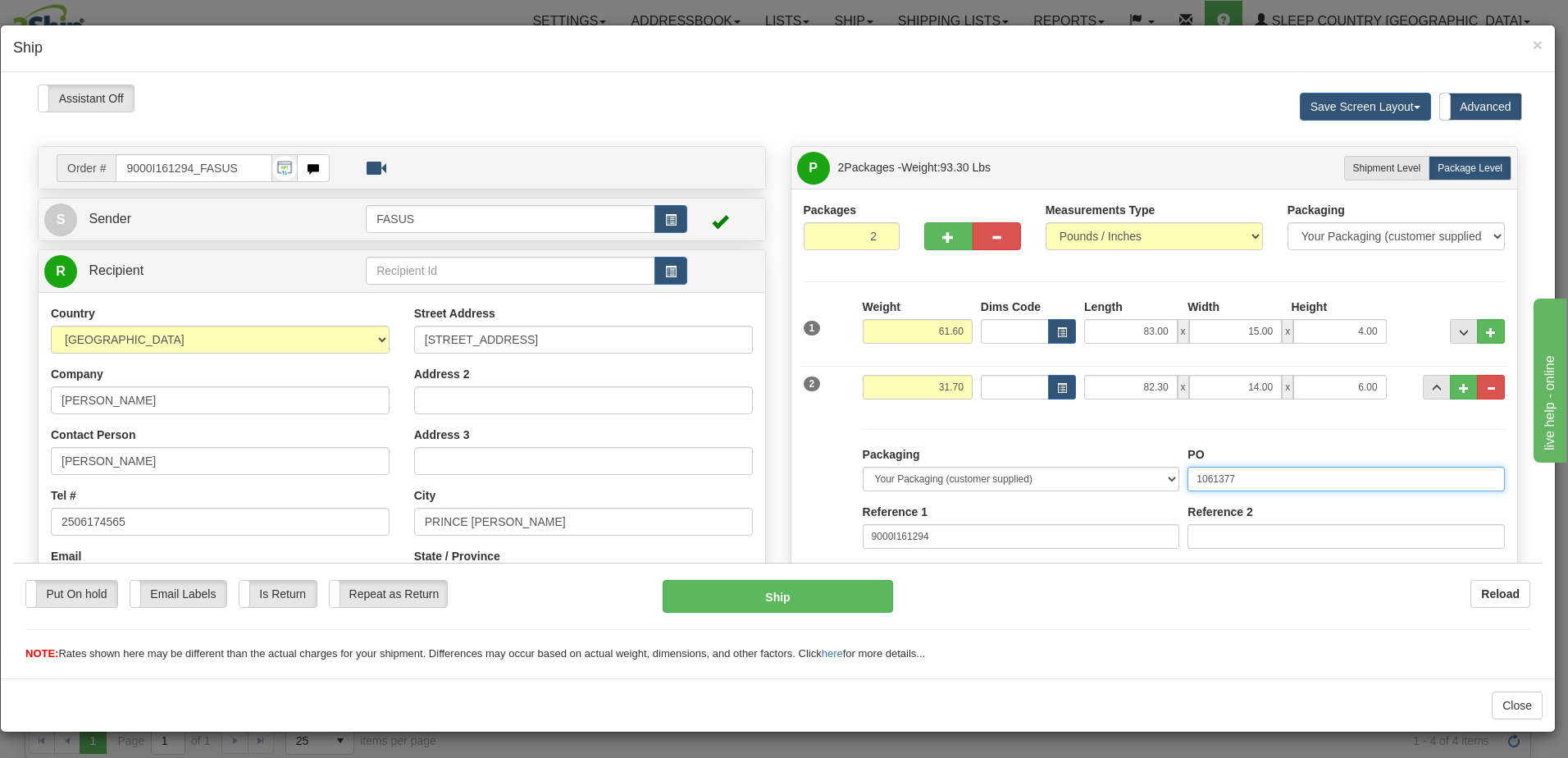
drag, startPoint x: 1274, startPoint y: 473, endPoint x: 1047, endPoint y: 460, distance: 227.4
click at [1047, 460] on div "Packaging Your Packaging (customer supplied) Envelope (carrier supplied) Pack (…" at bounding box center [1184, 596] width 650 height 302
type input "1031603"
click at [1432, 384] on button "..." at bounding box center [1436, 385] width 28 height 24
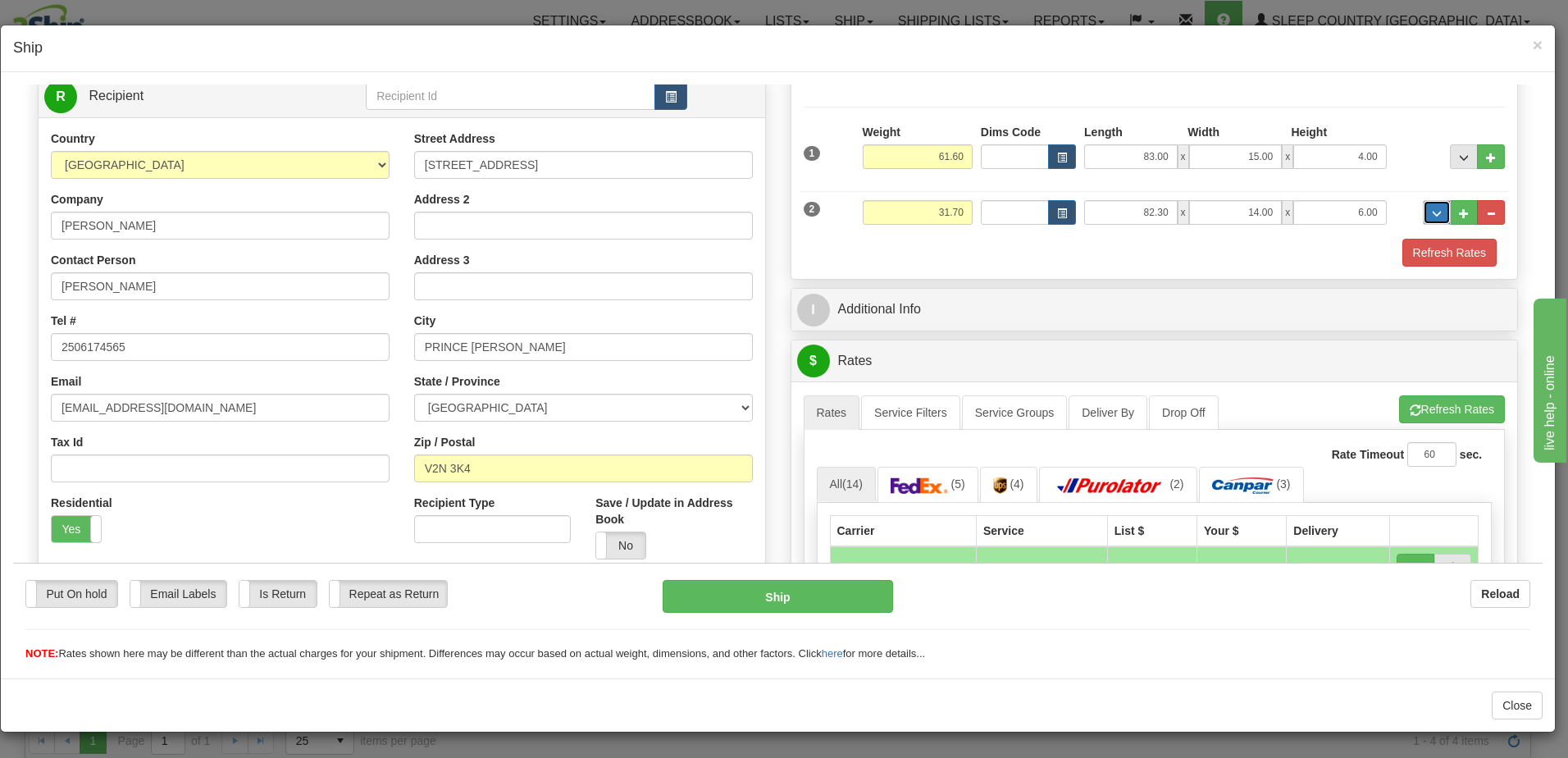
scroll to position [246, 0]
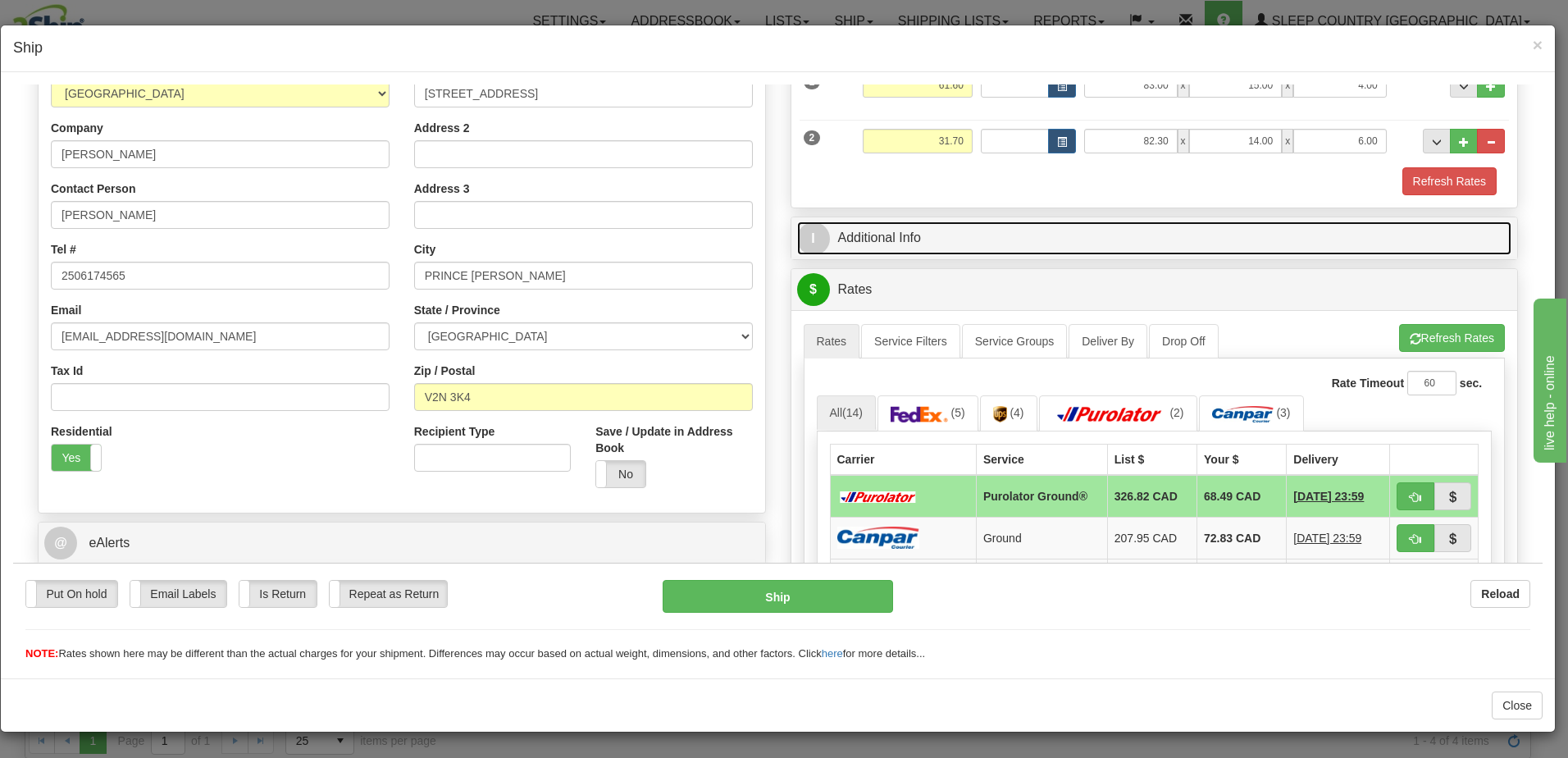
click at [1139, 242] on link "I Additional Info" at bounding box center [1155, 237] width 715 height 34
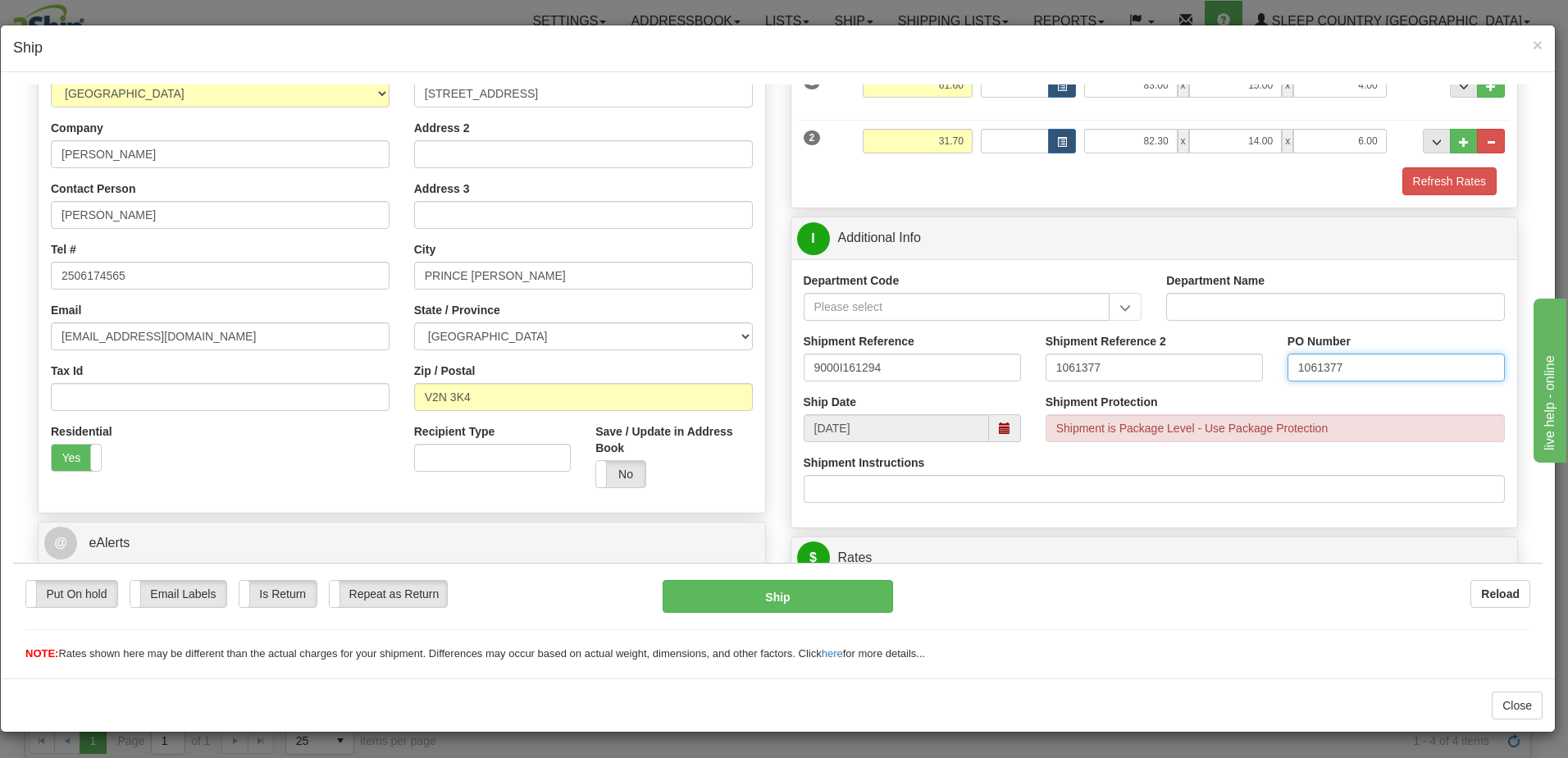
drag, startPoint x: 1364, startPoint y: 363, endPoint x: 1186, endPoint y: 331, distance: 180.9
click at [1186, 332] on div "Shipment Reference 9000I161294 Shipment Reference 2 1061377 PO Number 1061377" at bounding box center [1155, 362] width 727 height 61
drag, startPoint x: 1145, startPoint y: 365, endPoint x: 835, endPoint y: 338, distance: 311.2
click at [835, 338] on div "Shipment Reference 9000I161294 Shipment Reference 2 1061377 PO Number" at bounding box center [1155, 362] width 727 height 61
click at [1294, 363] on input "PO Number" at bounding box center [1397, 366] width 218 height 28
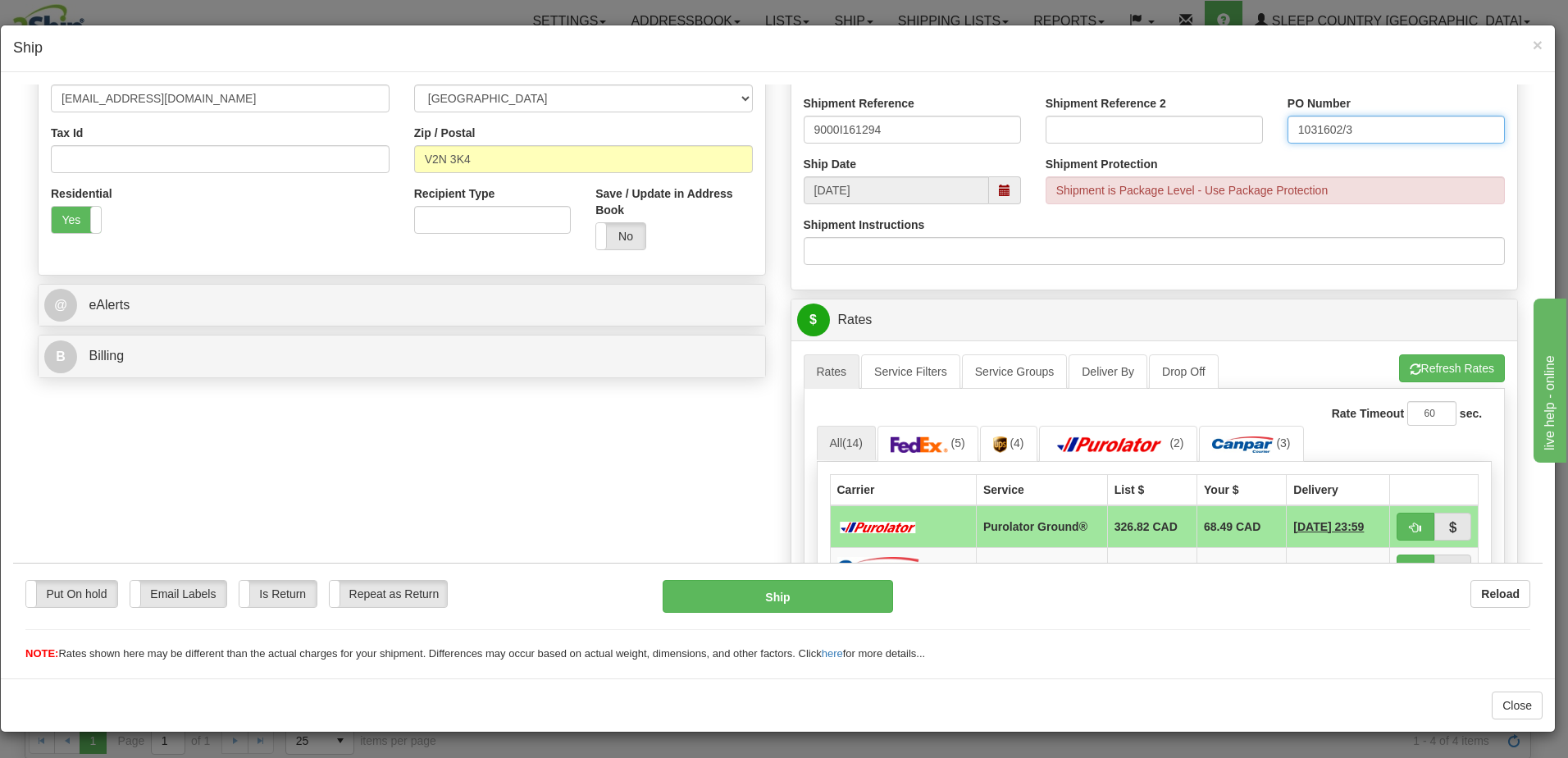
scroll to position [492, 0]
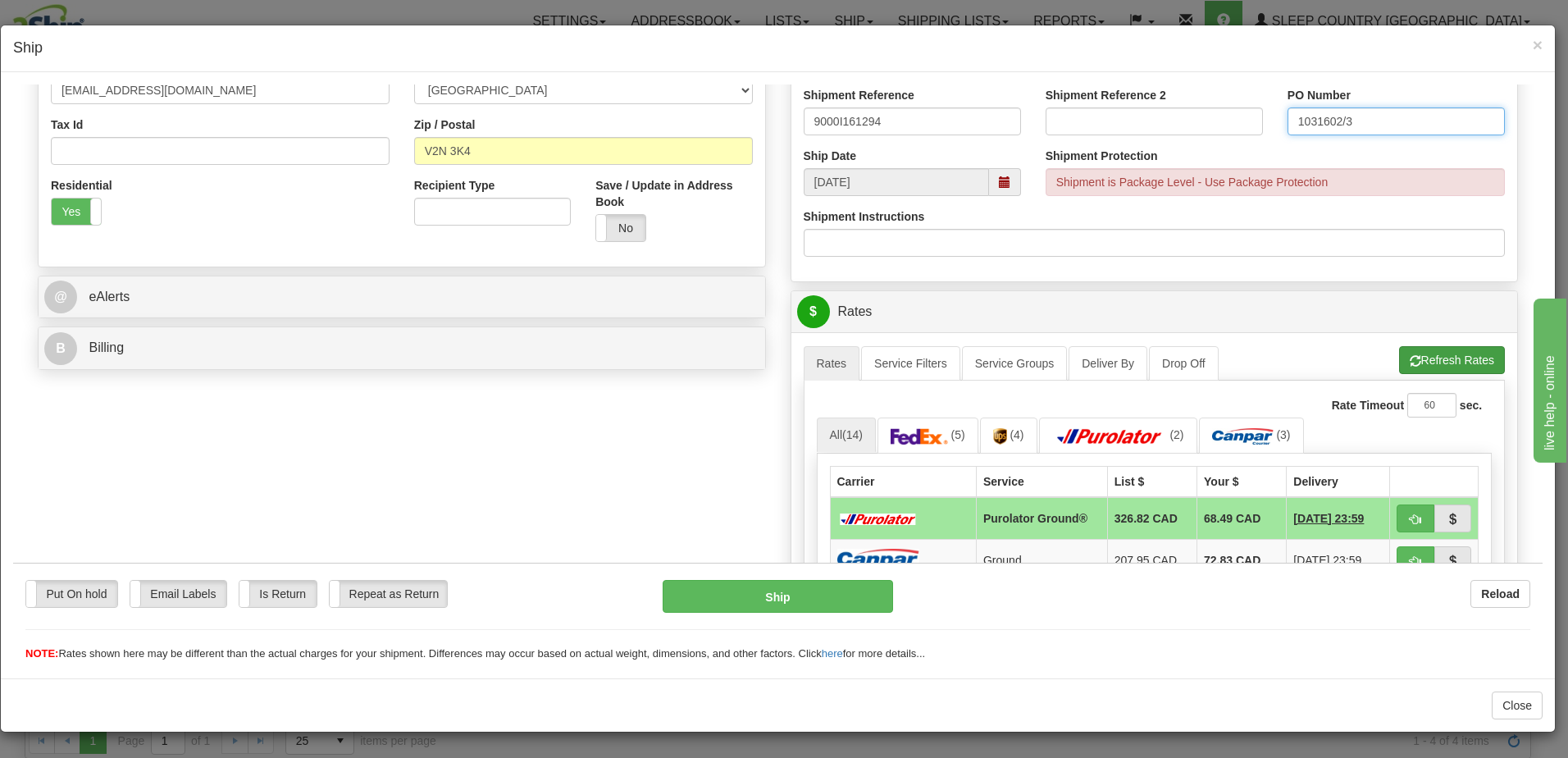
type input "1031602/3"
click at [1454, 360] on button "Refresh Rates" at bounding box center [1452, 359] width 106 height 28
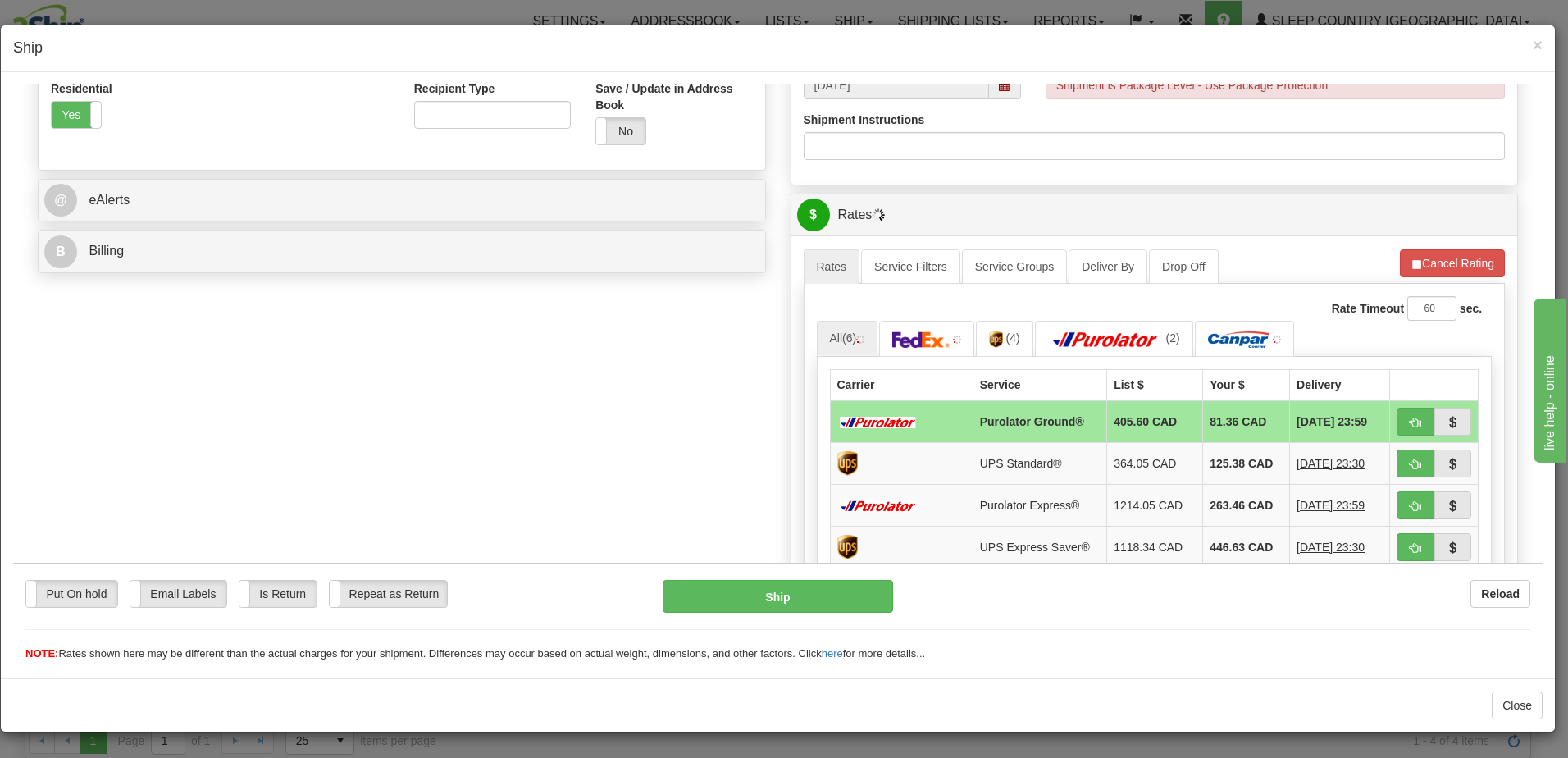
scroll to position [656, 0]
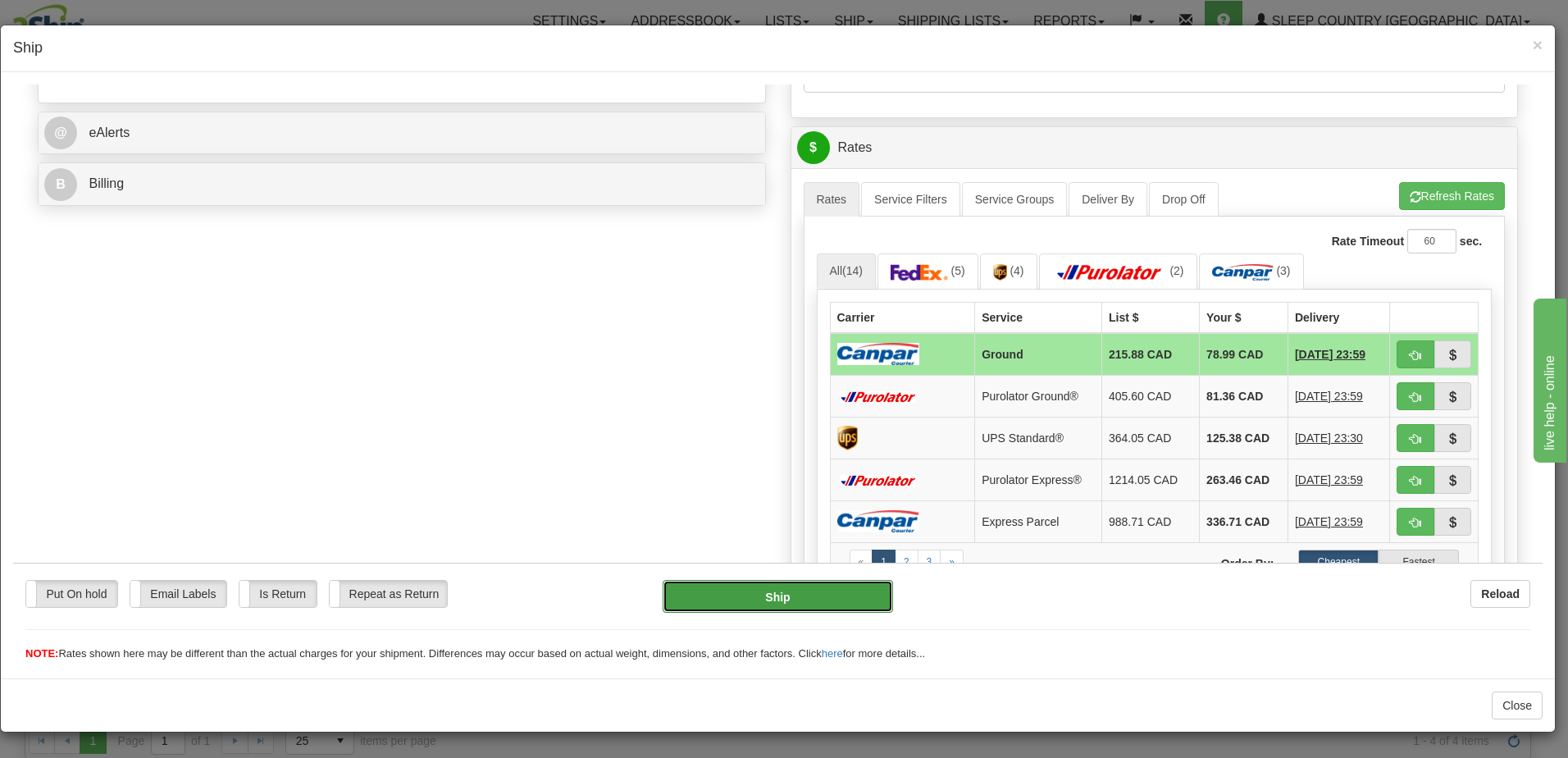
click at [814, 600] on button "Ship" at bounding box center [778, 595] width 230 height 33
type input "1"
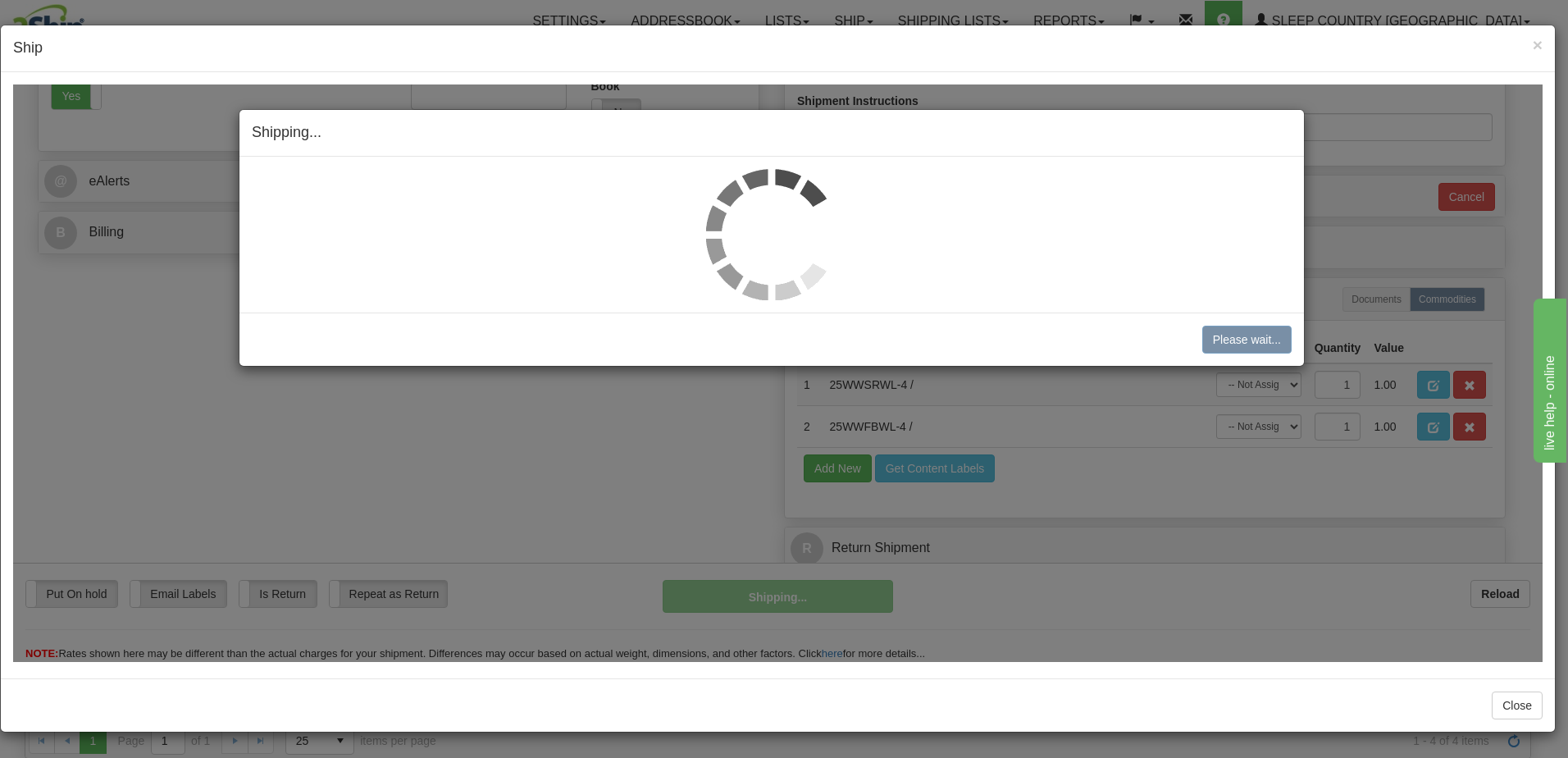
scroll to position [608, 0]
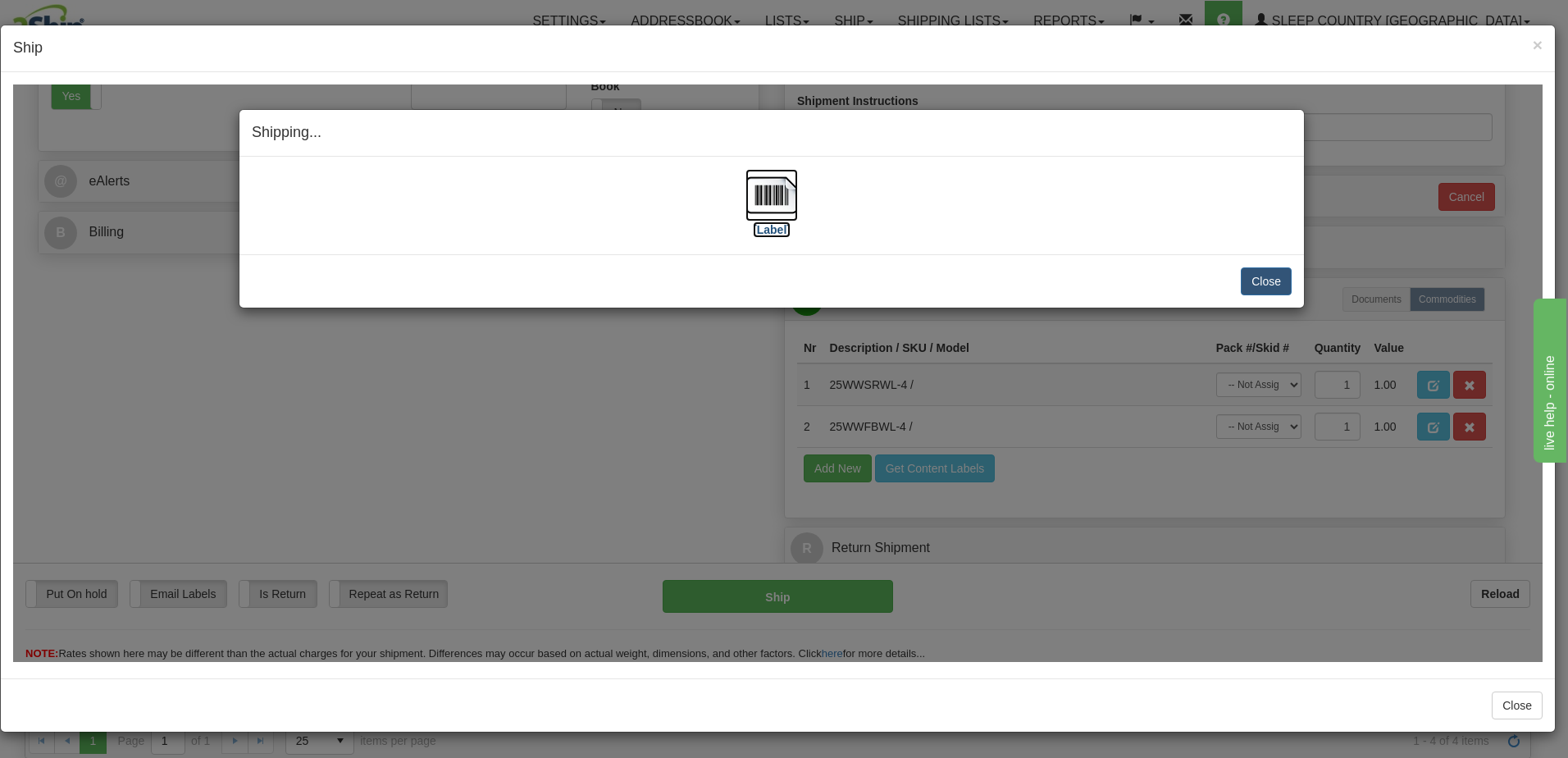
click at [780, 227] on label "[Label]" at bounding box center [771, 228] width 38 height 16
click at [1271, 287] on button "Close" at bounding box center [1266, 280] width 51 height 28
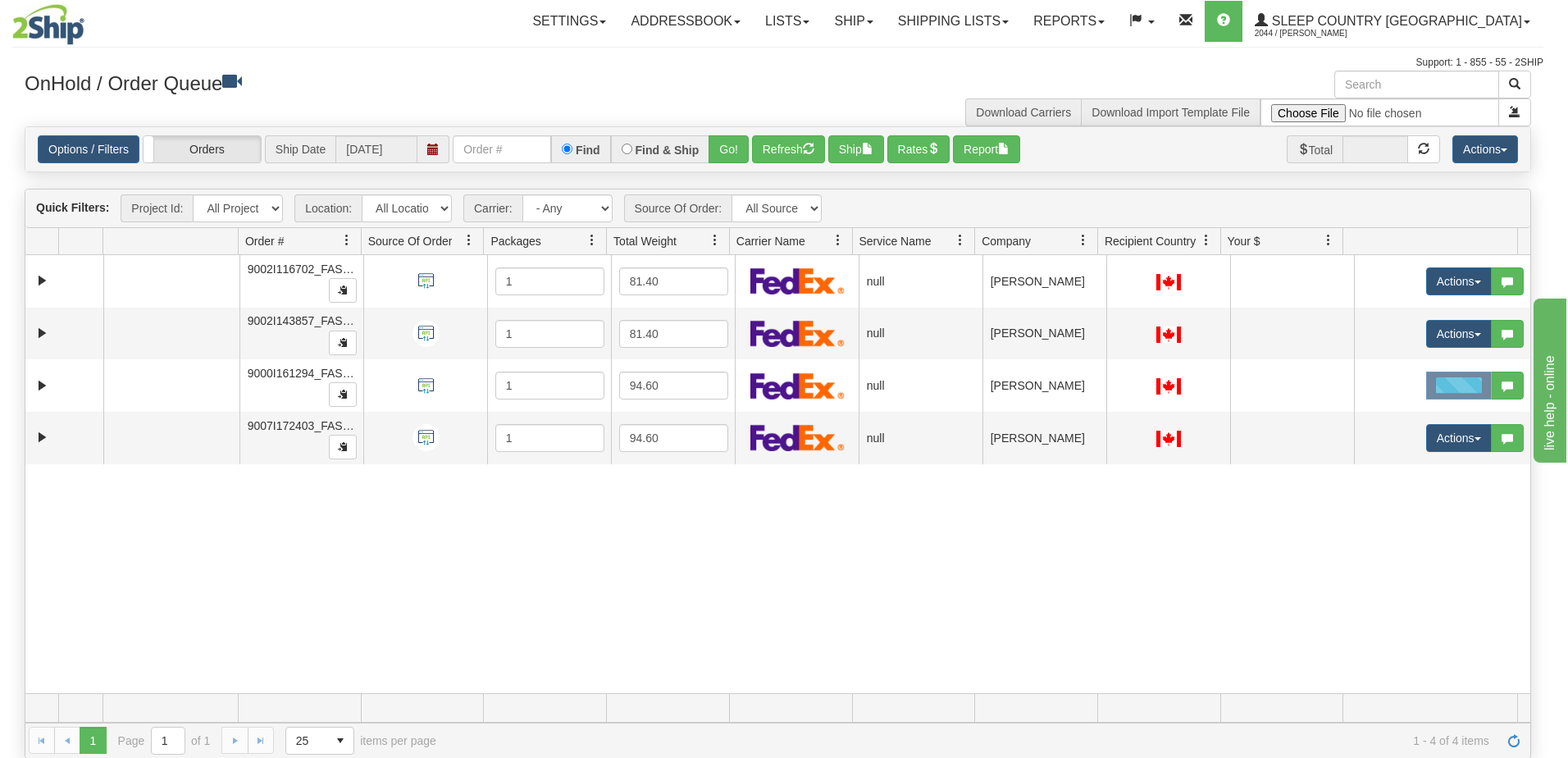
scroll to position [0, 0]
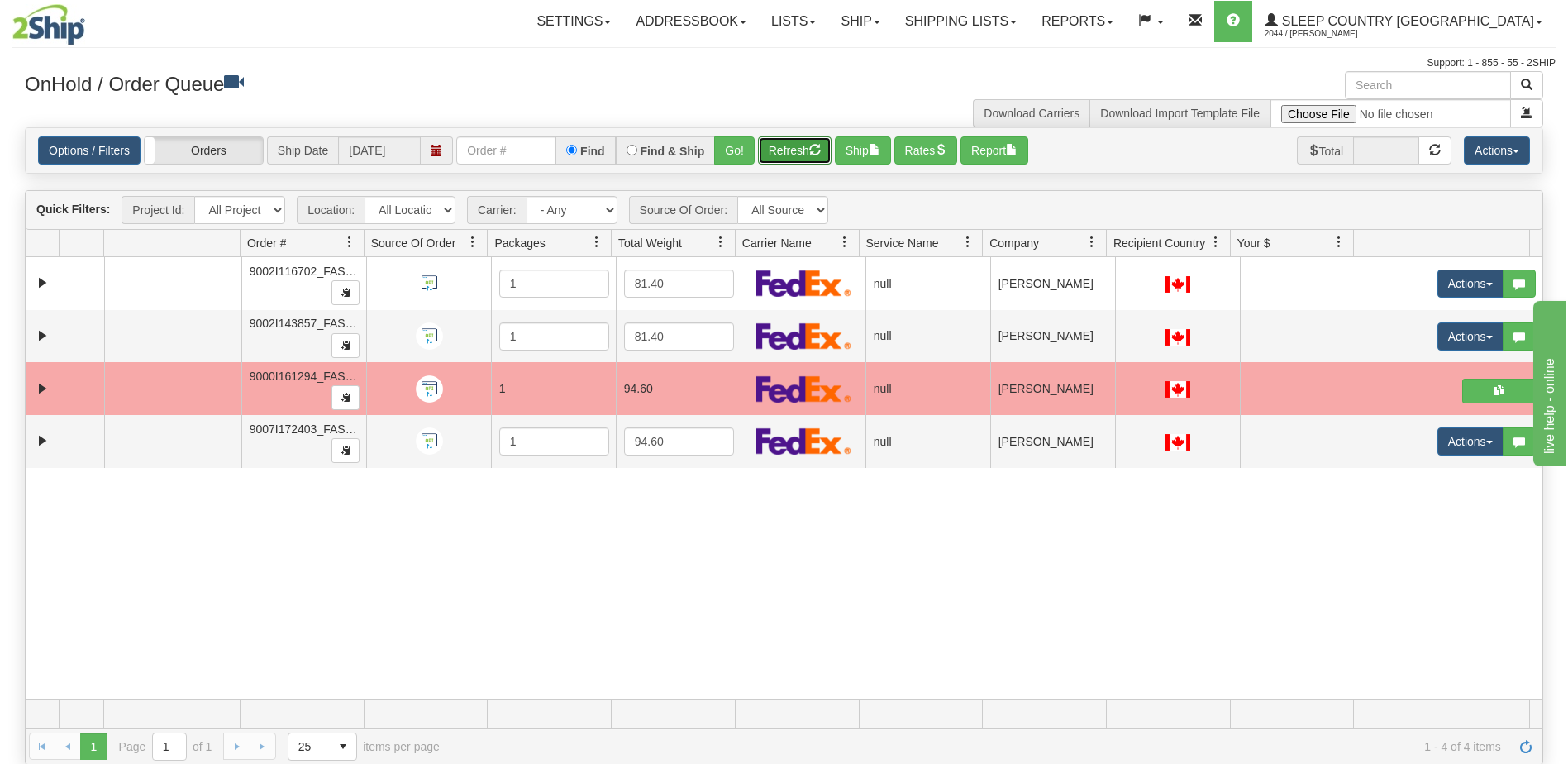
click at [815, 148] on span "button" at bounding box center [815, 149] width 12 height 12
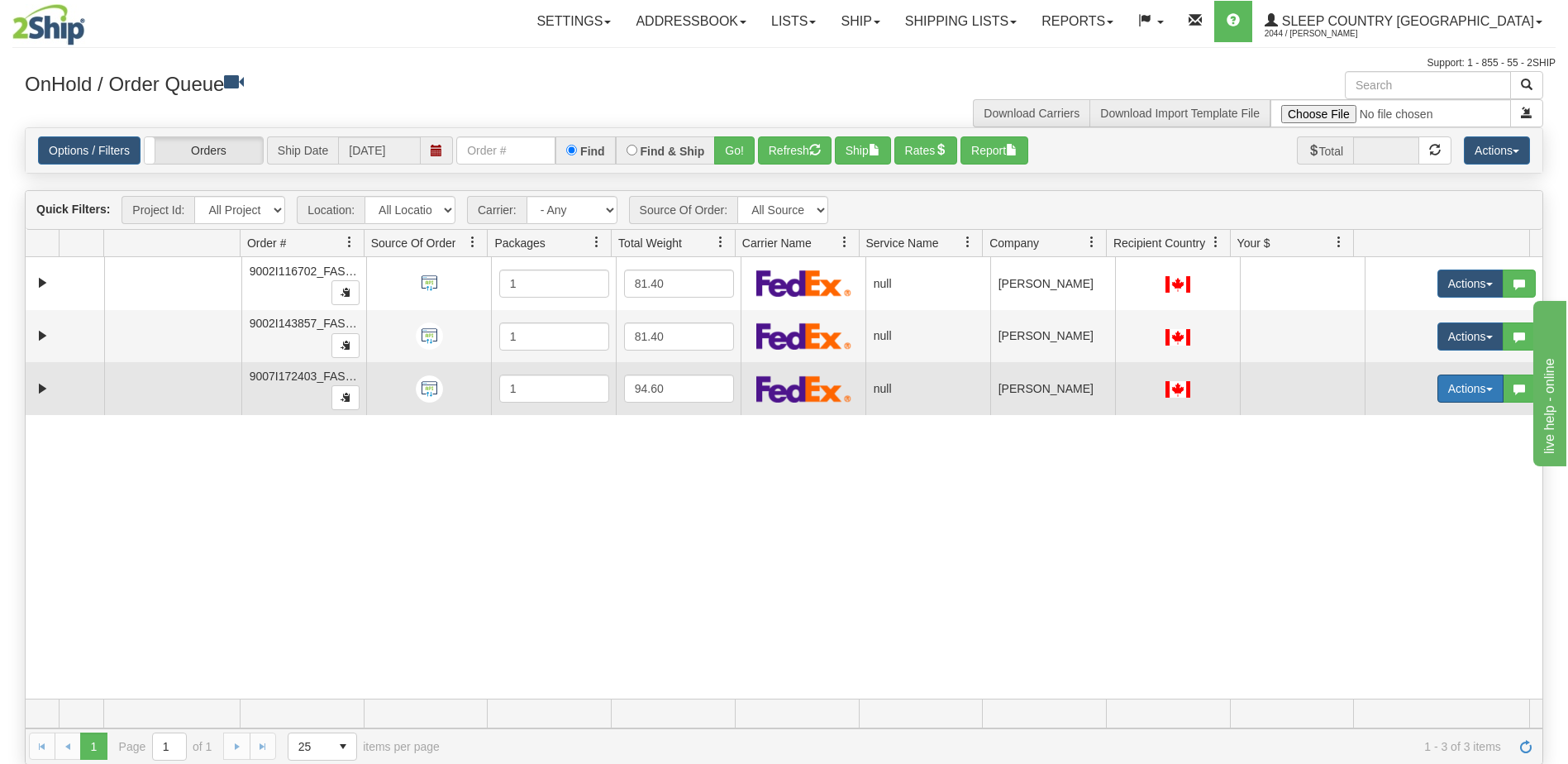
click at [1461, 382] on button "Actions" at bounding box center [1470, 388] width 66 height 28
click at [1384, 416] on span "Open" at bounding box center [1395, 421] width 40 height 14
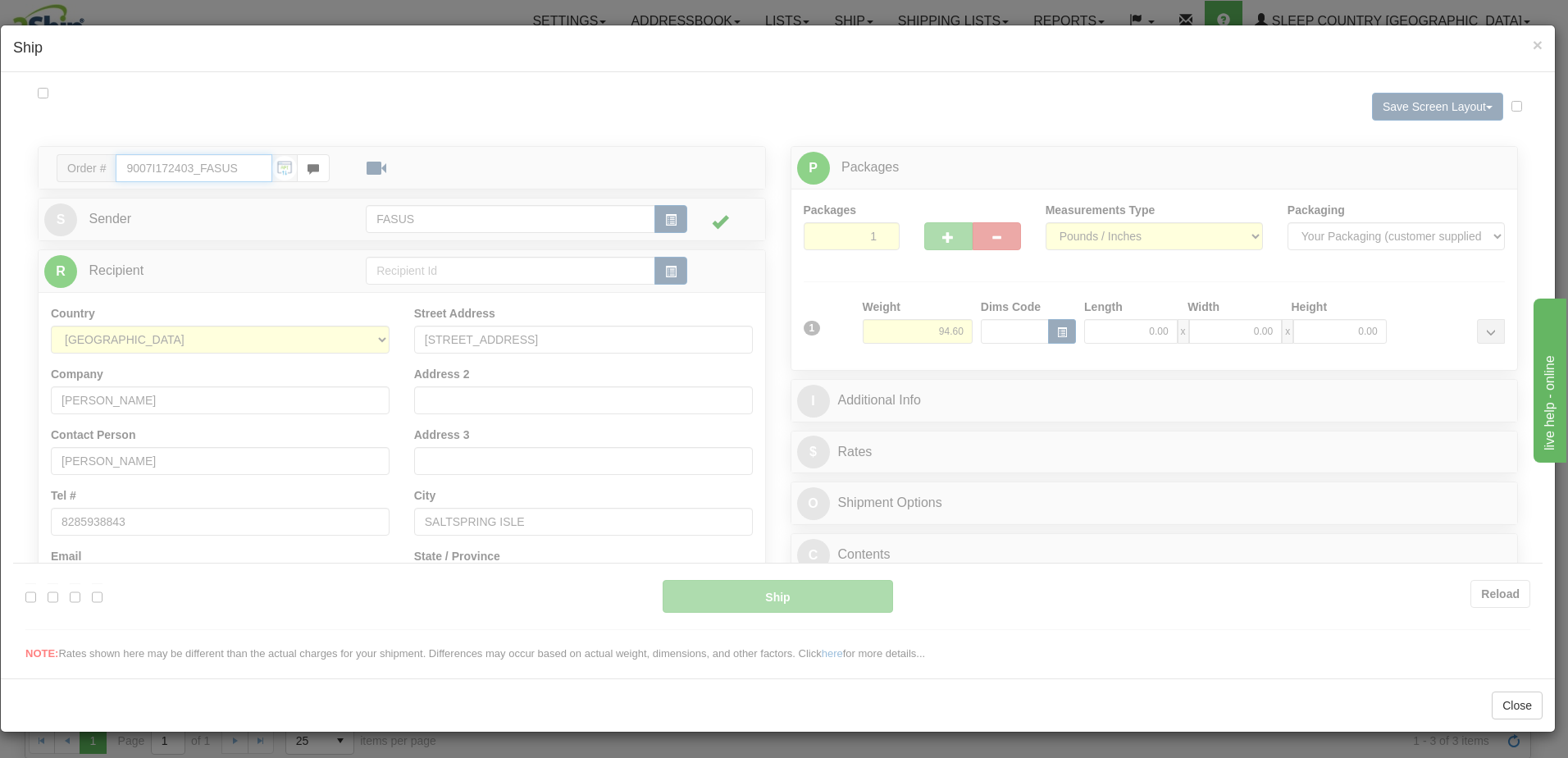
type input "09:18"
type input "16:00"
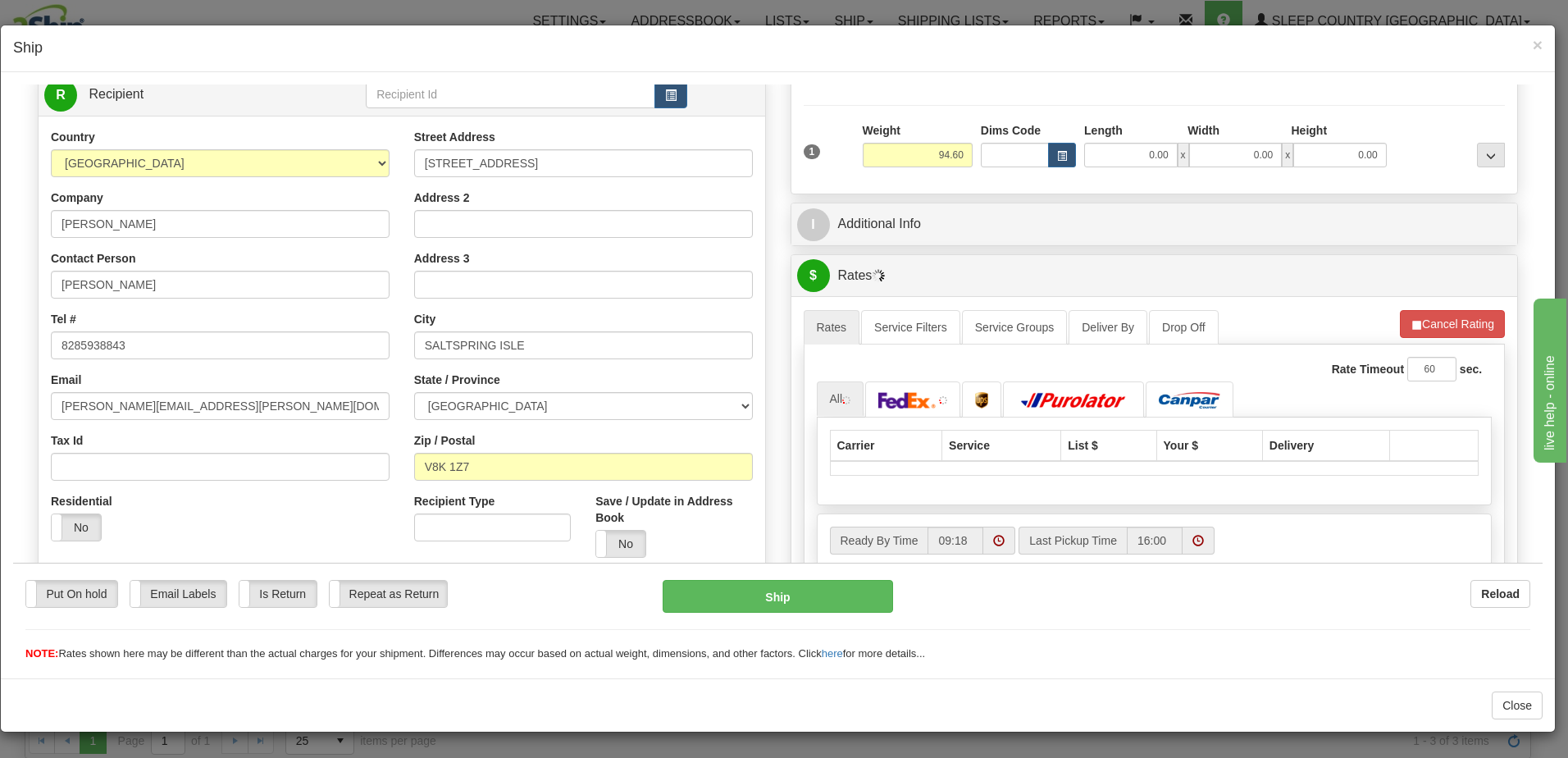
scroll to position [246, 0]
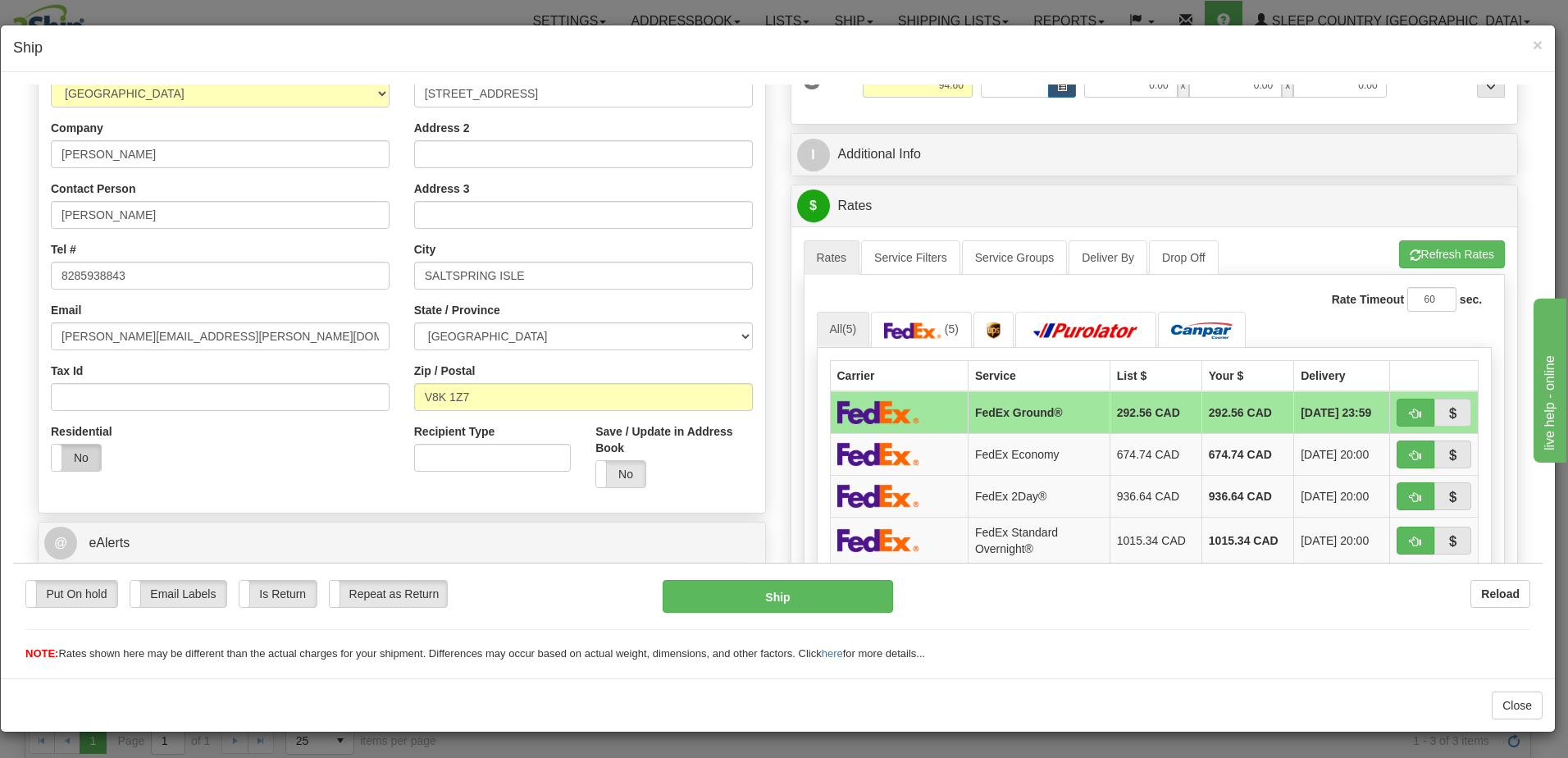
click at [85, 454] on label "No" at bounding box center [75, 456] width 49 height 26
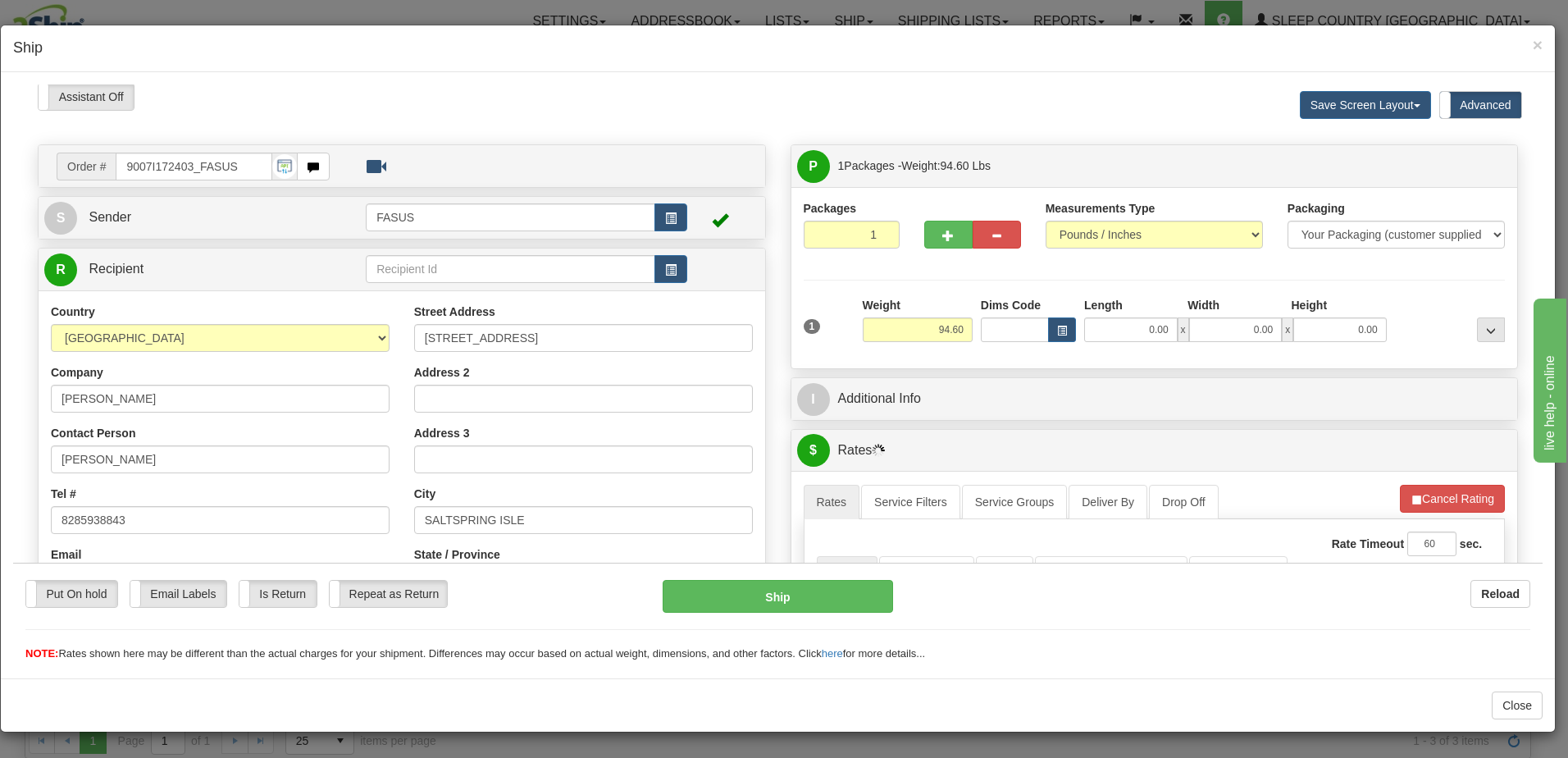
scroll to position [0, 0]
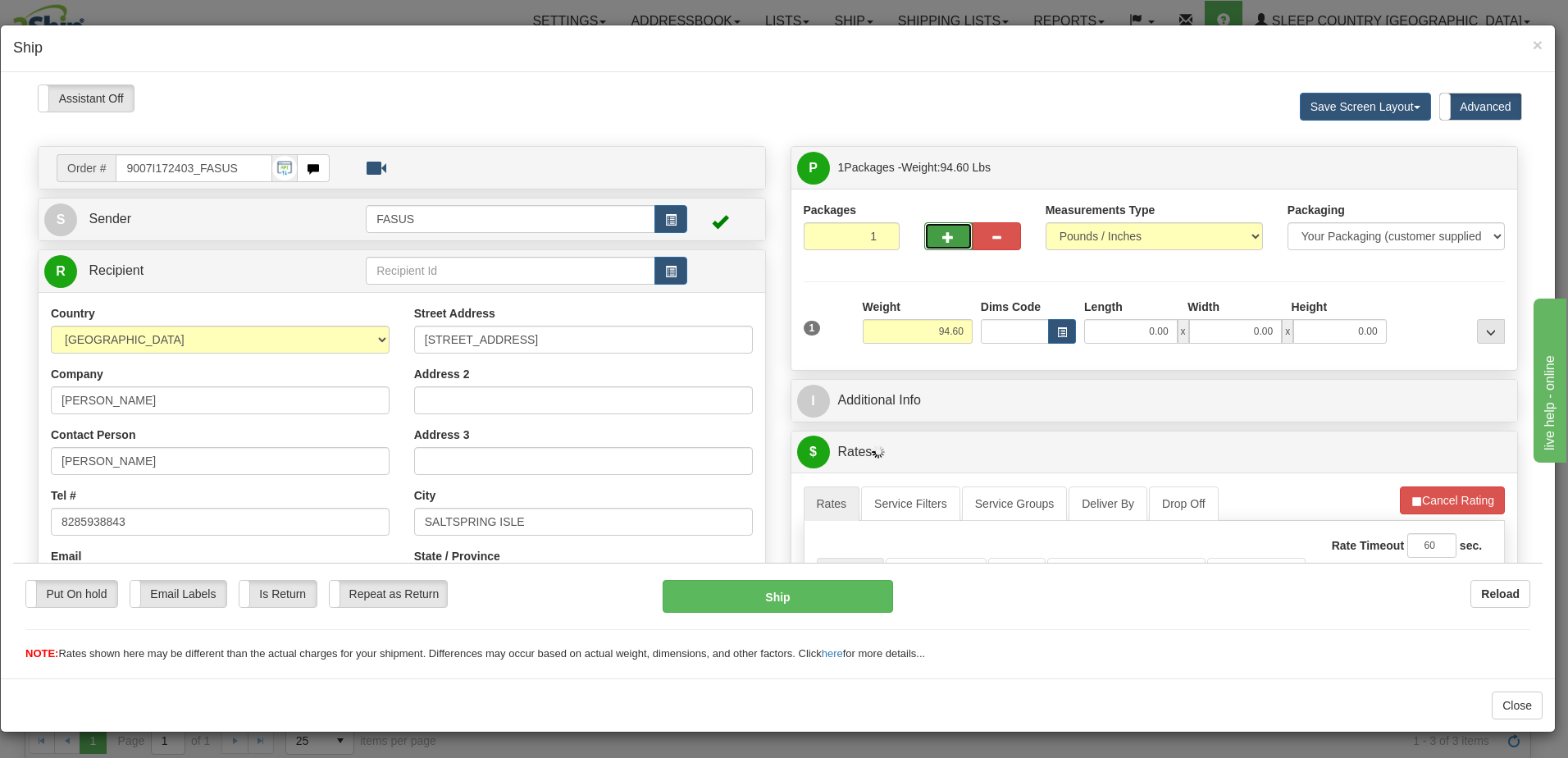
click at [945, 236] on span "button" at bounding box center [949, 236] width 12 height 11
type input "2"
click at [1460, 174] on label "Package Level Pack.." at bounding box center [1470, 167] width 83 height 24
radio input "true"
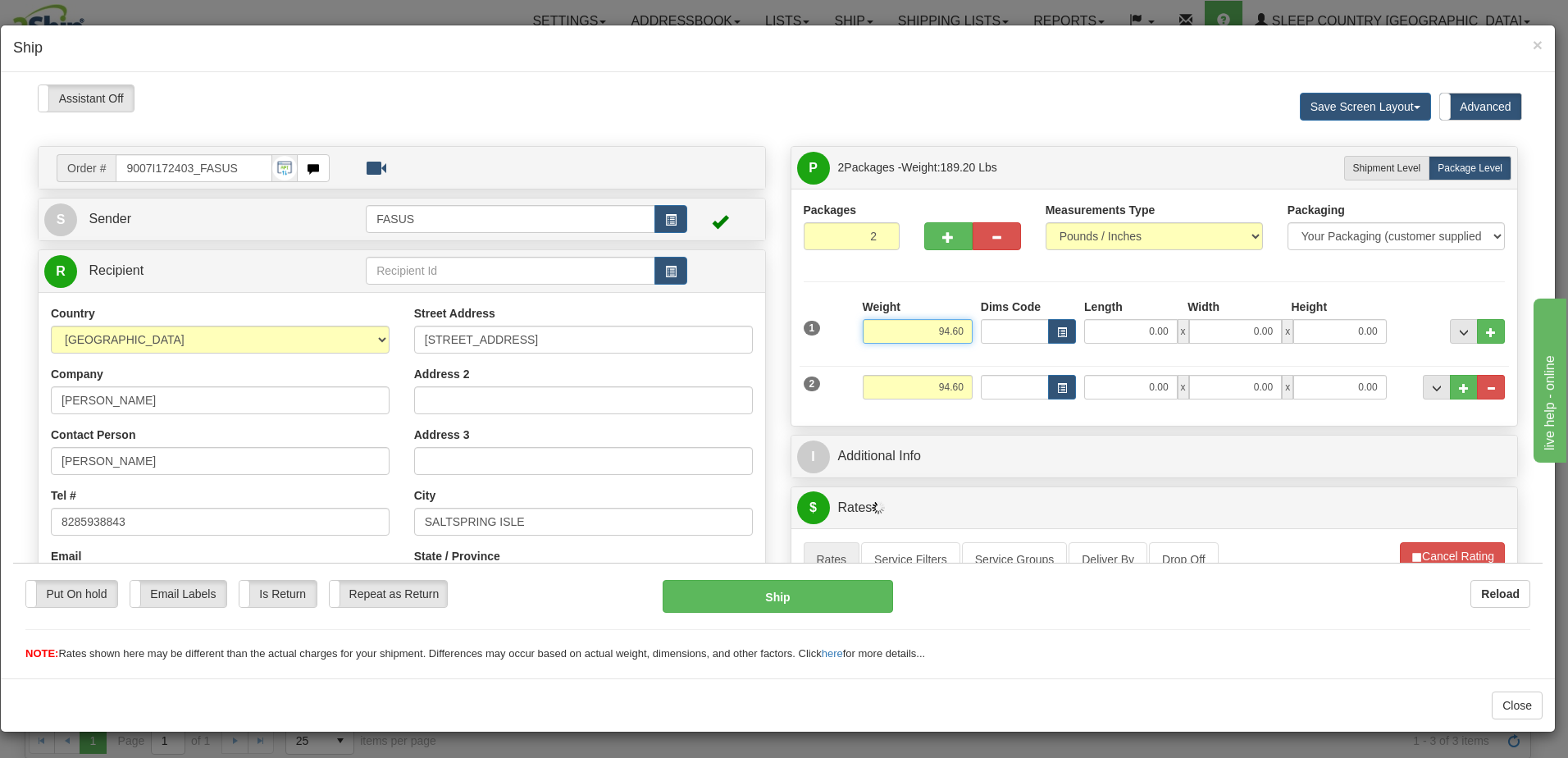
drag, startPoint x: 952, startPoint y: 331, endPoint x: 1140, endPoint y: 365, distance: 191.0
click at [1140, 365] on div "1 Weight 94.60 Dims Code" at bounding box center [1155, 355] width 702 height 115
type input "61.60"
type input "83.00"
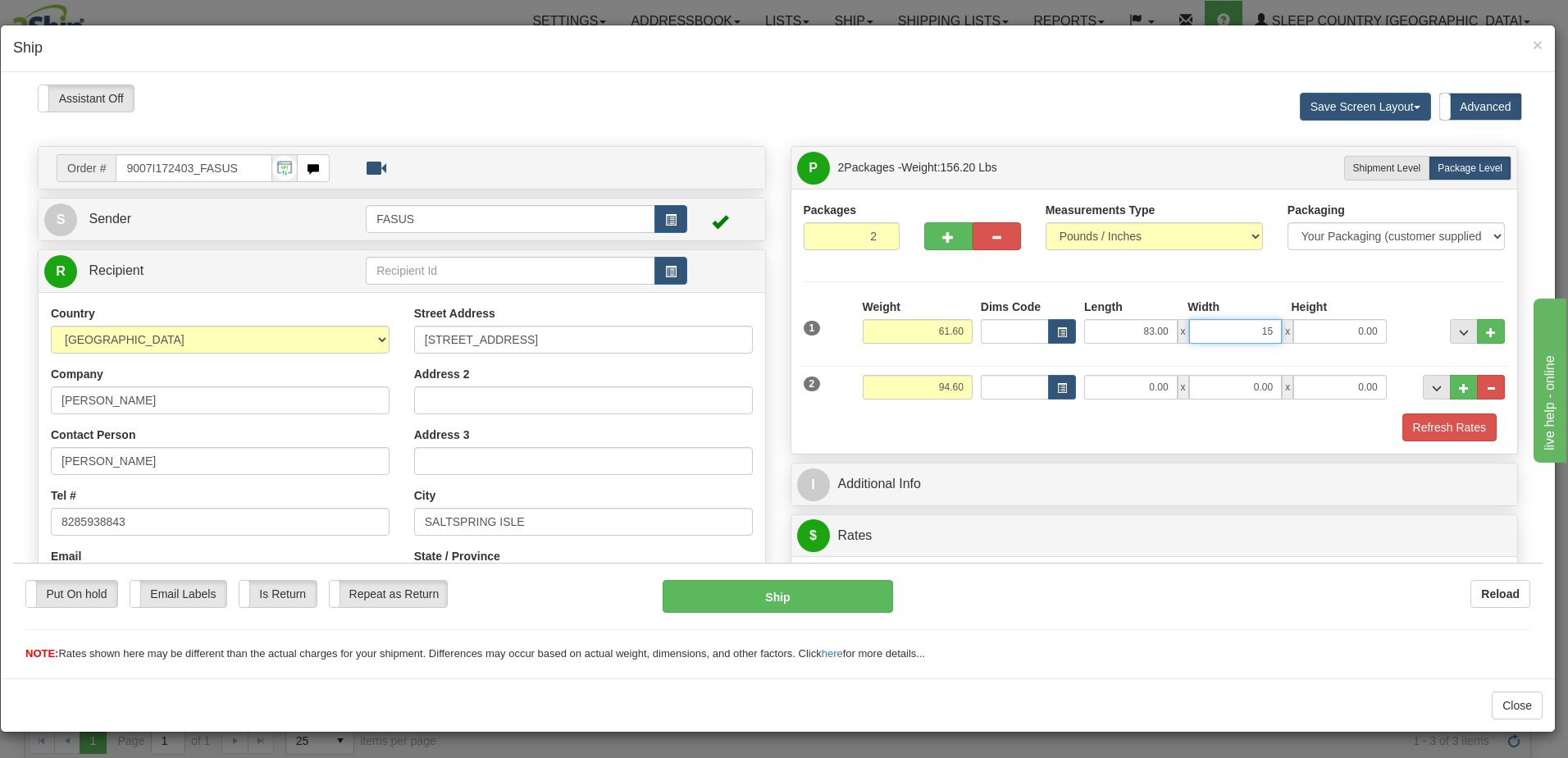
type input "15.00"
type input "4.00"
drag, startPoint x: 922, startPoint y: 386, endPoint x: 964, endPoint y: 386, distance: 42.0
click at [965, 385] on input "94.60" at bounding box center [919, 385] width 110 height 24
type input "31.70"
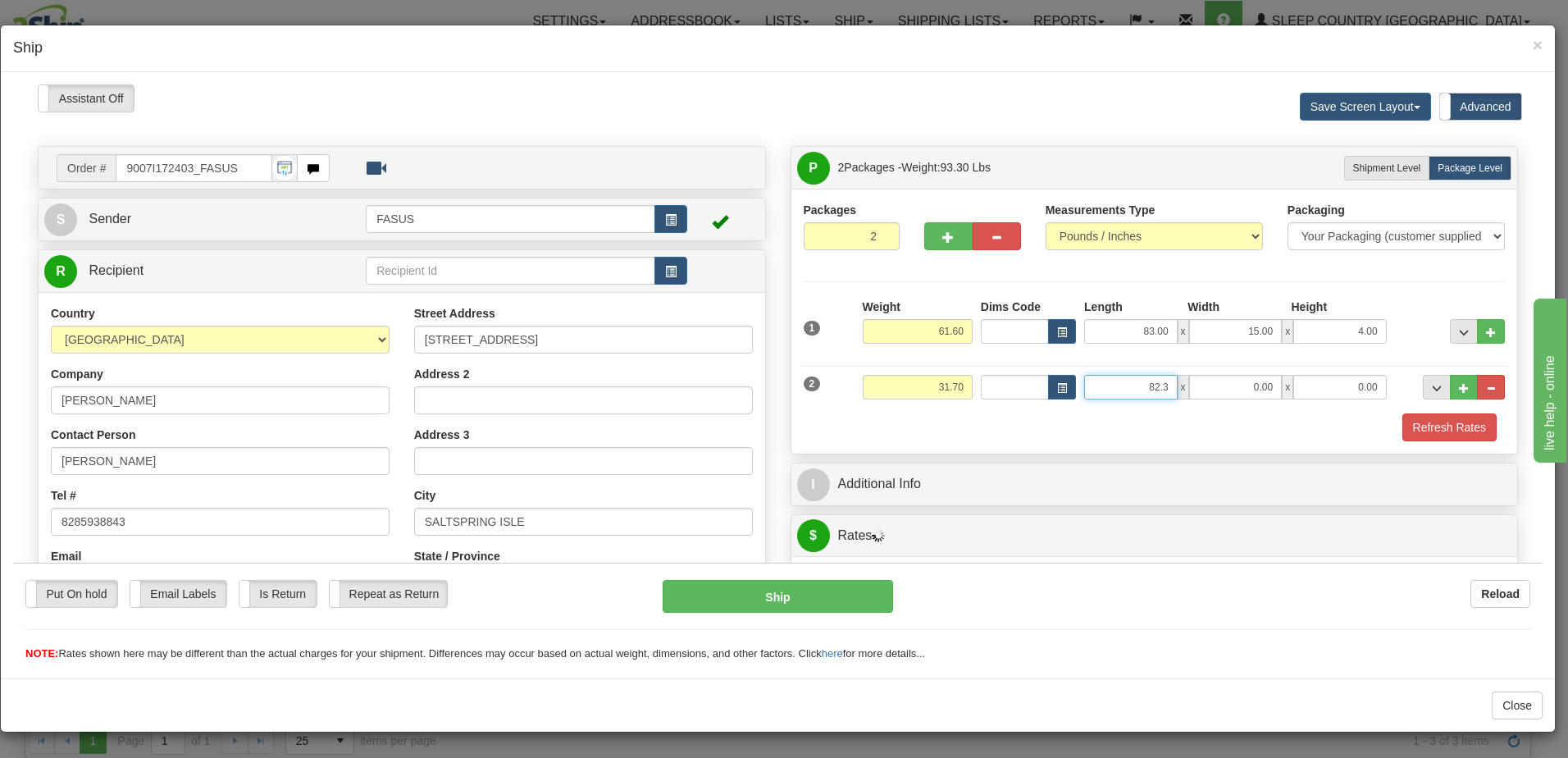
type input "82.30"
type input "14.00"
type input "6.00"
click at [1460, 330] on span "..." at bounding box center [1464, 331] width 10 height 9
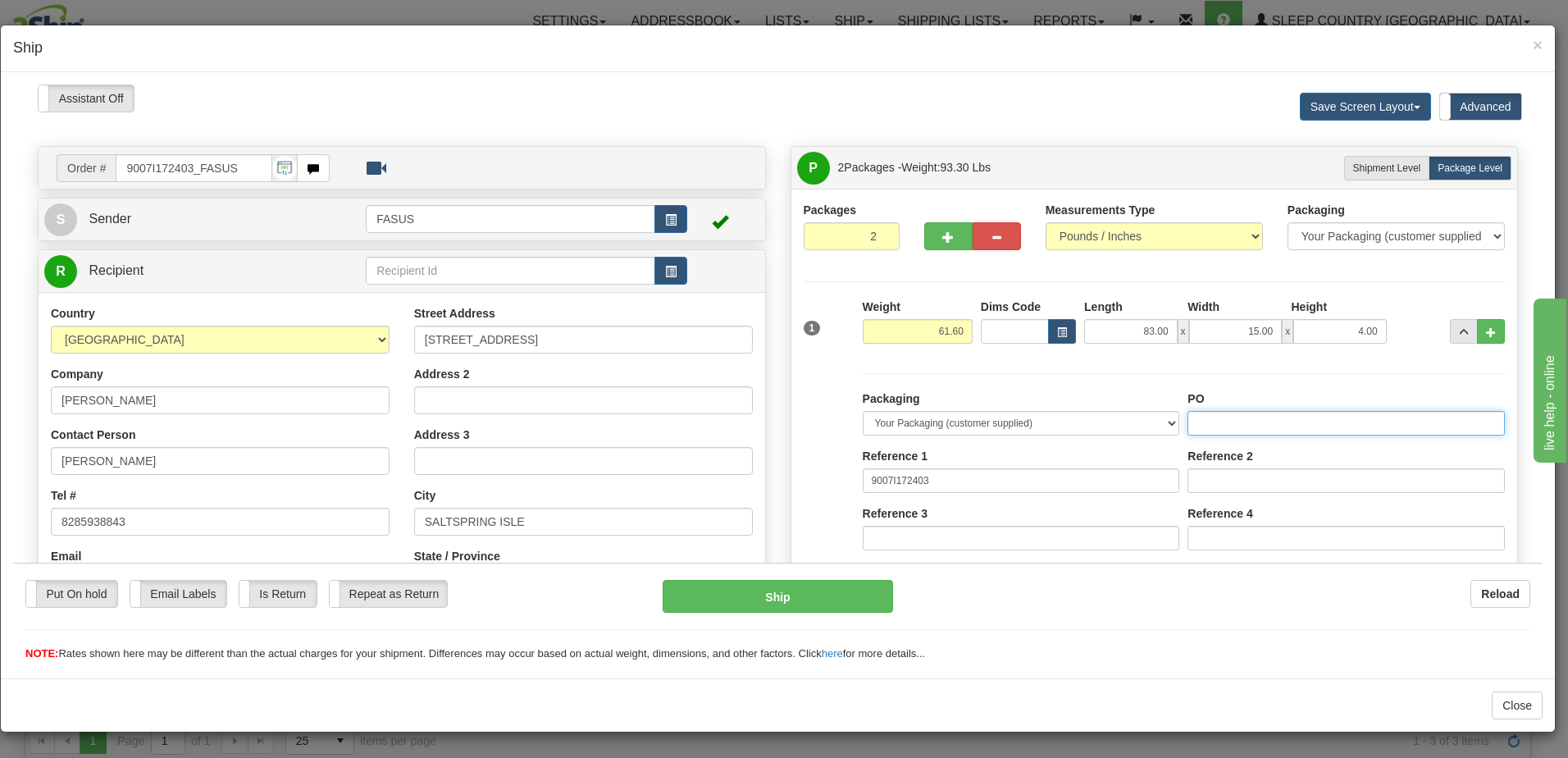
click at [1225, 425] on input "PO" at bounding box center [1346, 422] width 317 height 24
drag, startPoint x: 1250, startPoint y: 417, endPoint x: 1272, endPoint y: 443, distance: 34.1
click at [1084, 419] on div "Packaging Your Packaging (customer supplied) Envelope (carrier supplied) Pack (…" at bounding box center [1184, 541] width 650 height 302
type input "1031848"
click at [1453, 322] on button "..." at bounding box center [1463, 330] width 28 height 24
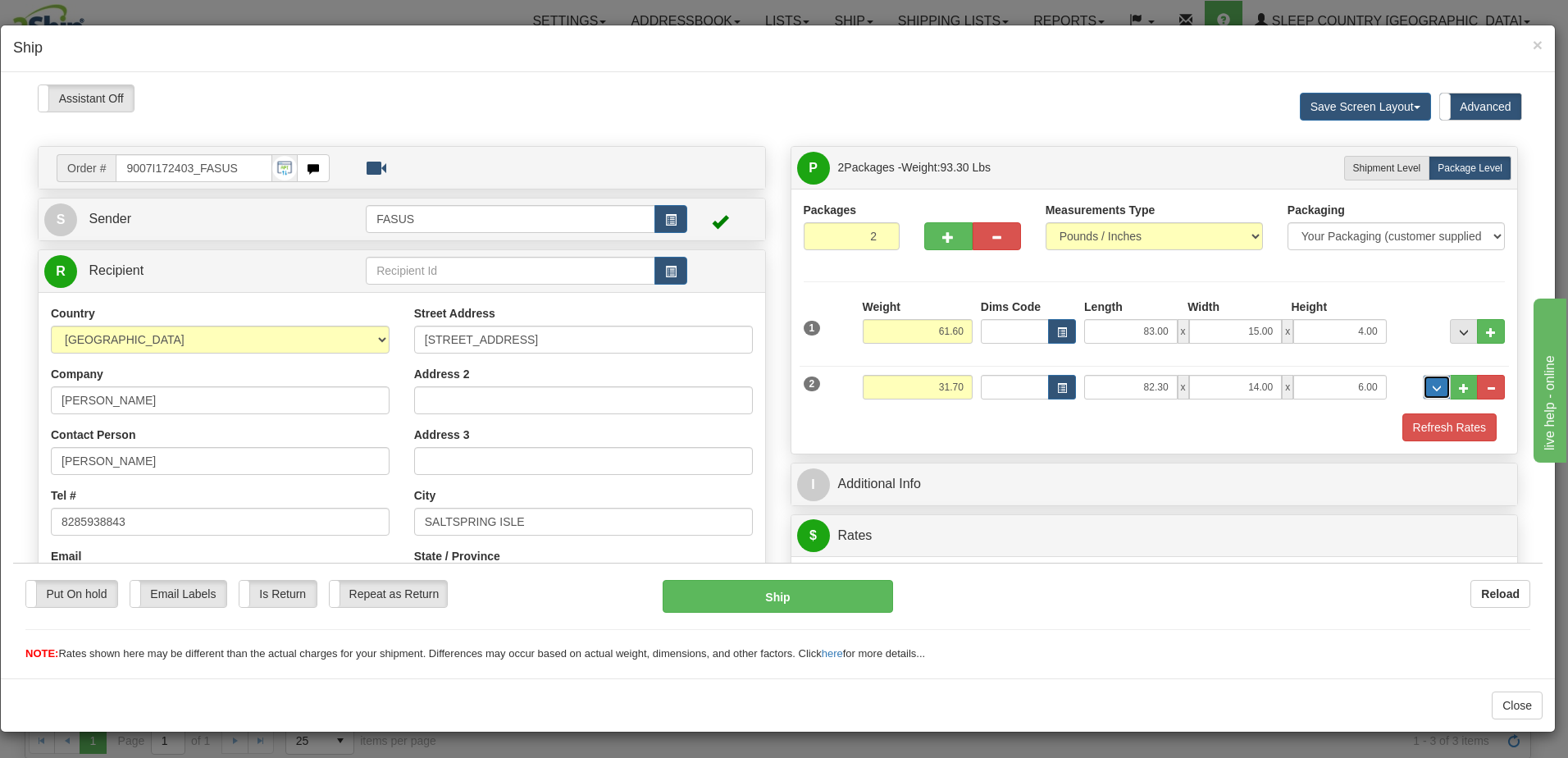
click at [1432, 389] on span "..." at bounding box center [1437, 387] width 10 height 9
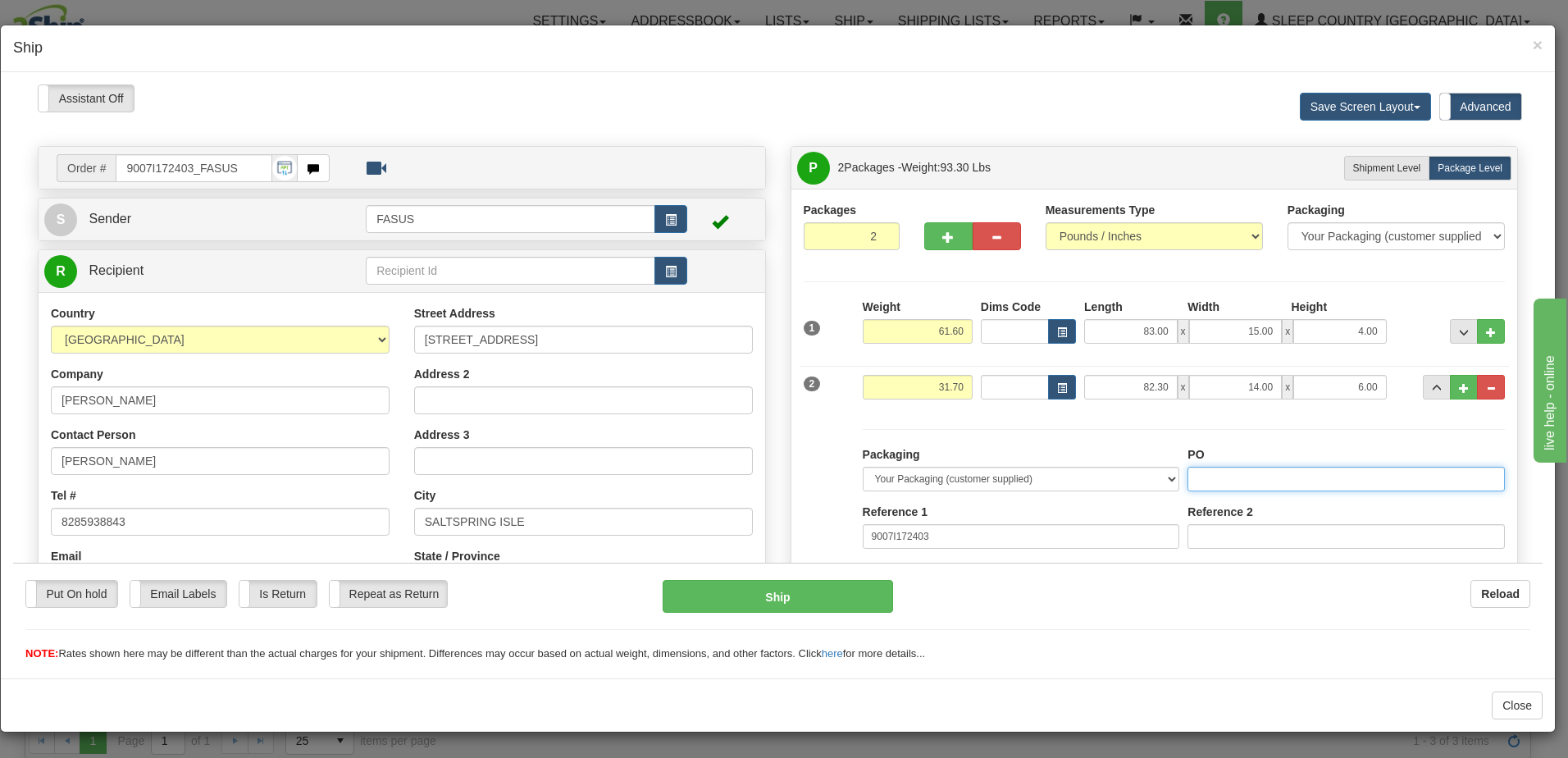
paste input "1031848"
type input "1031848"
click at [1431, 379] on button "..." at bounding box center [1436, 385] width 28 height 24
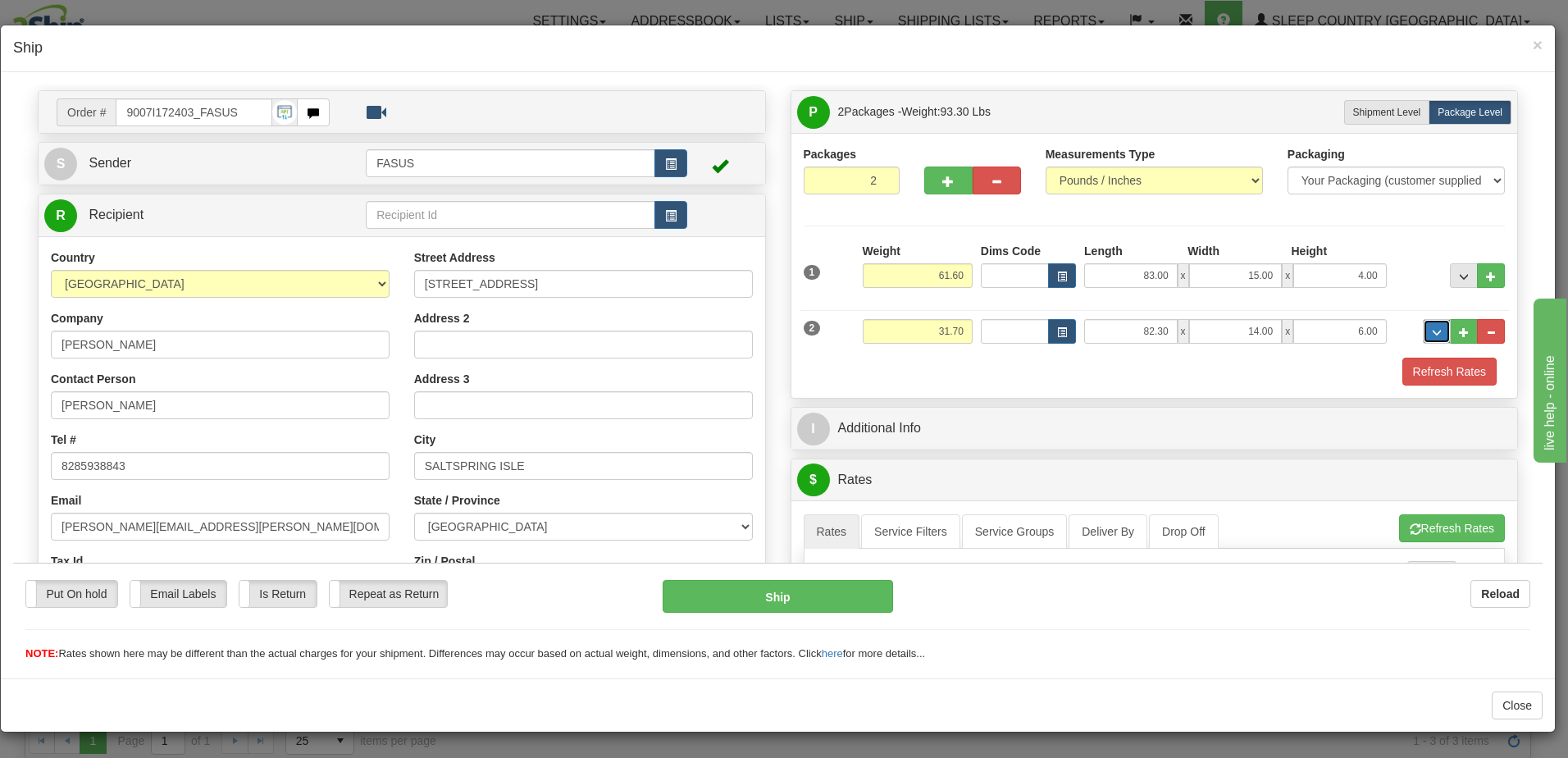
scroll to position [246, 0]
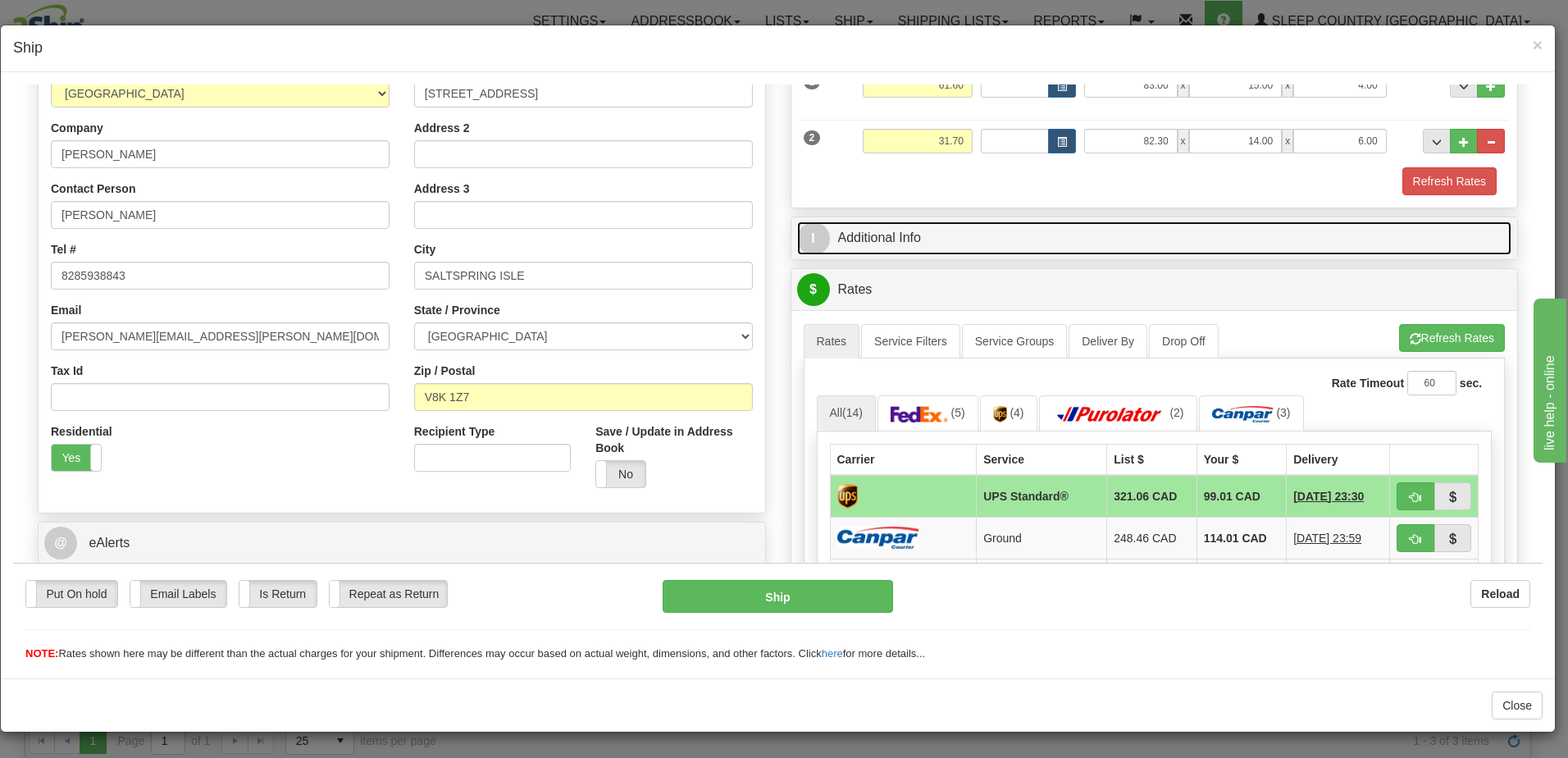
click at [1186, 234] on link "I Additional Info" at bounding box center [1155, 237] width 715 height 34
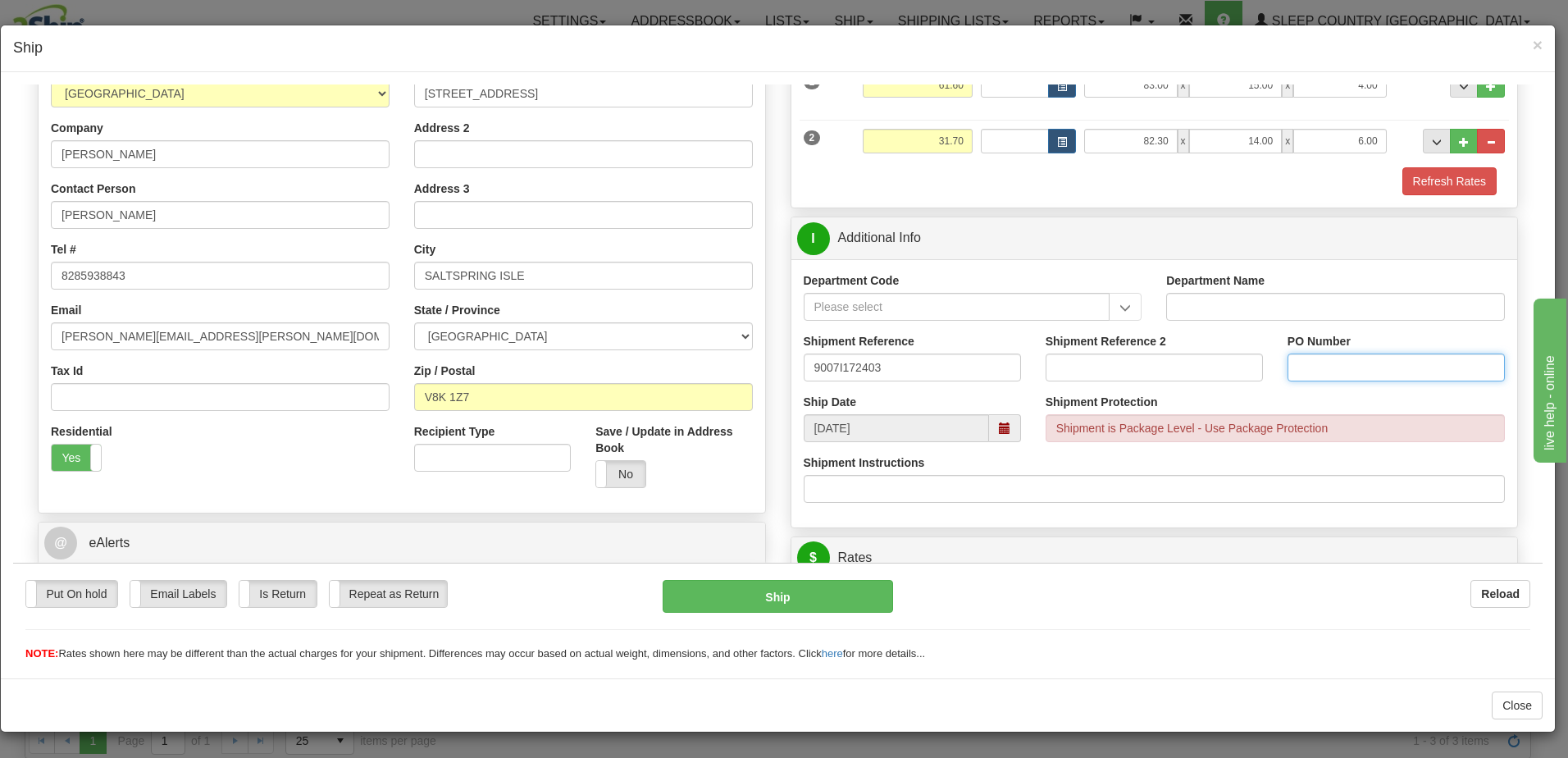
paste input "1031848"
type input "1031848"
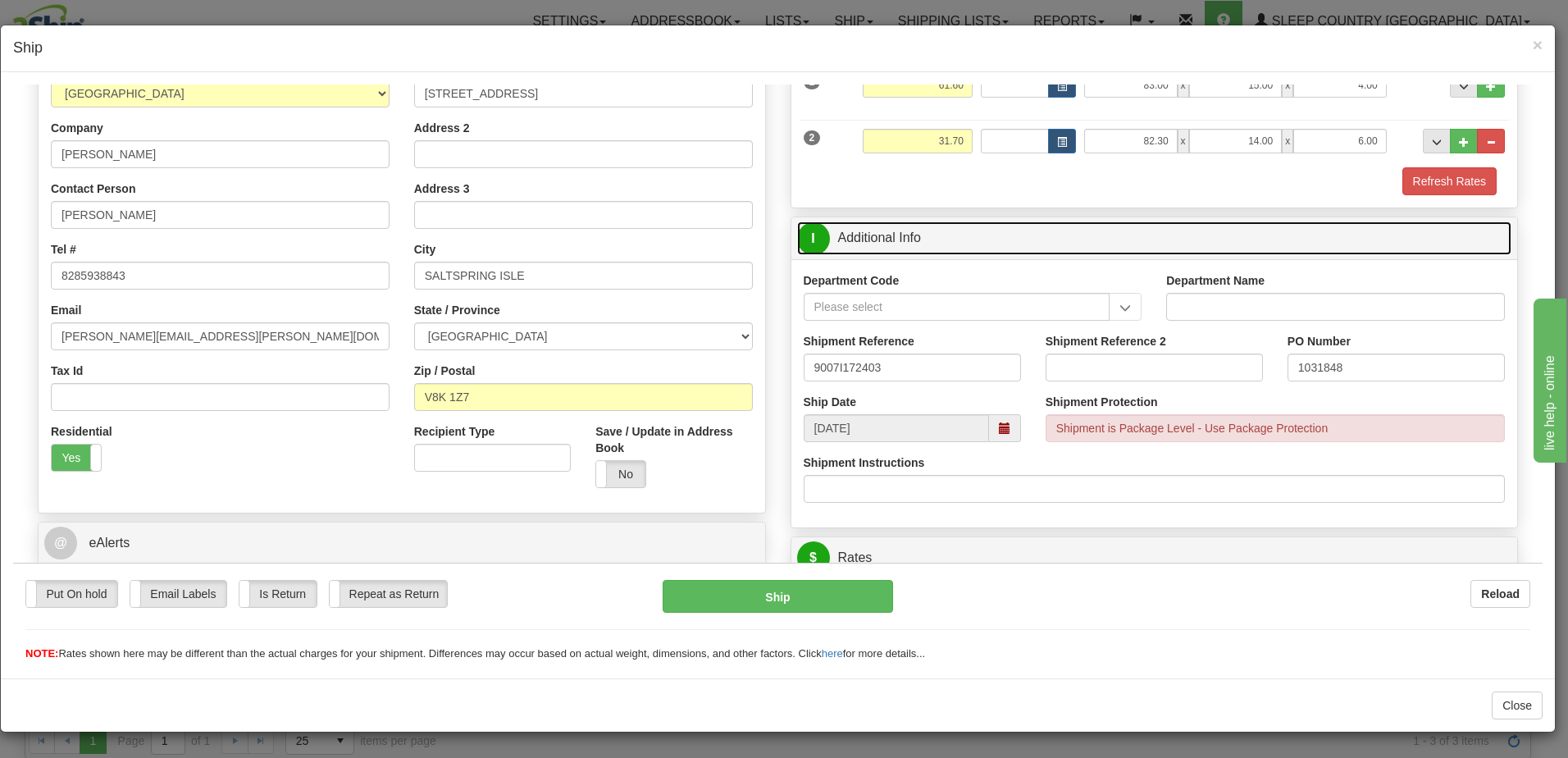
click at [1370, 239] on link "I Additional Info" at bounding box center [1155, 237] width 715 height 34
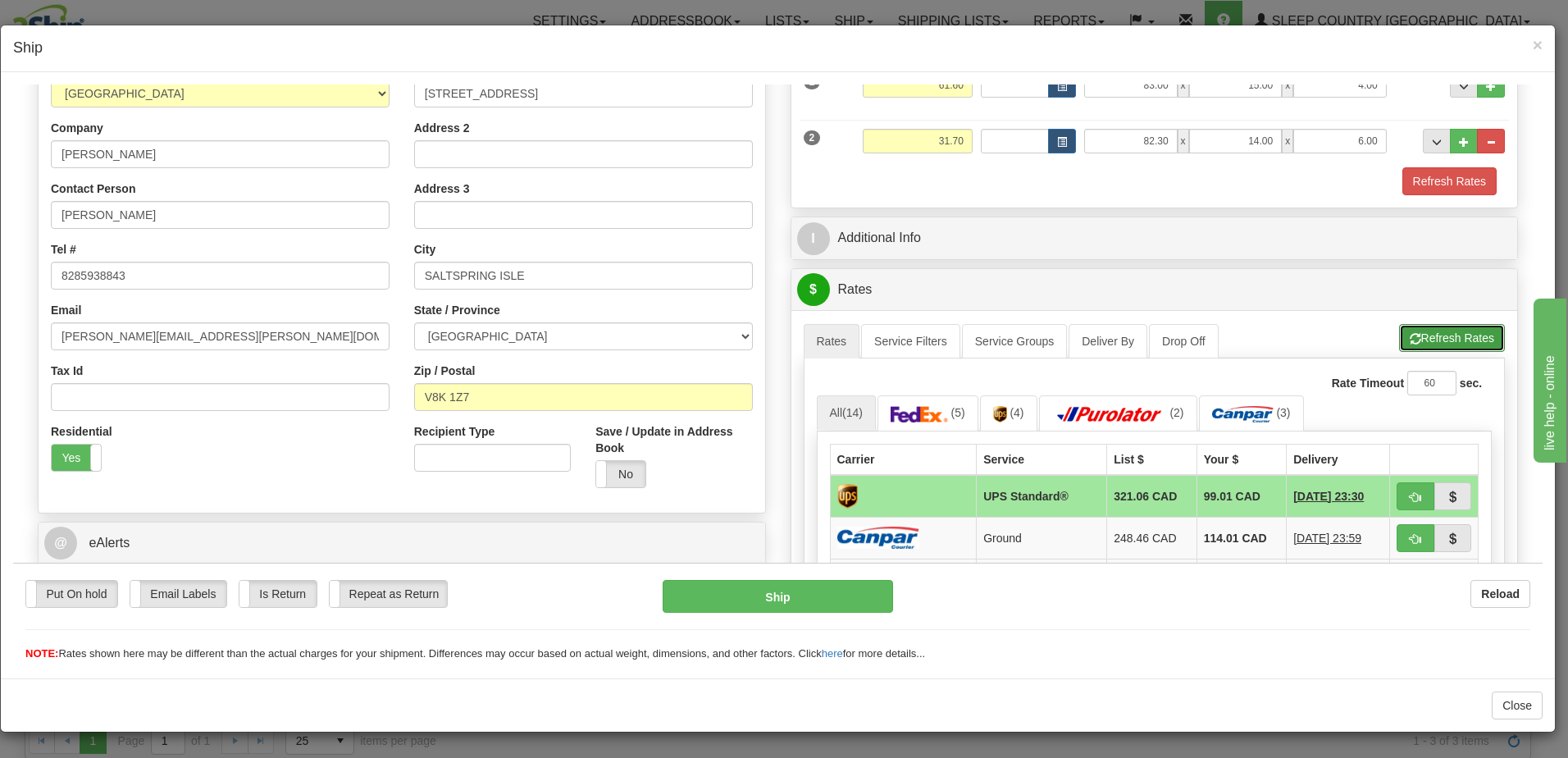
click at [1441, 336] on button "Refresh Rates" at bounding box center [1452, 337] width 106 height 28
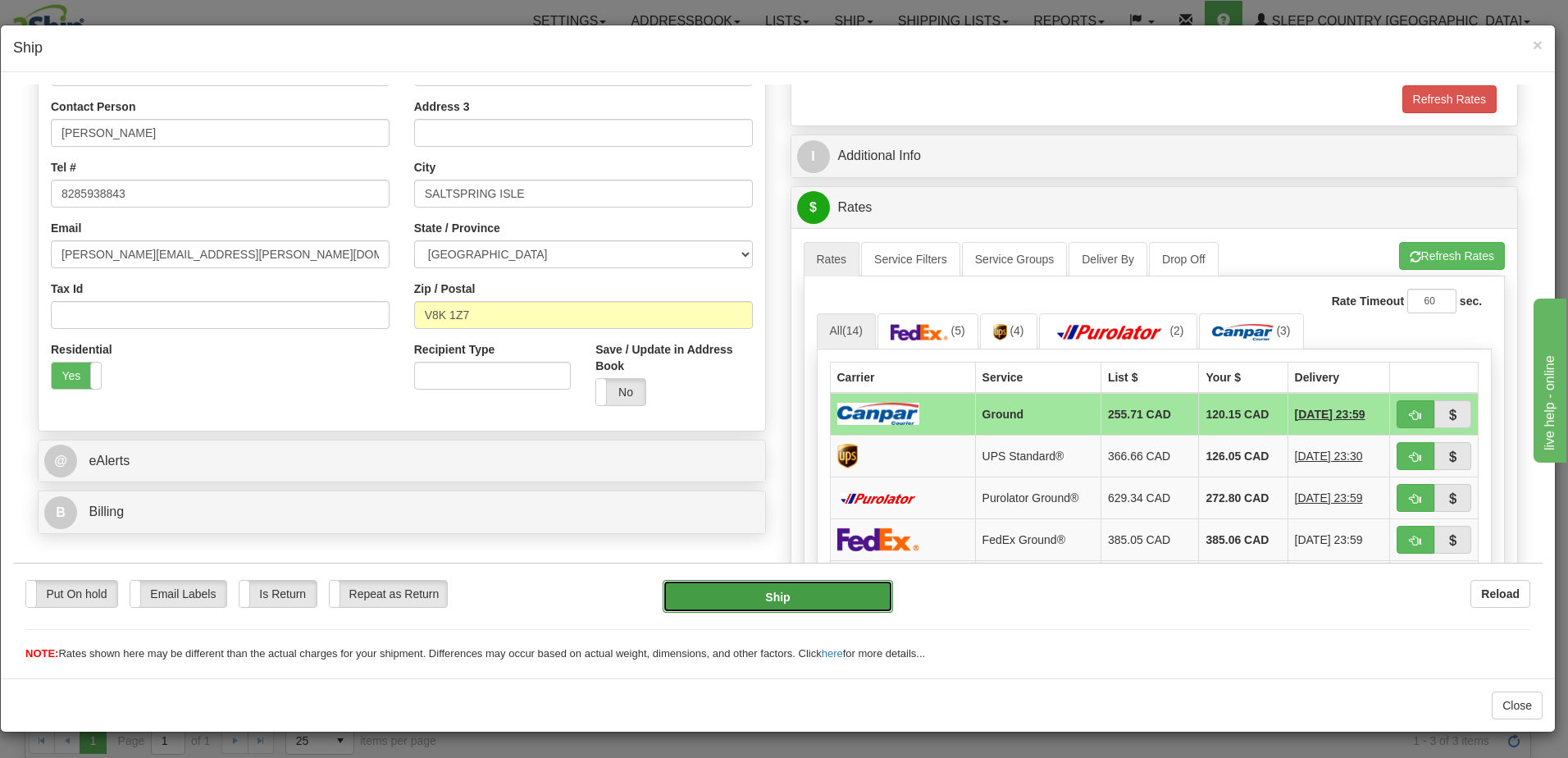
click at [795, 593] on button "Ship" at bounding box center [778, 595] width 230 height 33
type input "1"
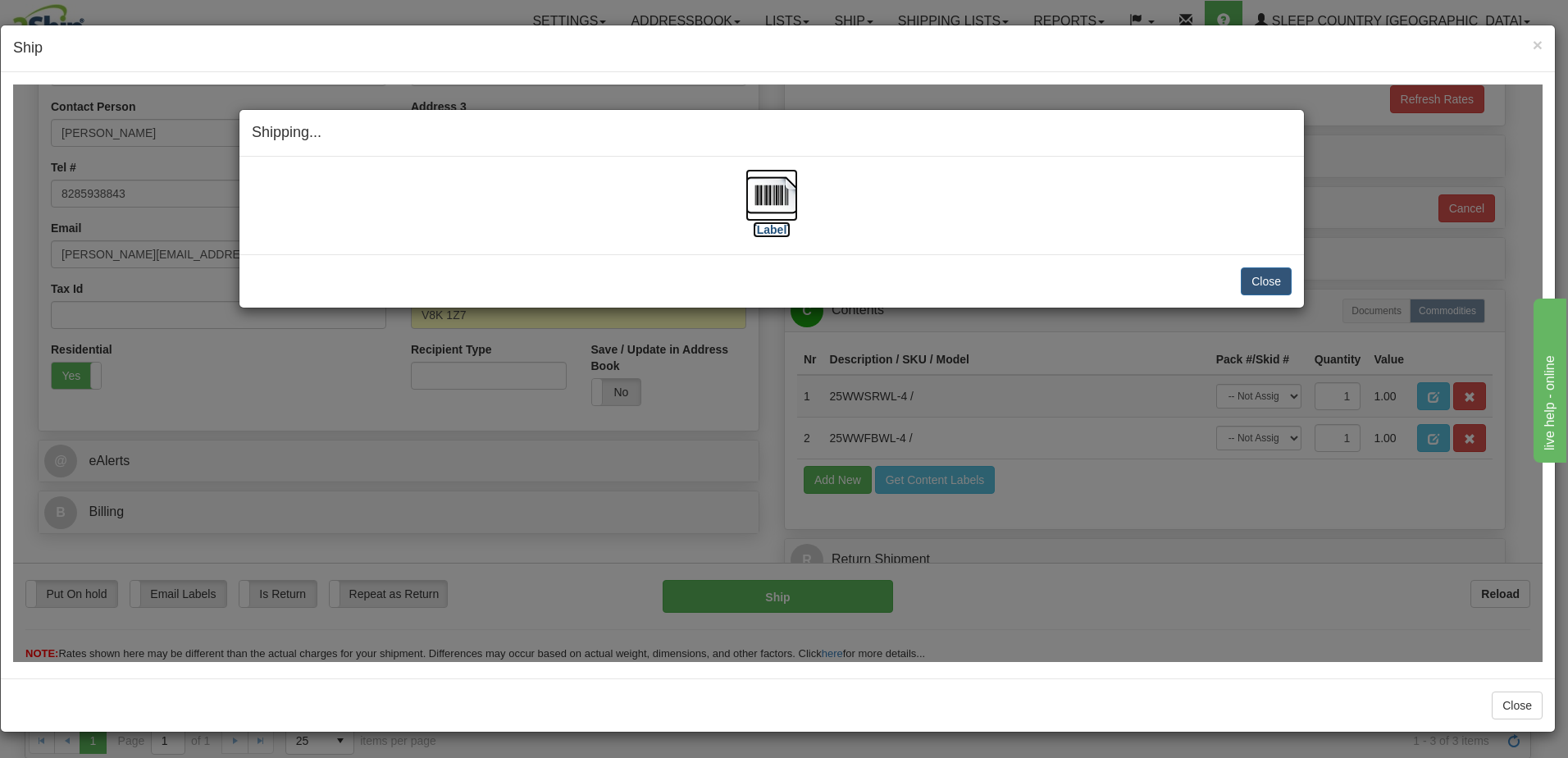
click at [767, 228] on label "[Label]" at bounding box center [771, 228] width 38 height 16
click at [1050, 178] on div "[Label]" at bounding box center [771, 204] width 1040 height 73
click at [1284, 277] on button "Close" at bounding box center [1266, 280] width 51 height 28
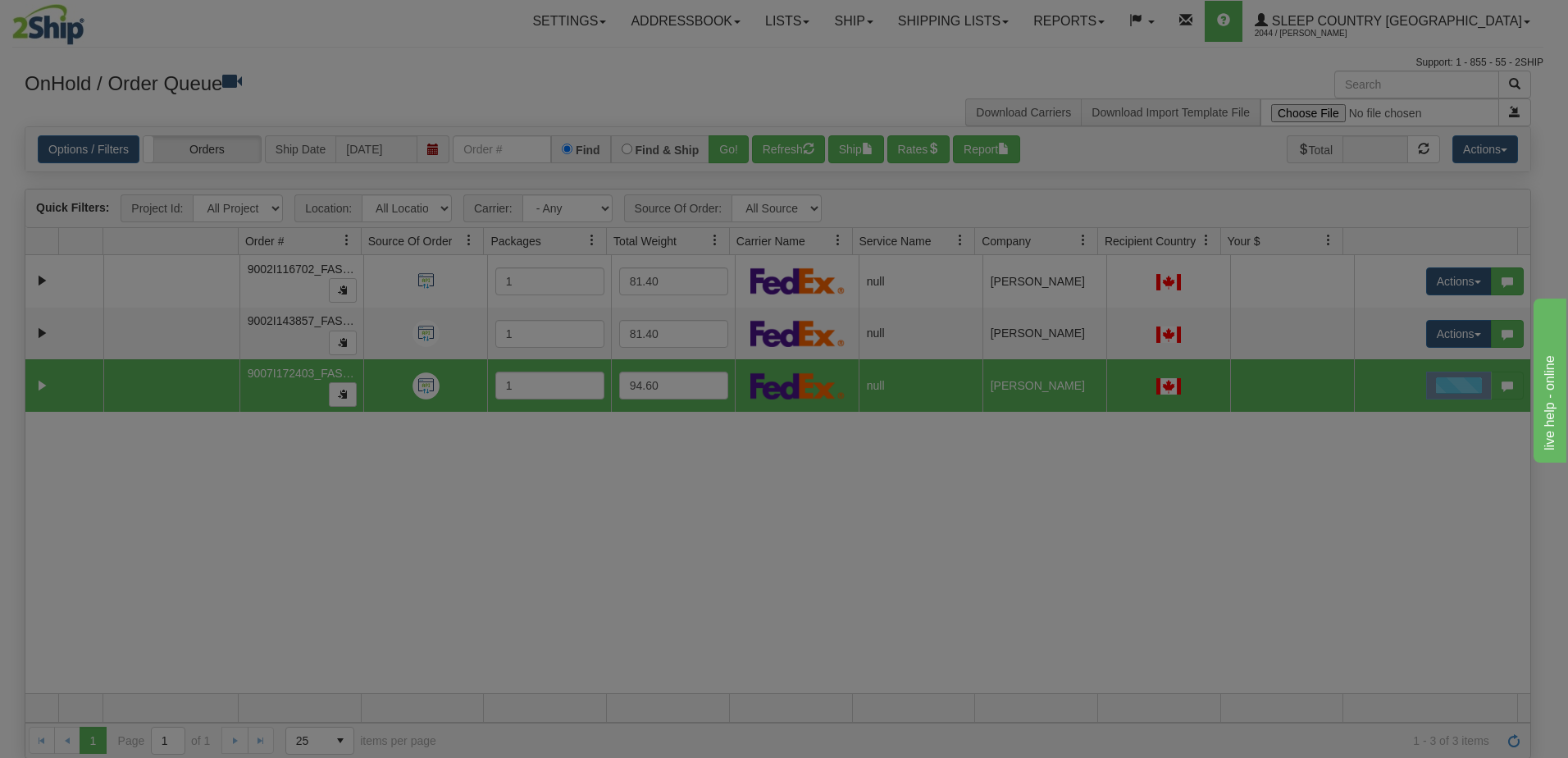
scroll to position [0, 0]
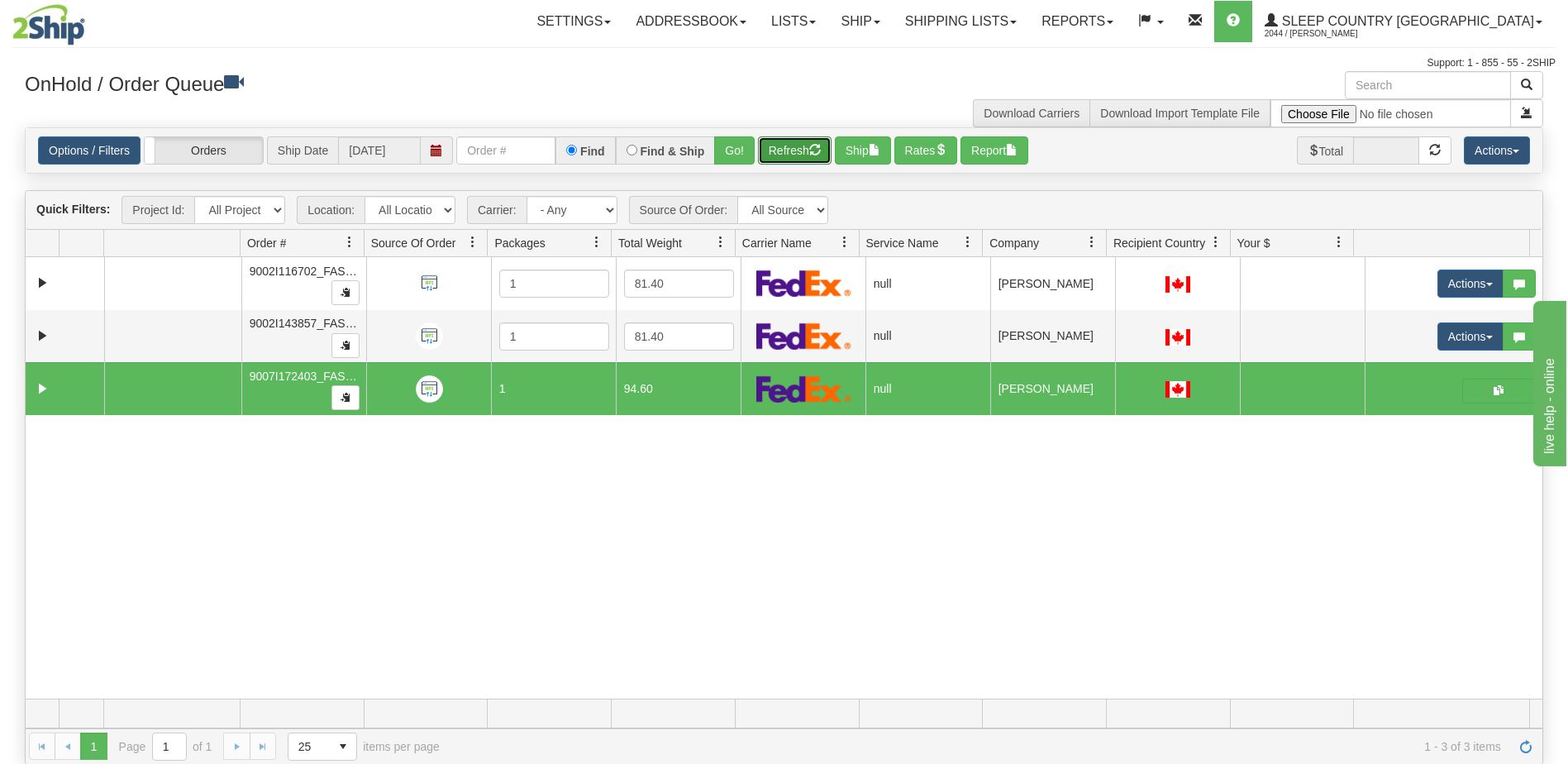
click at [815, 151] on span "button" at bounding box center [815, 149] width 12 height 12
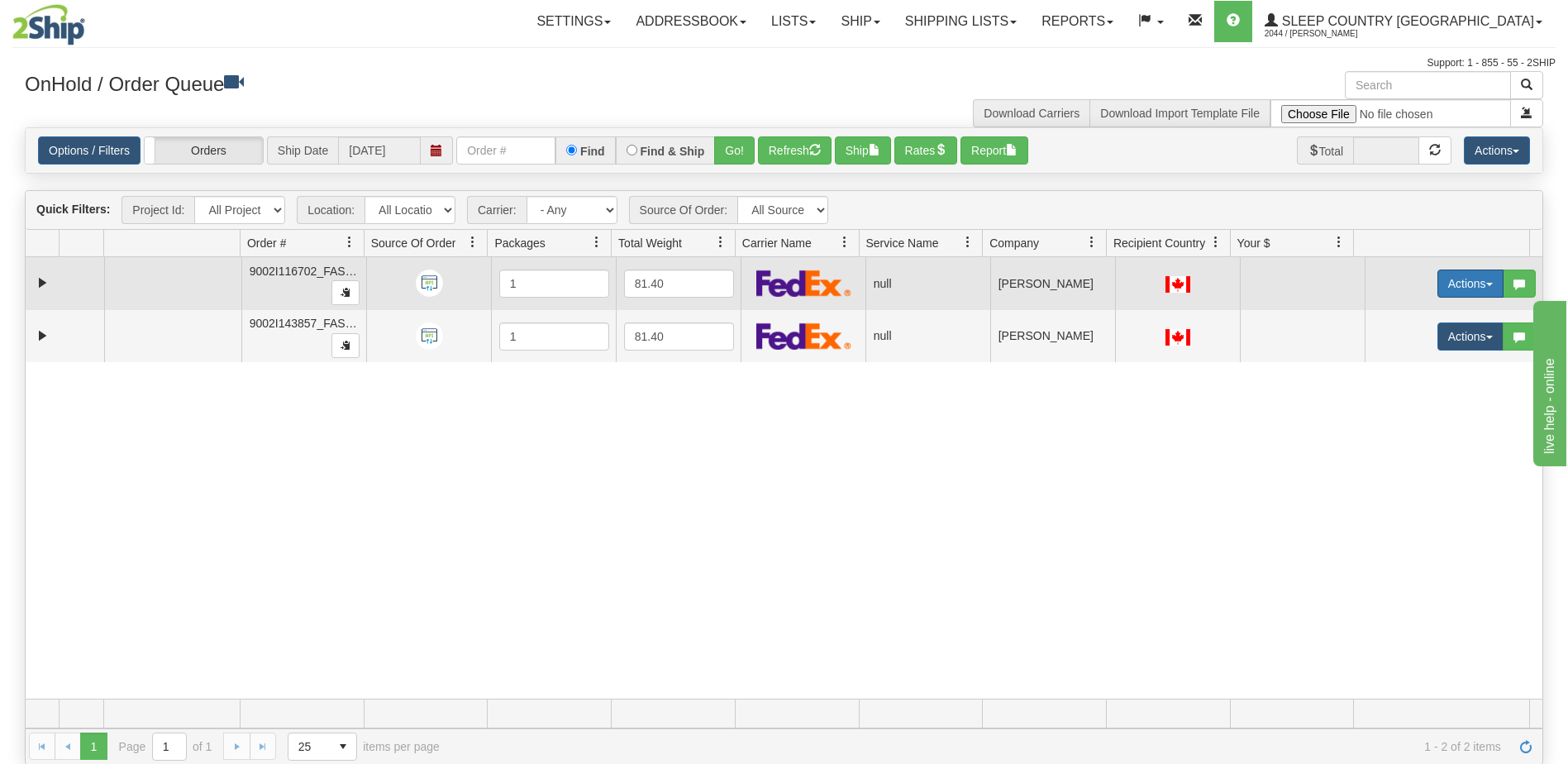
click at [1474, 276] on button "Actions" at bounding box center [1470, 283] width 66 height 28
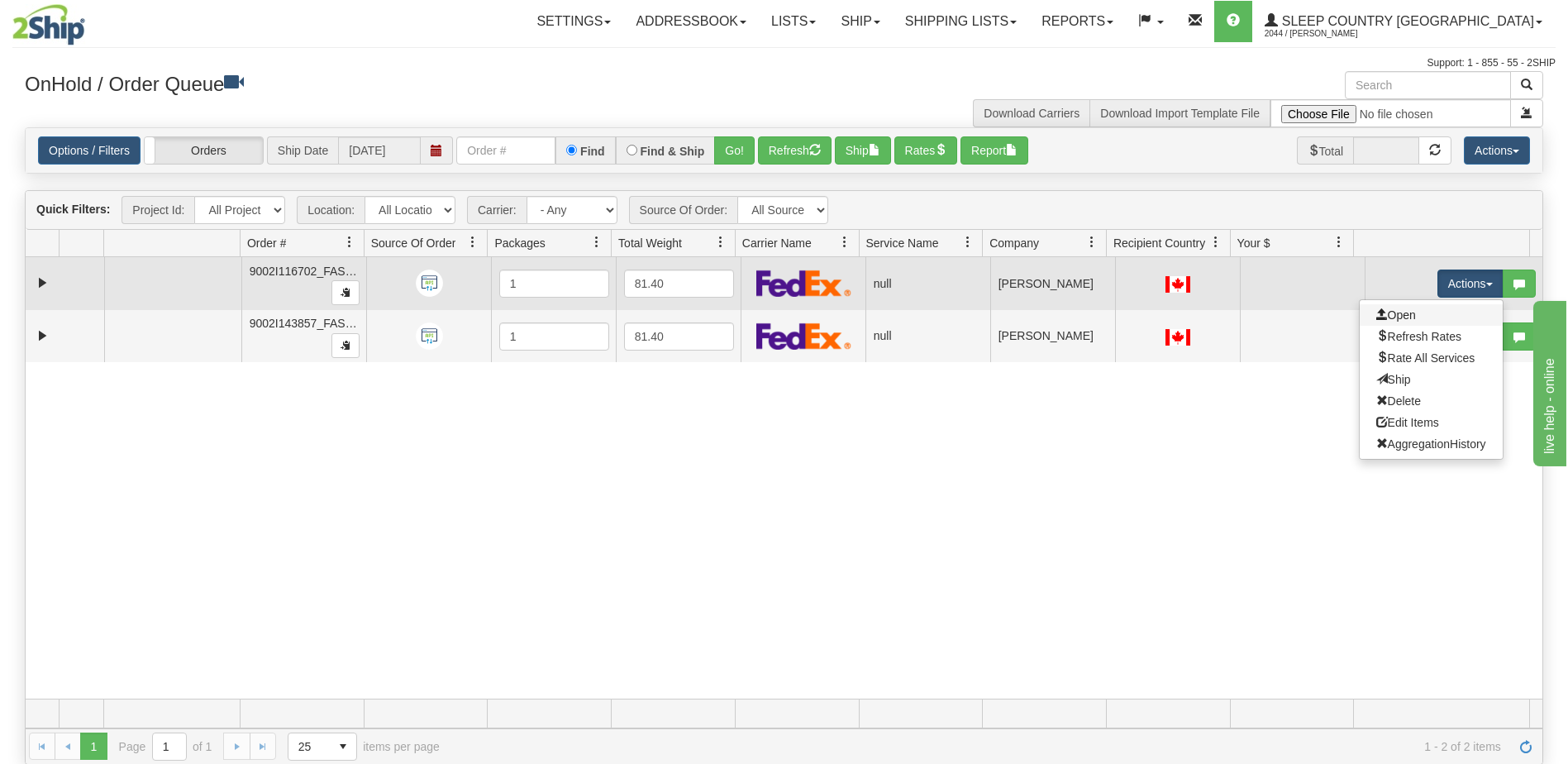
click at [1406, 310] on link "Open" at bounding box center [1431, 315] width 143 height 21
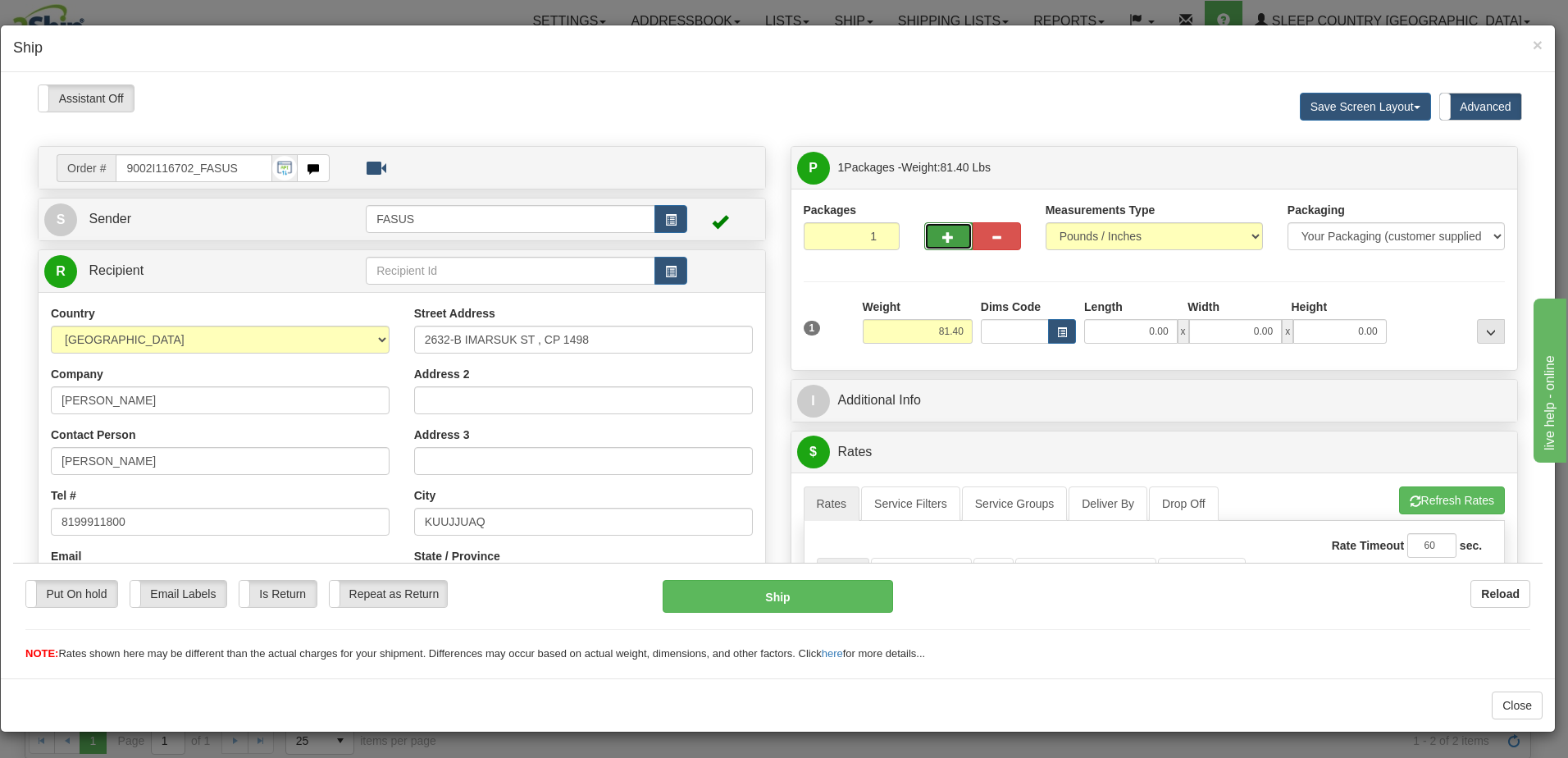
click at [943, 238] on span "button" at bounding box center [949, 236] width 12 height 11
type input "2"
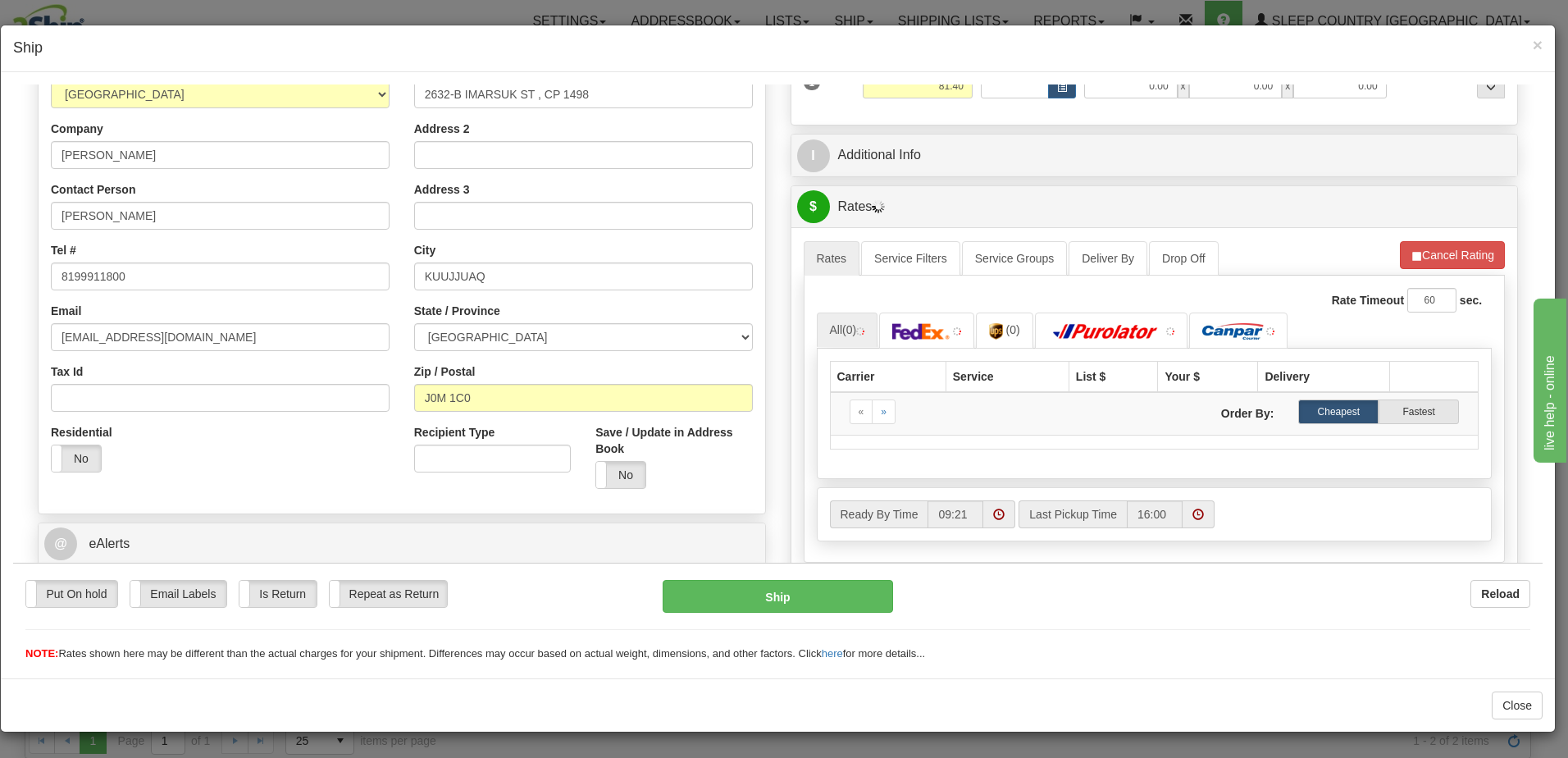
scroll to position [246, 0]
click at [1541, 51] on span "×" at bounding box center [1538, 44] width 10 height 18
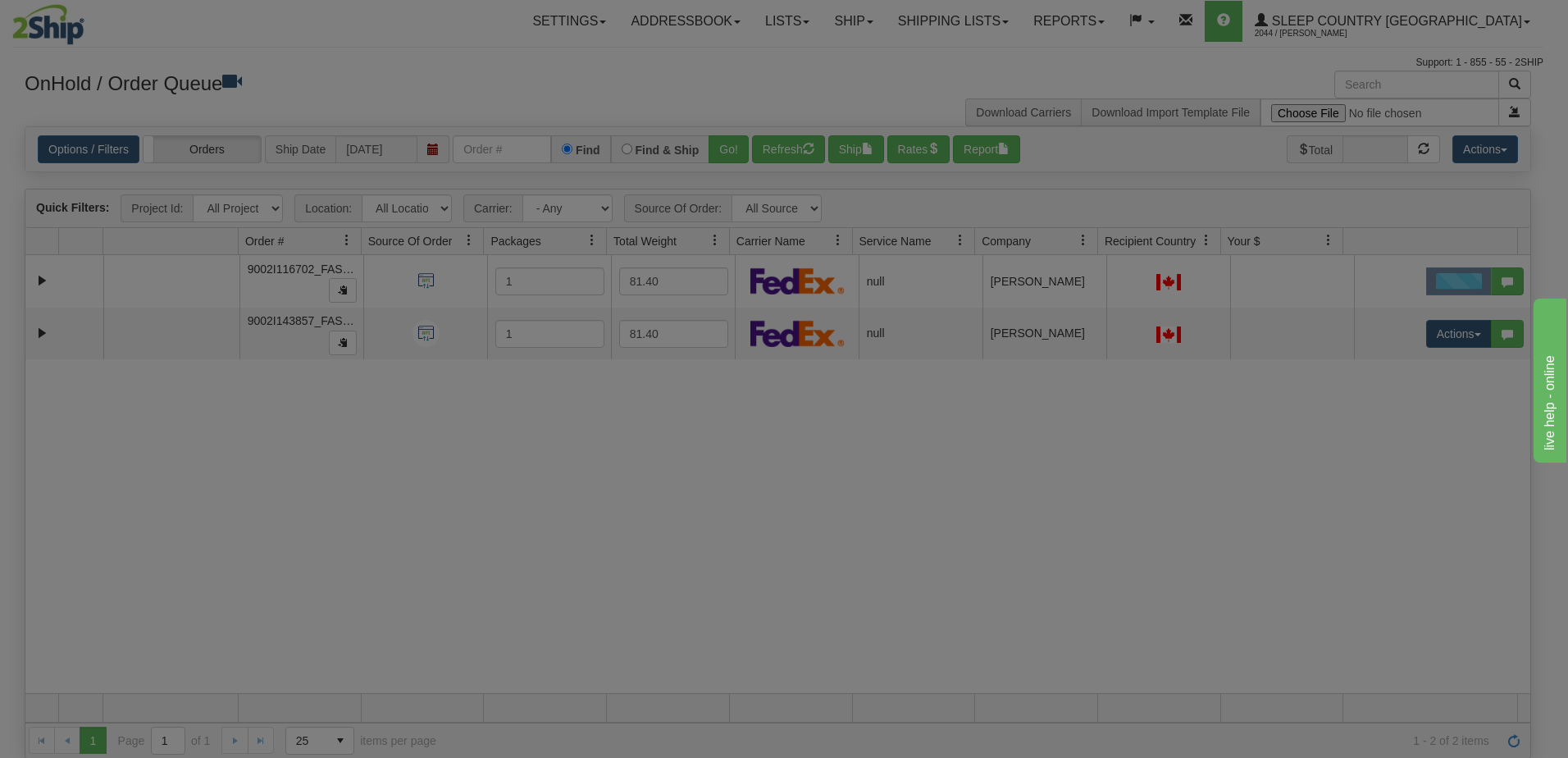
scroll to position [0, 0]
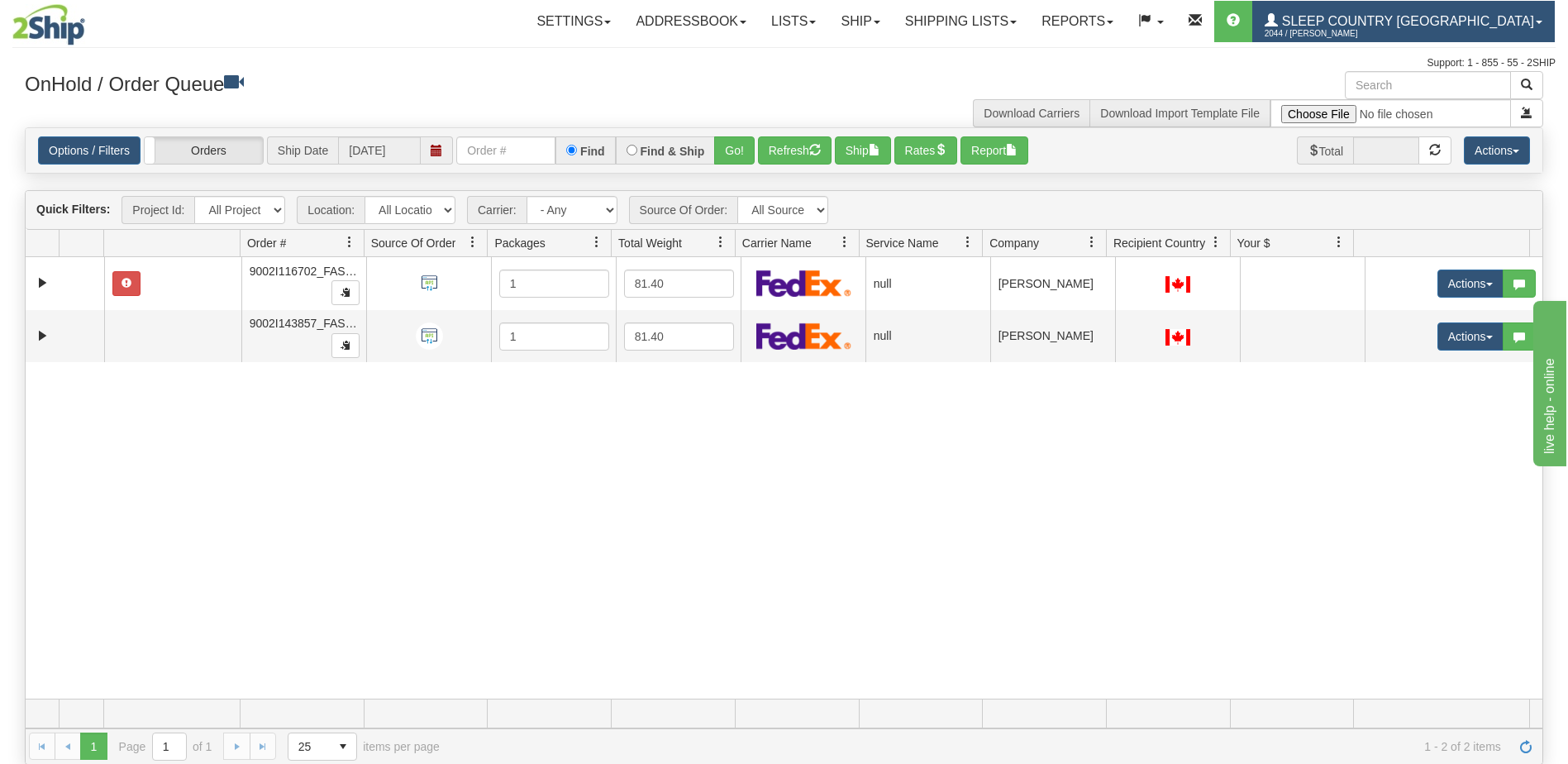
click at [1402, 19] on span "Sleep Country [GEOGRAPHIC_DATA]" at bounding box center [1405, 20] width 256 height 14
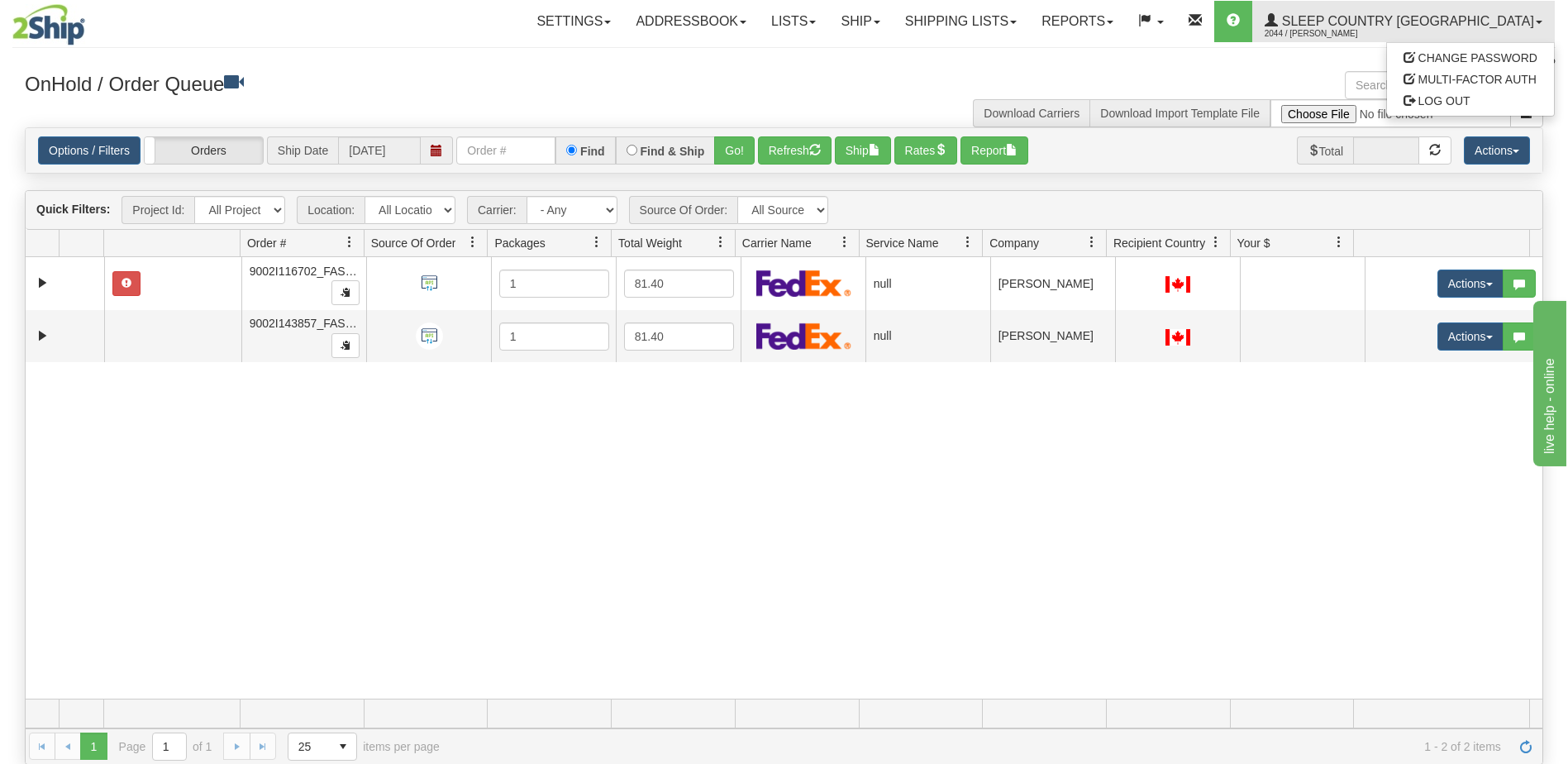
click at [1088, 69] on div "Toggle navigation Settings Shipping Preferences Fields Preferences New" at bounding box center [784, 382] width 1568 height 765
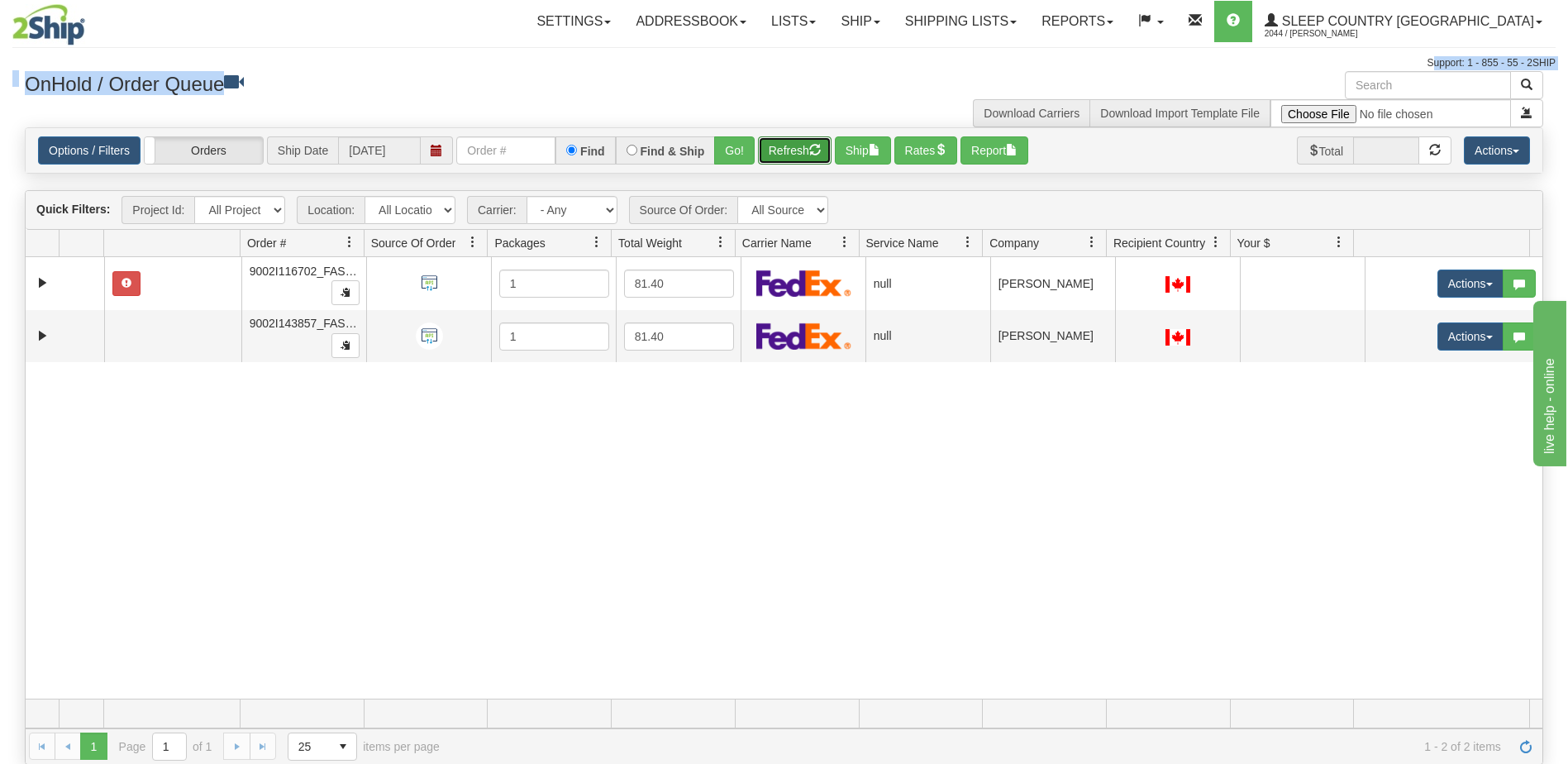
click at [804, 154] on button "Refresh" at bounding box center [794, 150] width 73 height 28
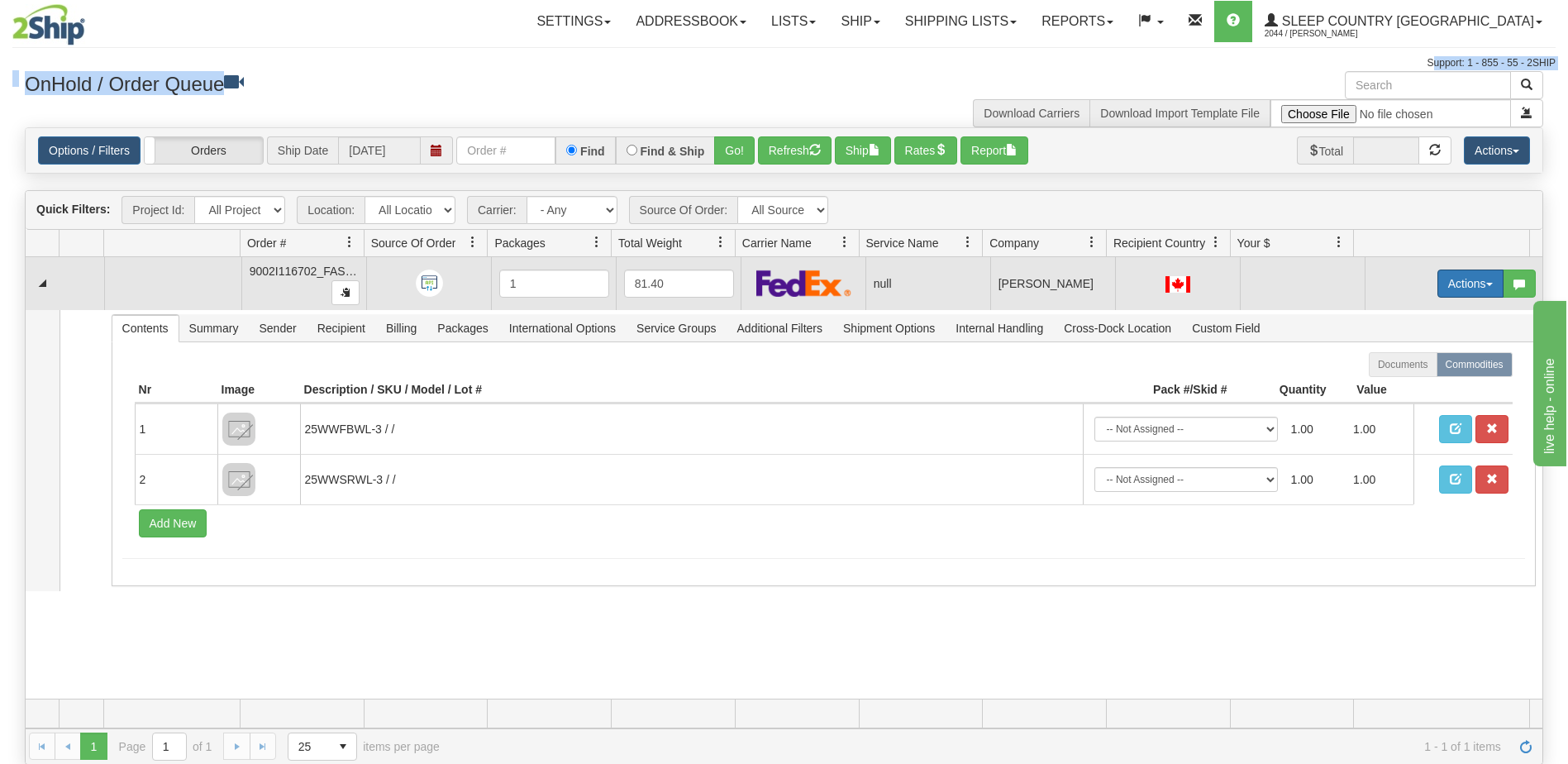
click at [1453, 277] on button "Actions" at bounding box center [1470, 283] width 66 height 28
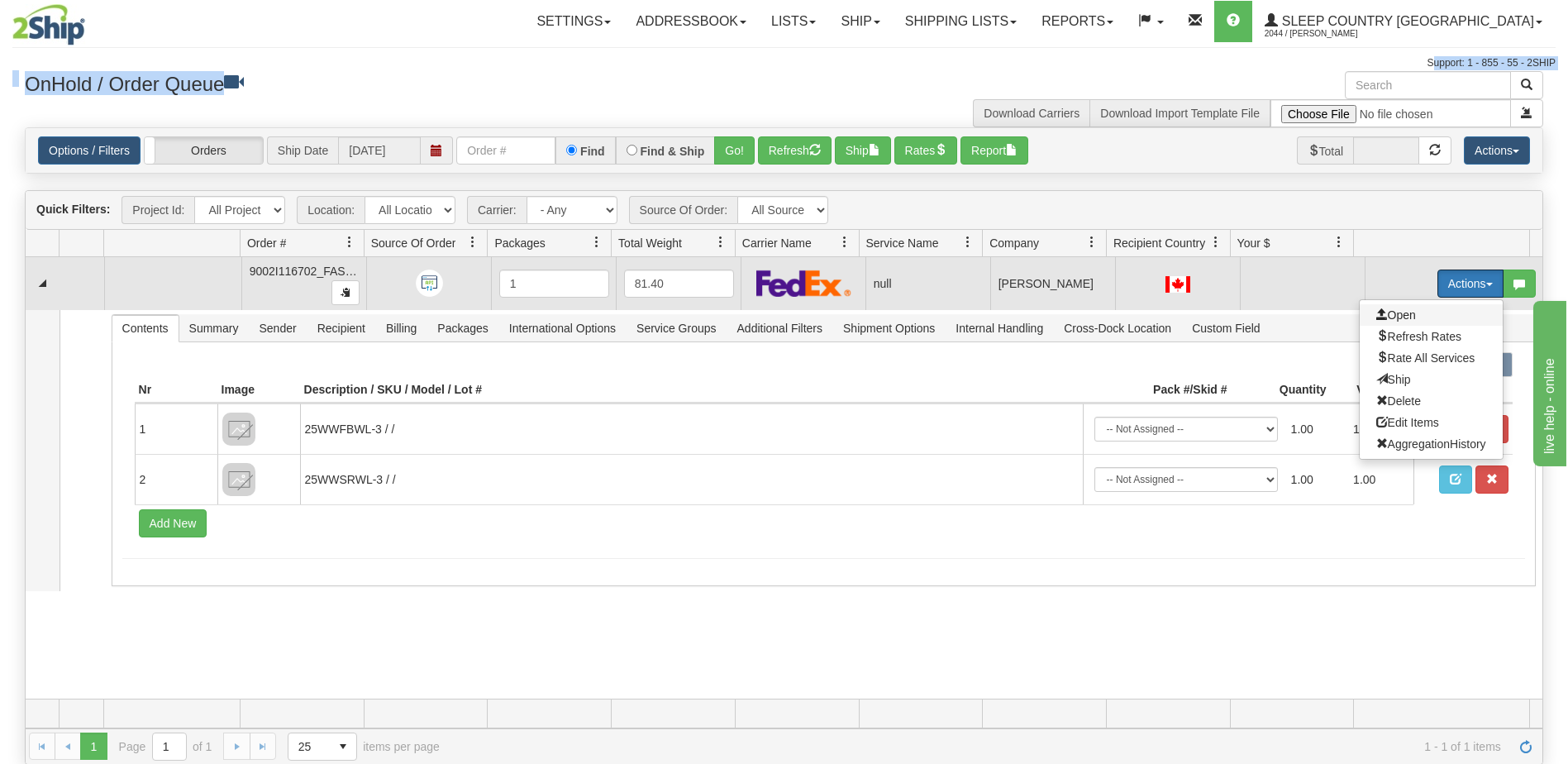
click at [1400, 313] on span "Open" at bounding box center [1395, 315] width 40 height 14
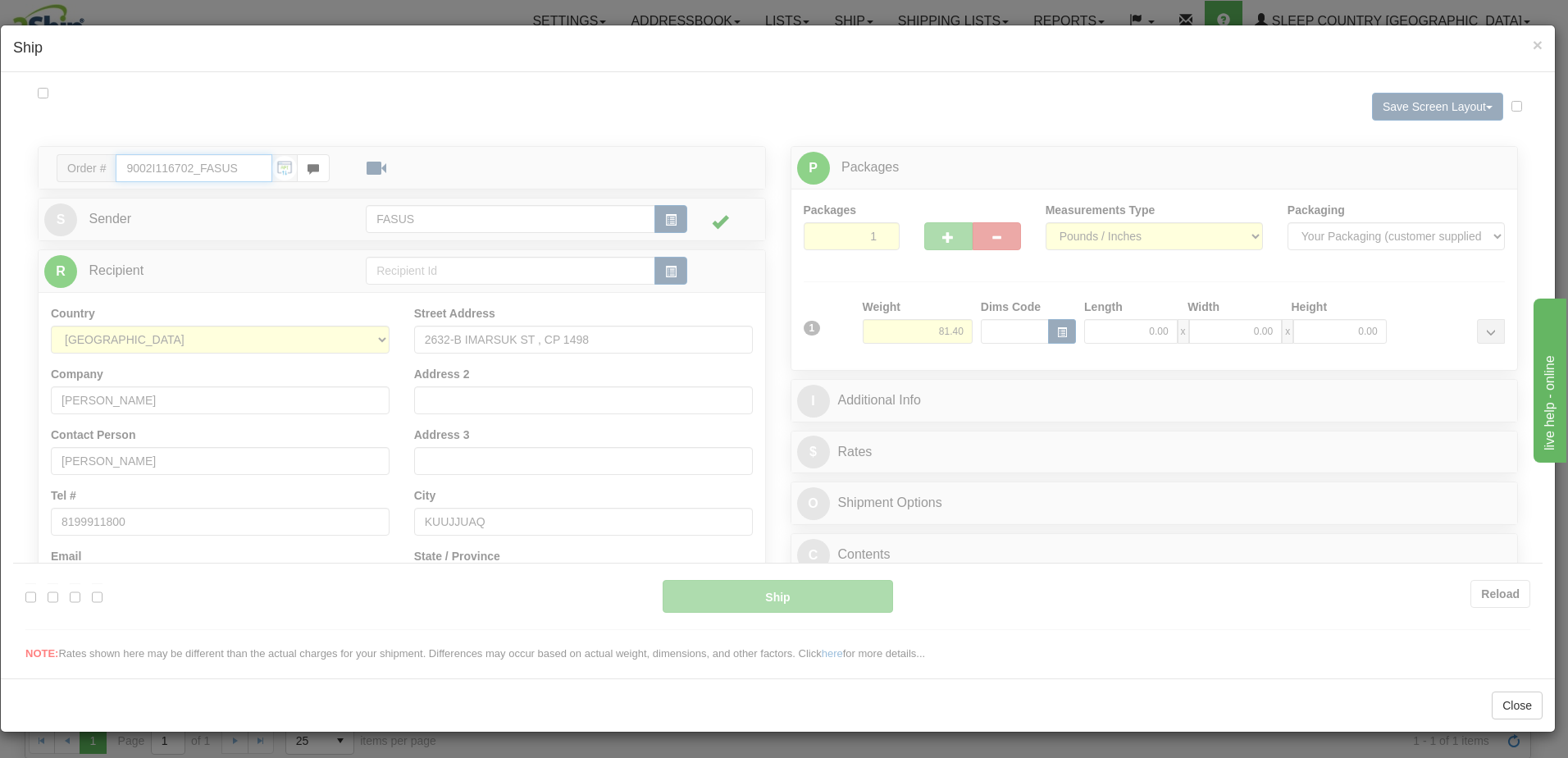
type input "09:53"
type input "16:00"
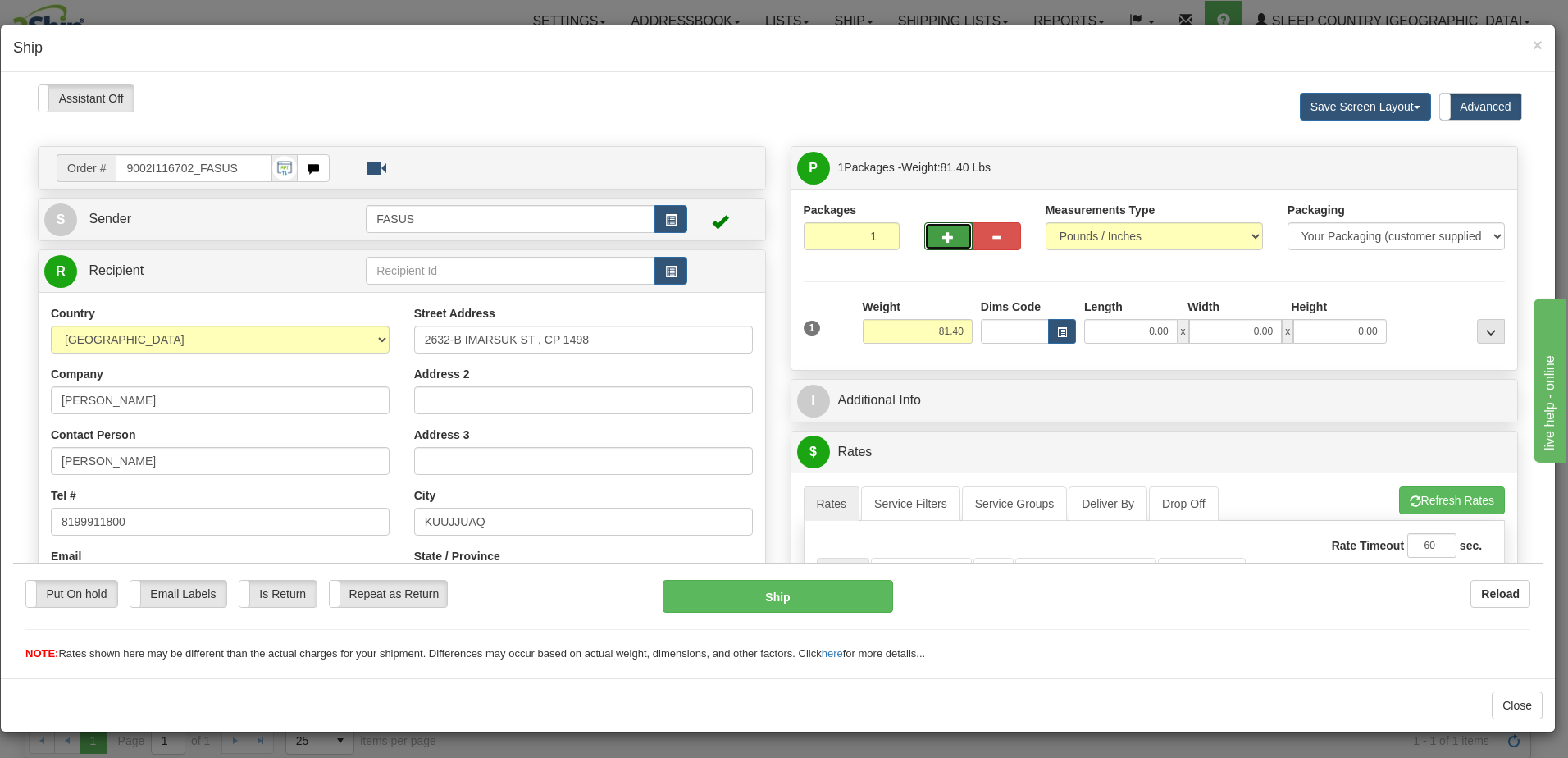
click at [944, 231] on span "button" at bounding box center [949, 236] width 12 height 11
type input "2"
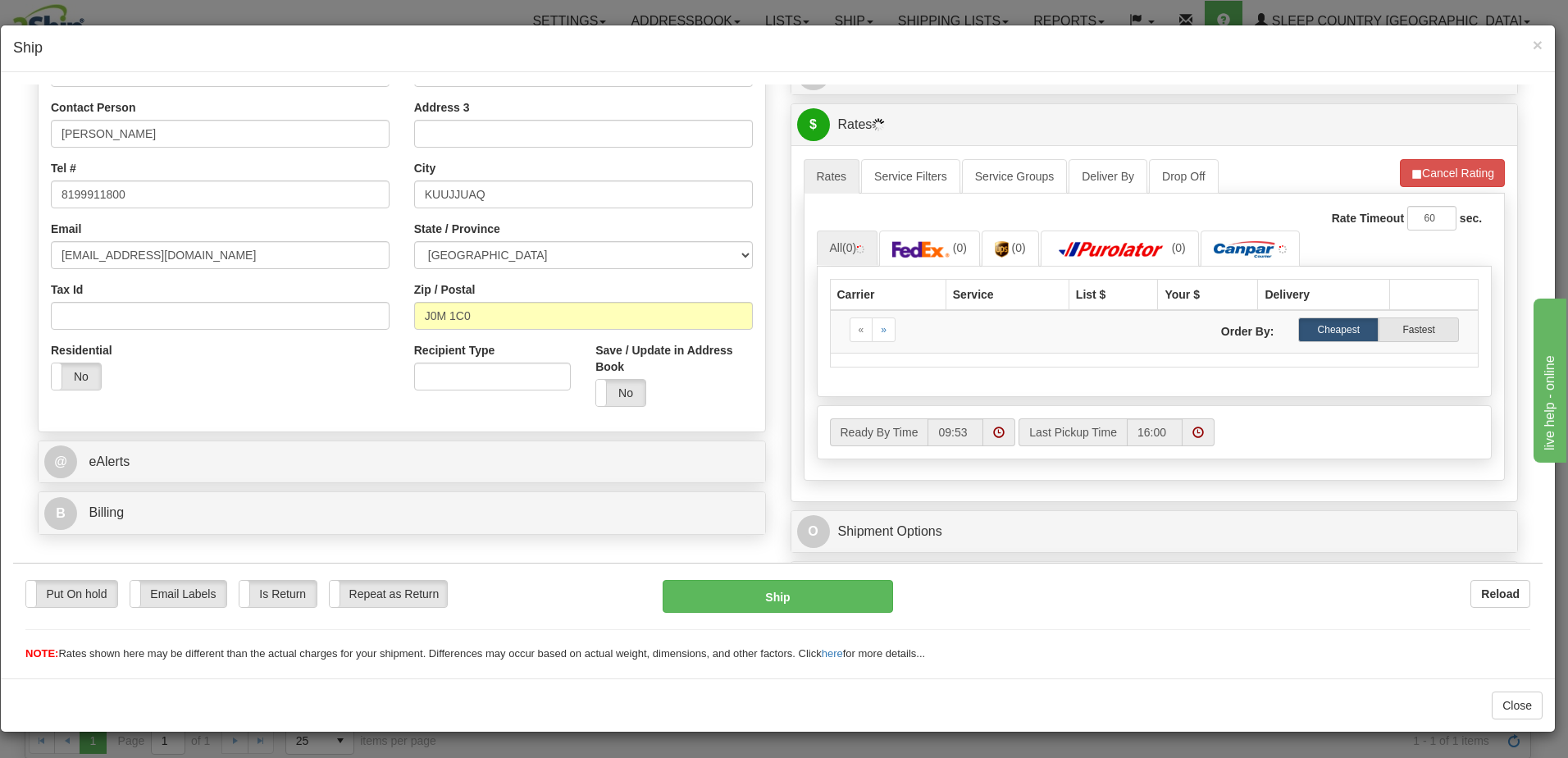
scroll to position [328, 0]
click at [1410, 167] on button "Refresh Rates" at bounding box center [1452, 171] width 106 height 28
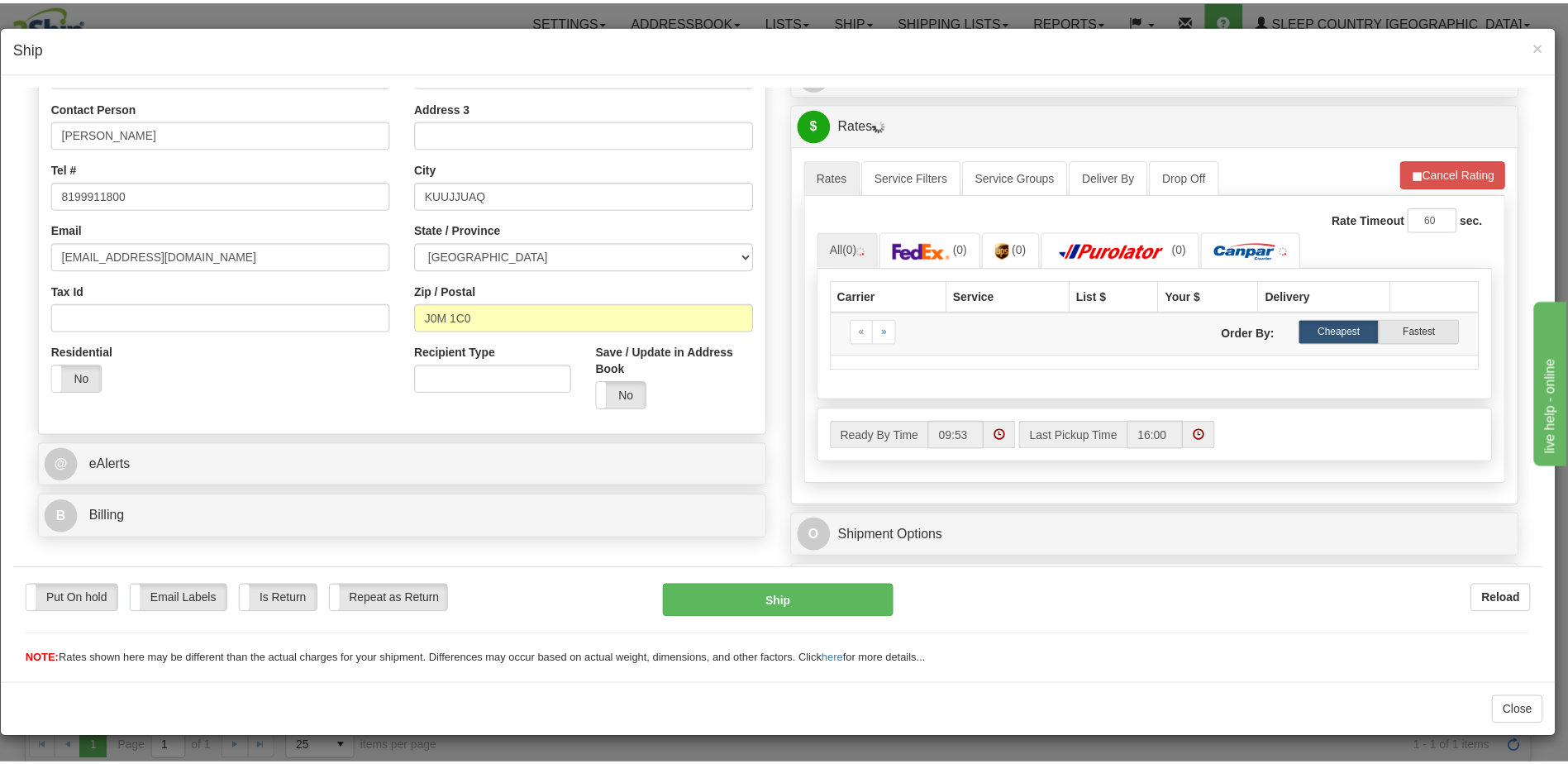
scroll to position [0, 0]
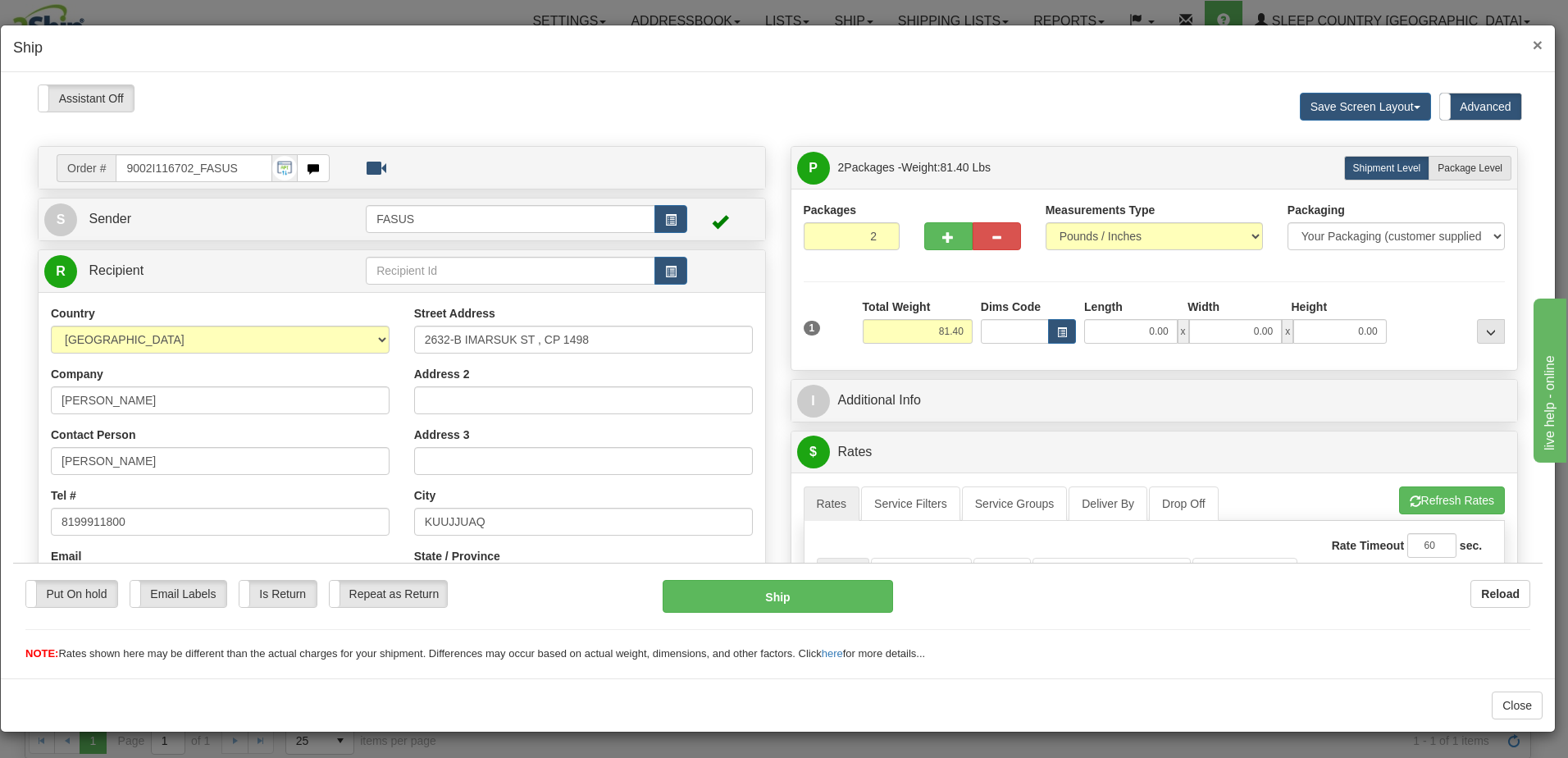
click at [1539, 45] on span "×" at bounding box center [1538, 44] width 10 height 18
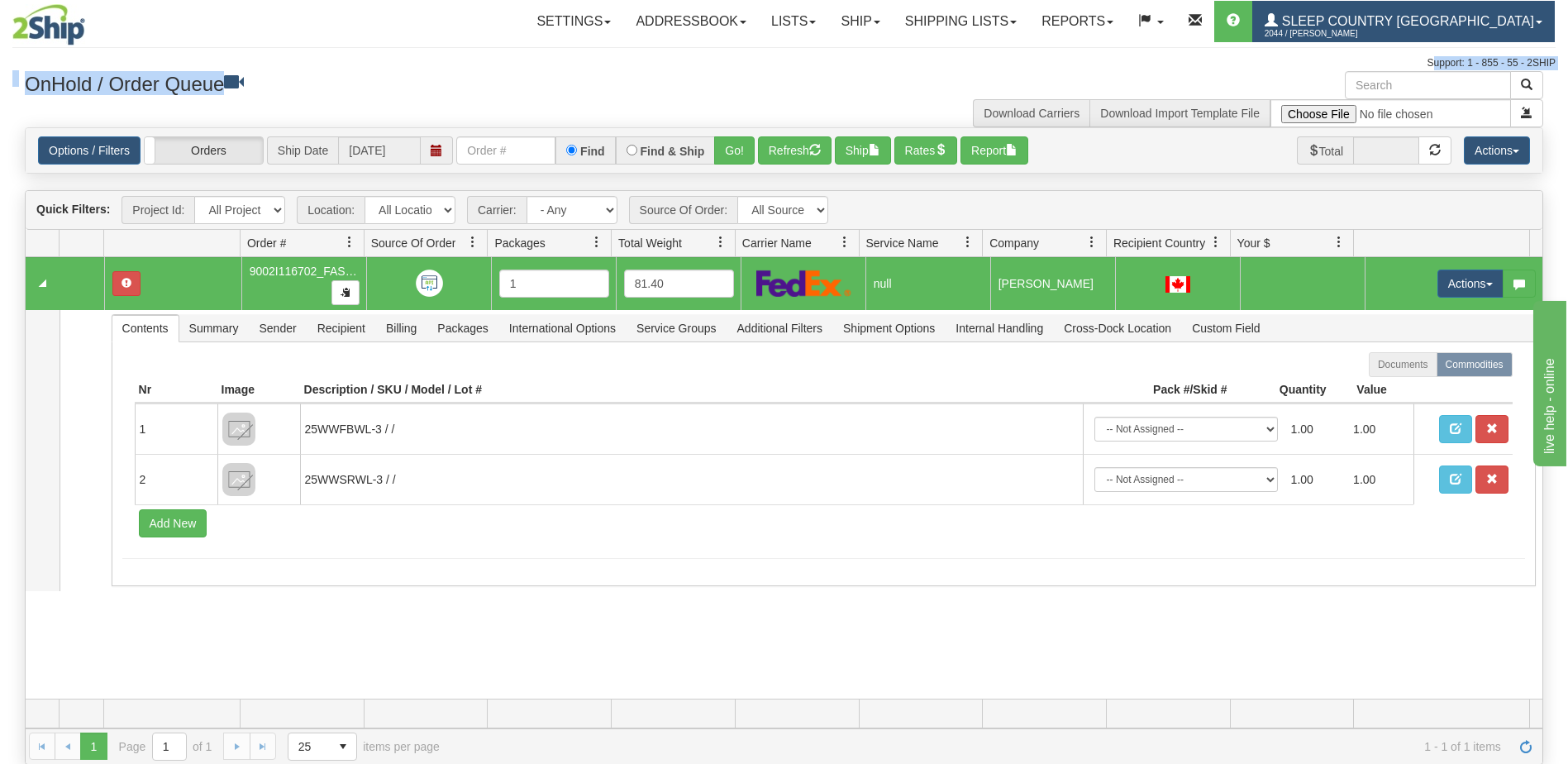
click at [1389, 29] on span "2044 / [PERSON_NAME]" at bounding box center [1326, 33] width 124 height 17
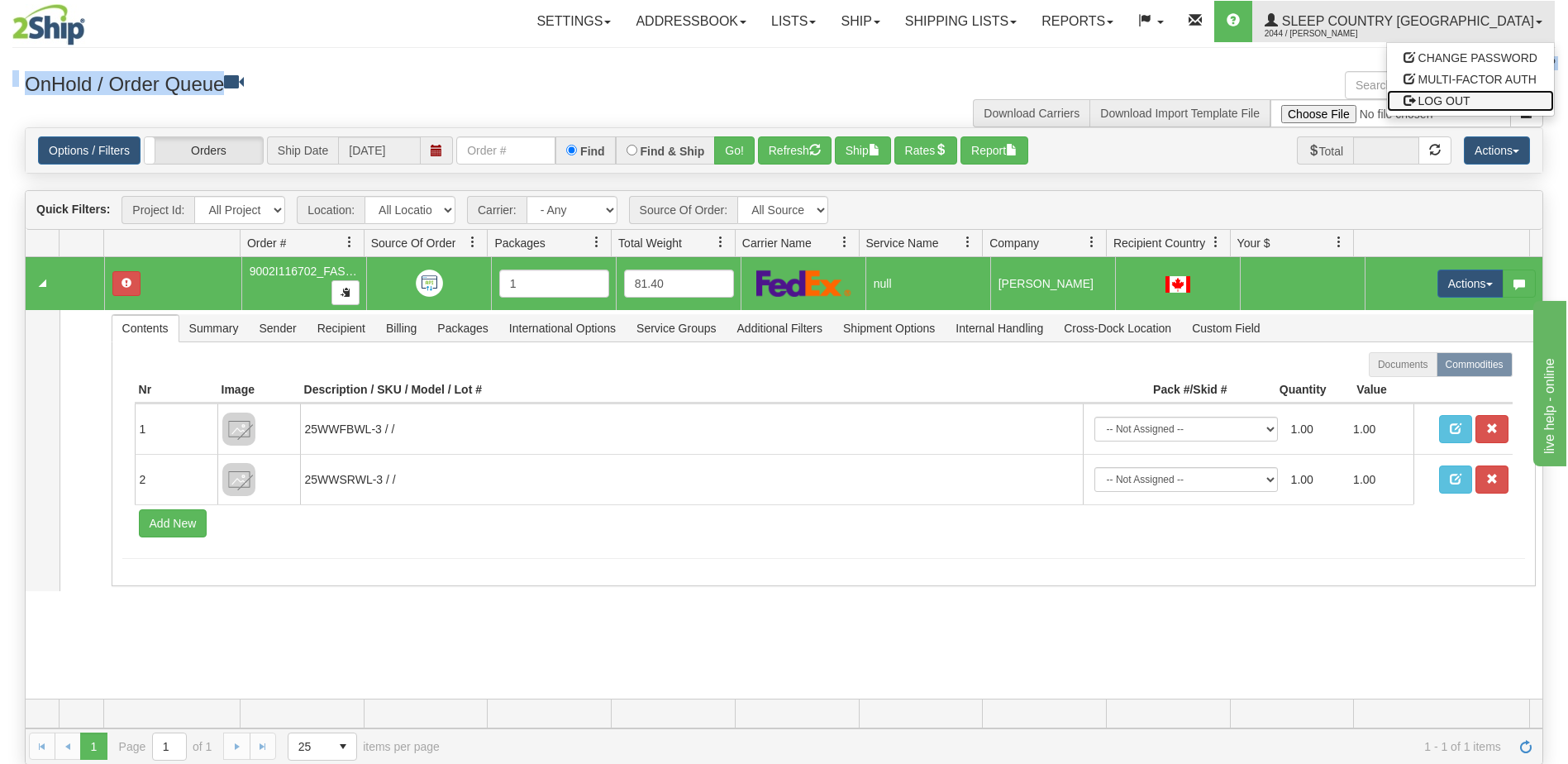
click at [1447, 97] on span "LOG OUT" at bounding box center [1443, 101] width 52 height 14
